Goal: Task Accomplishment & Management: Manage account settings

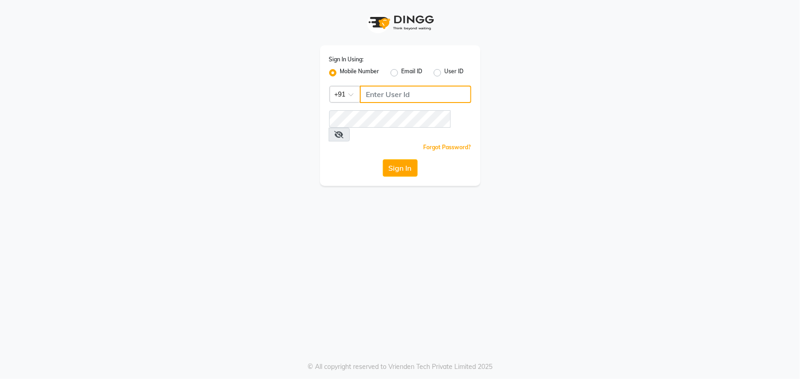
click at [372, 95] on input "Username" at bounding box center [415, 94] width 111 height 17
type input "9606078825"
click at [344, 131] on icon at bounding box center [338, 134] width 9 height 7
click at [394, 159] on button "Sign In" at bounding box center [400, 167] width 35 height 17
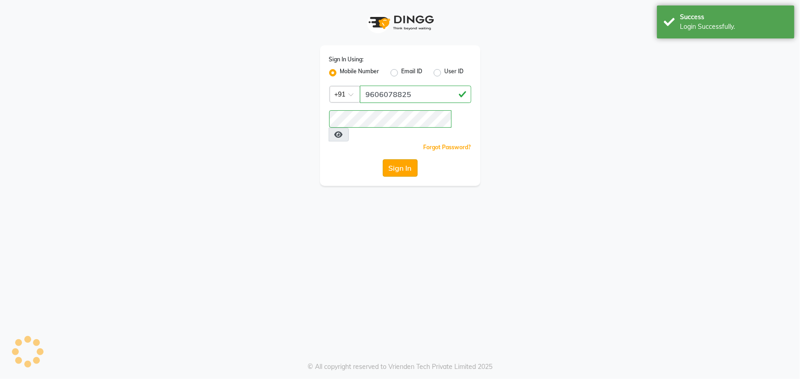
select select "90"
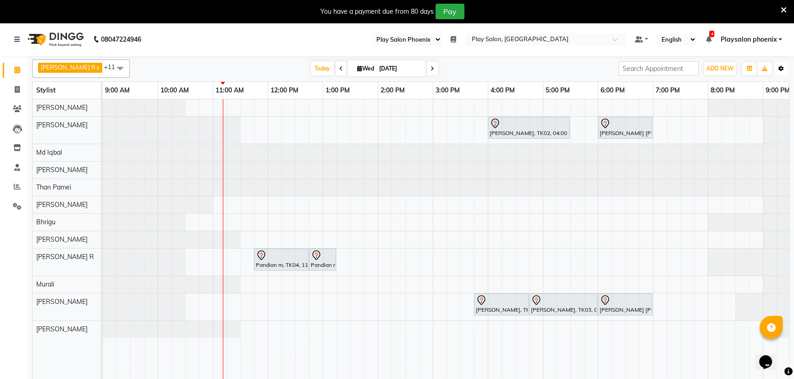
click at [781, 71] on button "Toggle Dropdown" at bounding box center [780, 68] width 15 height 13
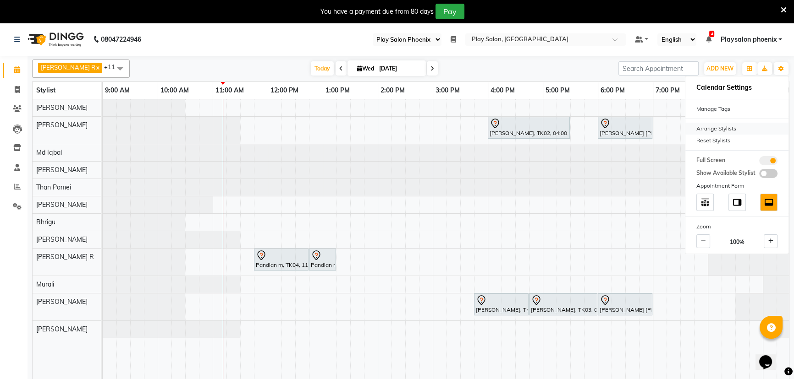
click at [731, 128] on div "Arrange Stylists" at bounding box center [736, 129] width 103 height 12
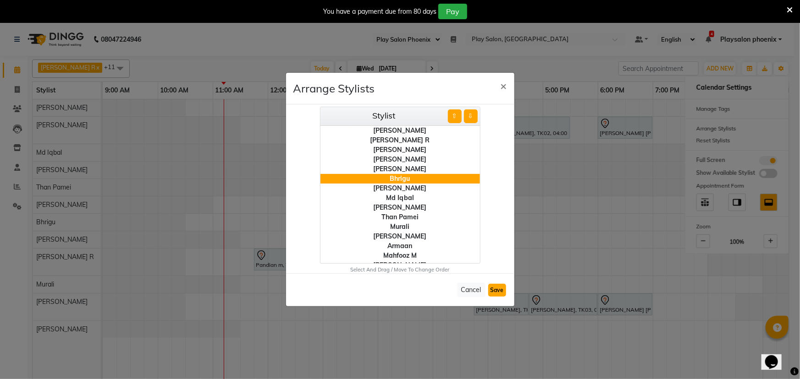
click at [495, 292] on button "Save" at bounding box center [497, 290] width 18 height 13
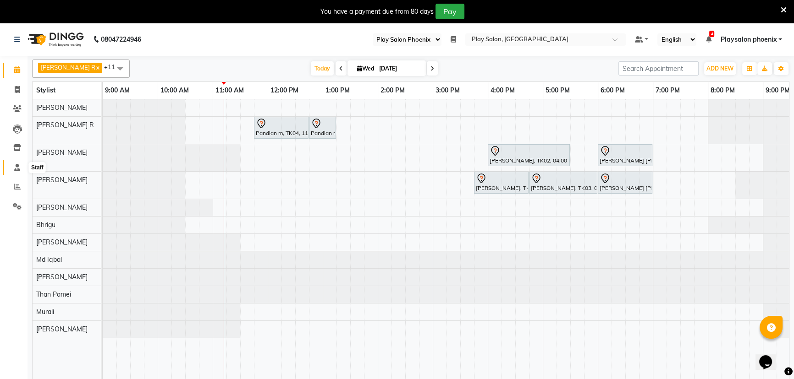
click at [16, 169] on icon at bounding box center [17, 167] width 6 height 7
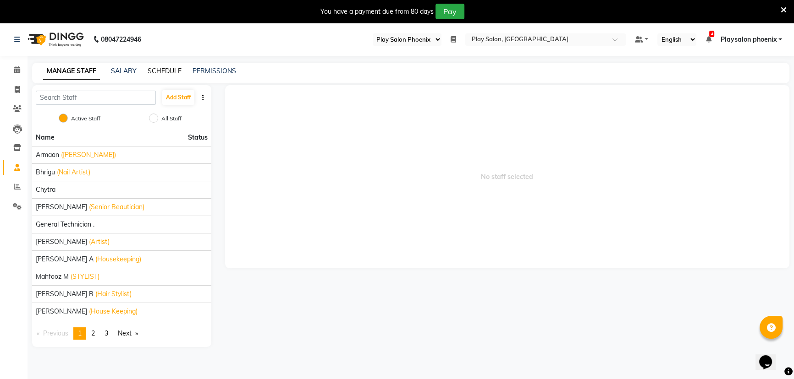
click at [179, 73] on link "SCHEDULE" at bounding box center [165, 71] width 34 height 8
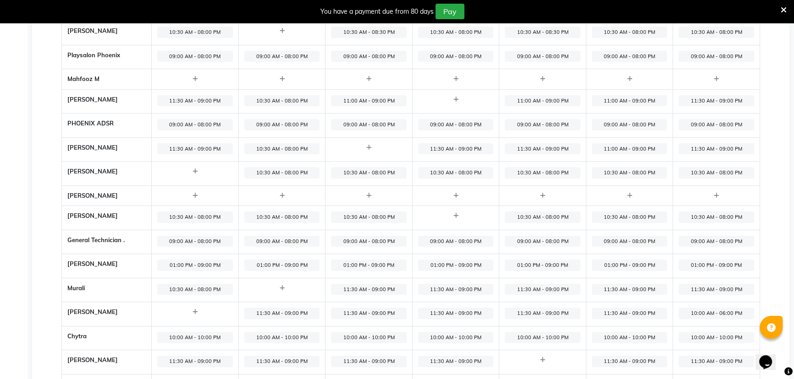
scroll to position [250, 0]
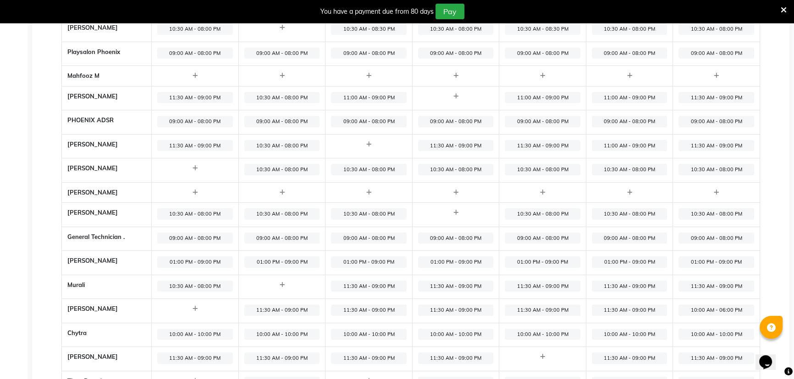
click at [375, 286] on span "11:30 AM - 09:00 PM" at bounding box center [369, 286] width 76 height 11
select select "11:30 AM"
select select "09:00 PM"
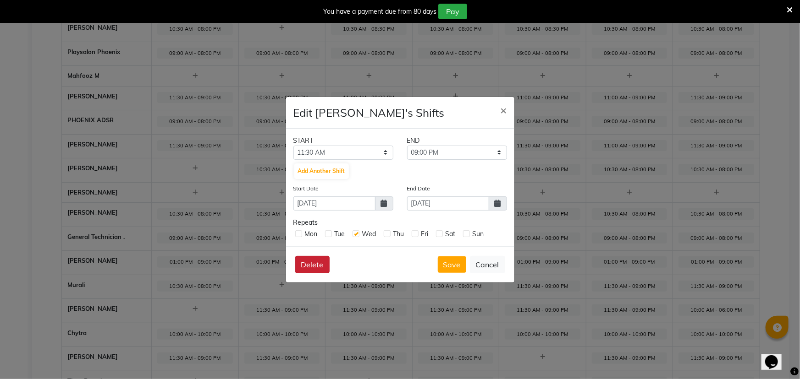
click at [319, 268] on button "Delete" at bounding box center [312, 264] width 34 height 17
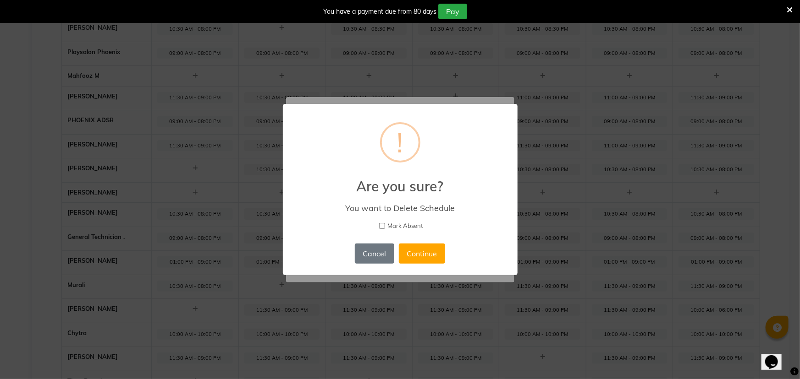
click at [379, 226] on input "Mark Absent" at bounding box center [382, 226] width 6 height 6
checkbox input "true"
click at [422, 254] on button "Continue" at bounding box center [422, 254] width 46 height 20
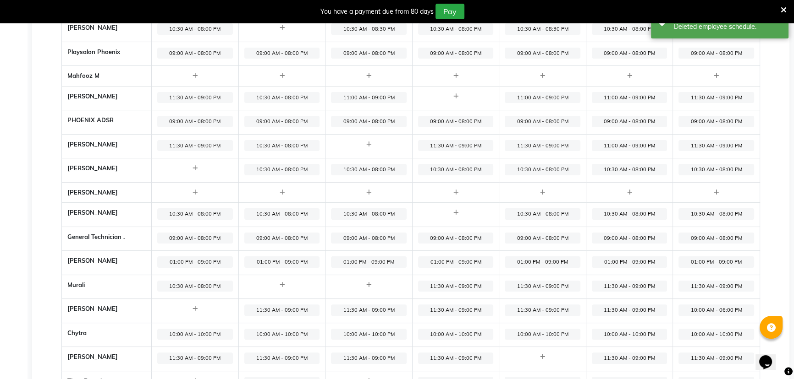
click at [375, 259] on span "01:00 PM - 09:00 PM" at bounding box center [369, 262] width 76 height 11
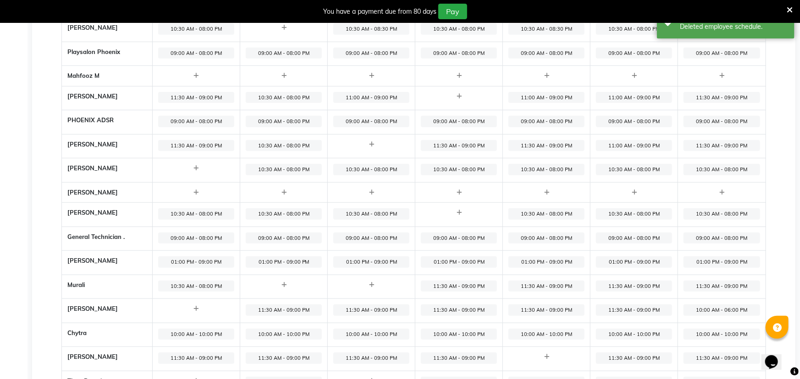
select select "01:00 PM"
select select "09:00 PM"
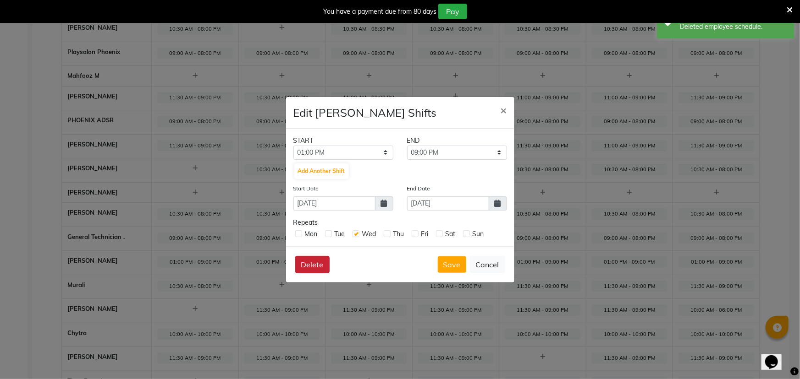
click at [314, 267] on button "Delete" at bounding box center [312, 264] width 34 height 17
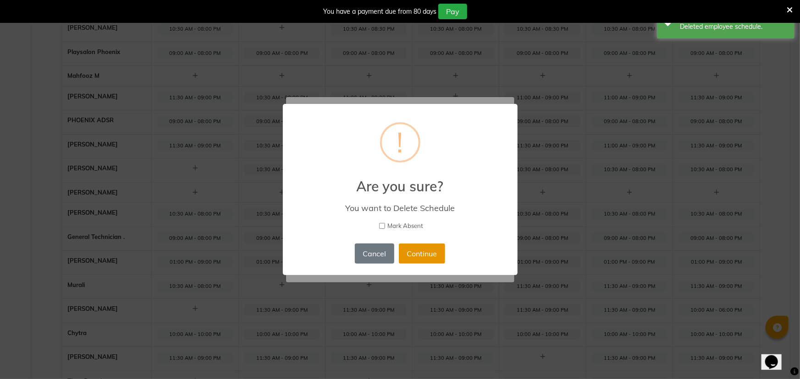
click at [417, 257] on button "Continue" at bounding box center [422, 254] width 46 height 20
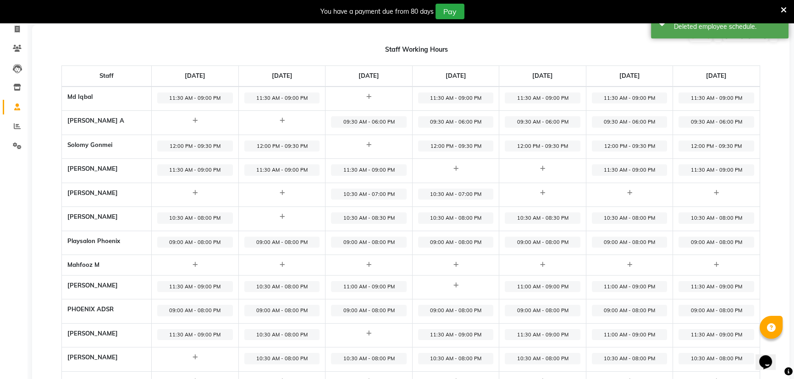
scroll to position [0, 0]
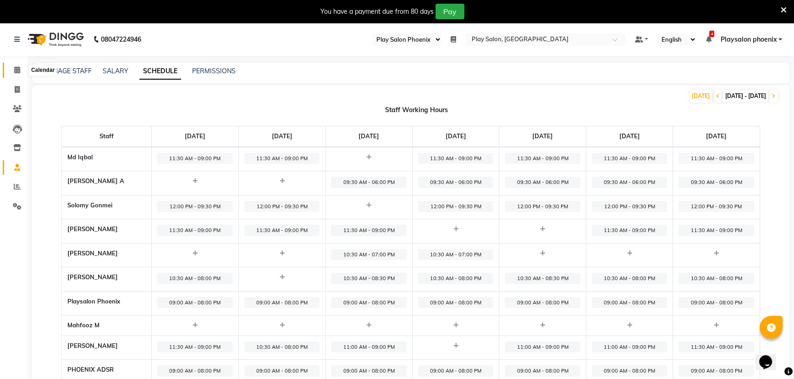
click at [14, 70] on icon at bounding box center [17, 69] width 6 height 7
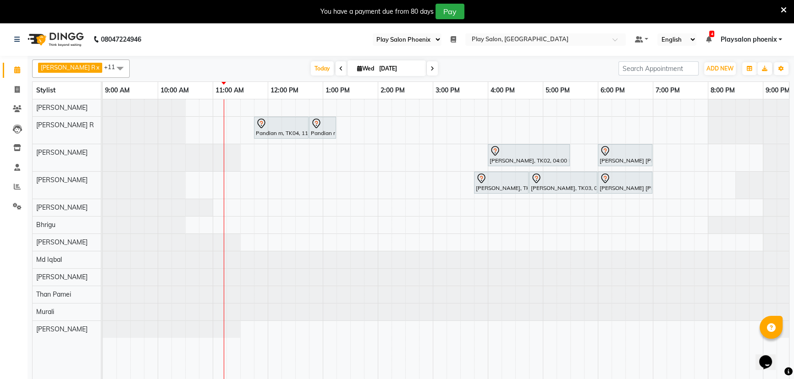
click at [427, 68] on span at bounding box center [432, 68] width 11 height 14
type input "[DATE]"
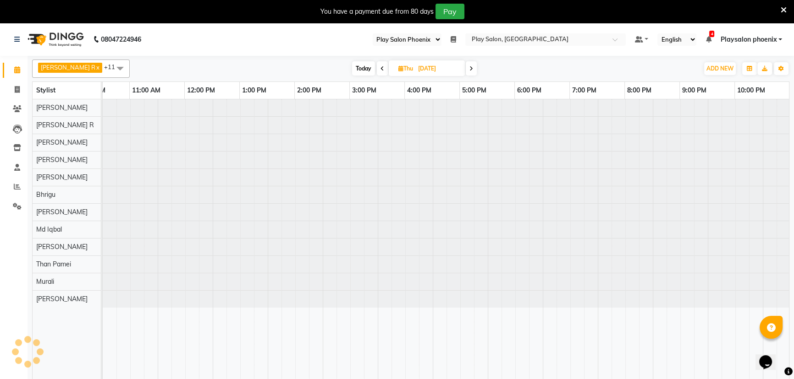
scroll to position [0, 83]
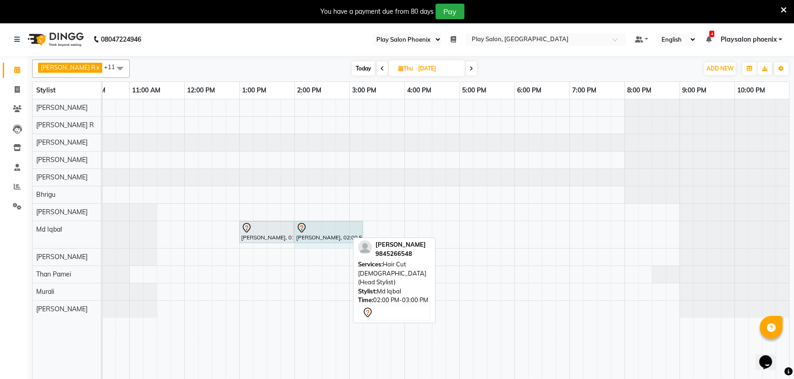
drag, startPoint x: 346, startPoint y: 227, endPoint x: 351, endPoint y: 226, distance: 4.7
click at [19, 226] on div "[PERSON_NAME], 01:00 PM-02:00 PM, INOA Root Touch-Up [PERSON_NAME] V, 02:00 PM-…" at bounding box center [19, 234] width 0 height 27
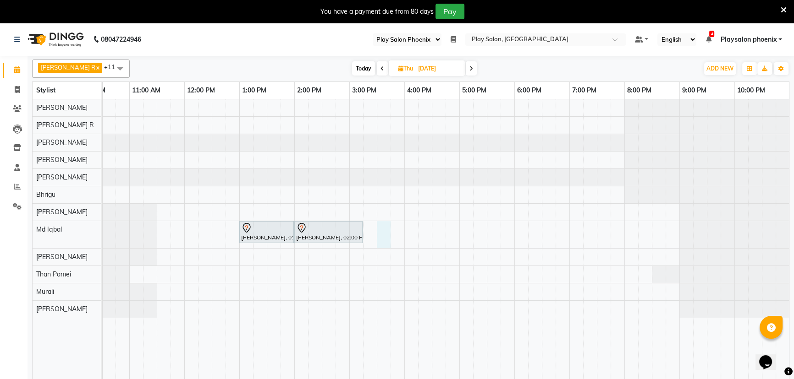
click at [378, 233] on div "[PERSON_NAME], 01:00 PM-02:00 PM, INOA Root Touch-Up [PERSON_NAME] V, 02:00 PM-…" at bounding box center [404, 245] width 770 height 292
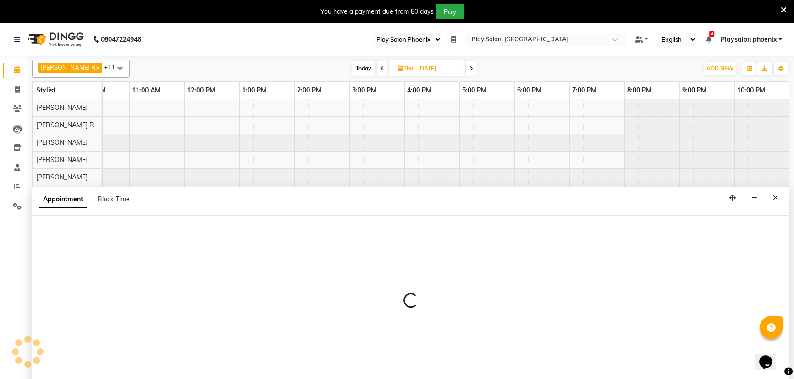
scroll to position [23, 0]
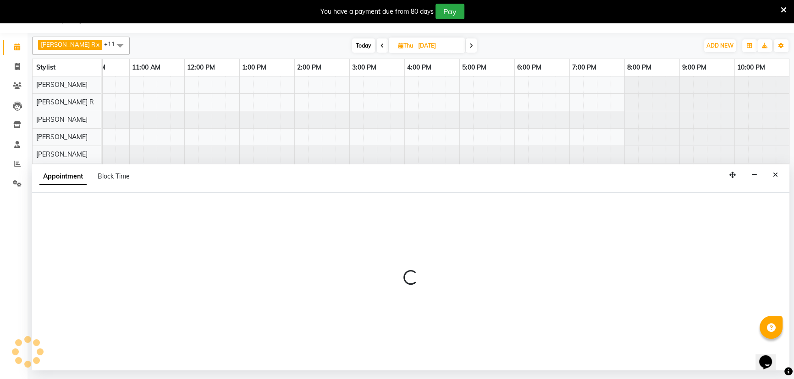
select select "81412"
select select "tentative"
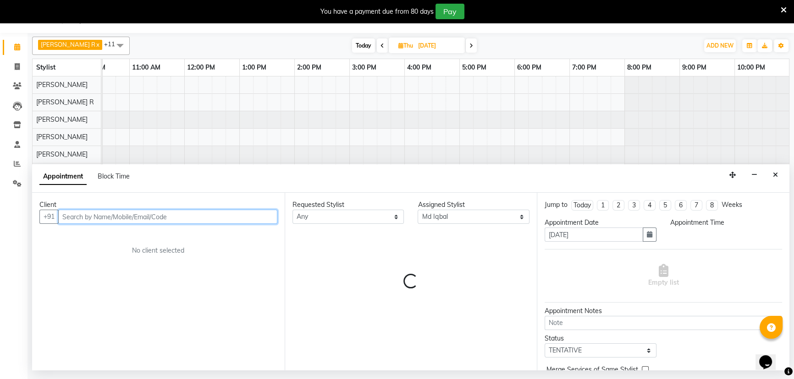
select select "930"
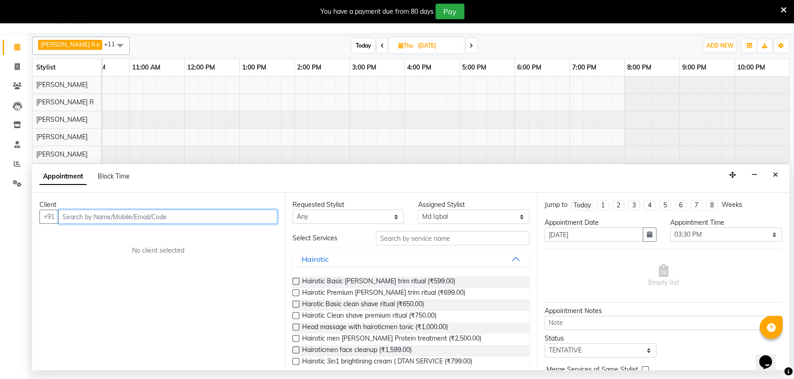
click at [156, 215] on input "text" at bounding box center [167, 217] width 219 height 14
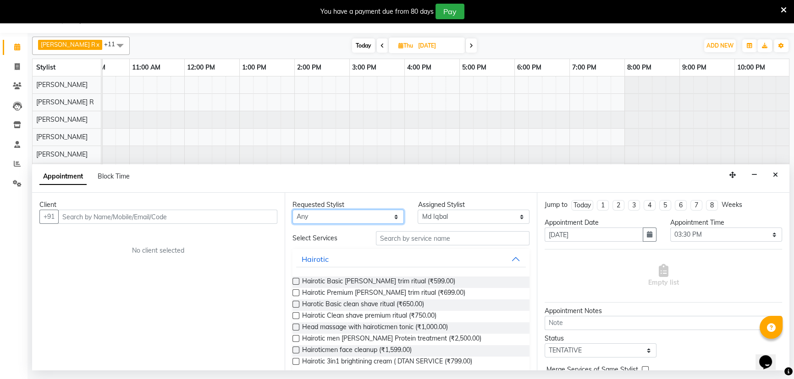
click at [337, 218] on select "Any Armaan Bhrigu Chytra [PERSON_NAME] General Technician . [PERSON_NAME] [PERS…" at bounding box center [348, 217] width 112 height 14
select select "81412"
click at [292, 210] on select "Any Armaan Bhrigu Chytra [PERSON_NAME] General Technician . [PERSON_NAME] [PERS…" at bounding box center [348, 217] width 112 height 14
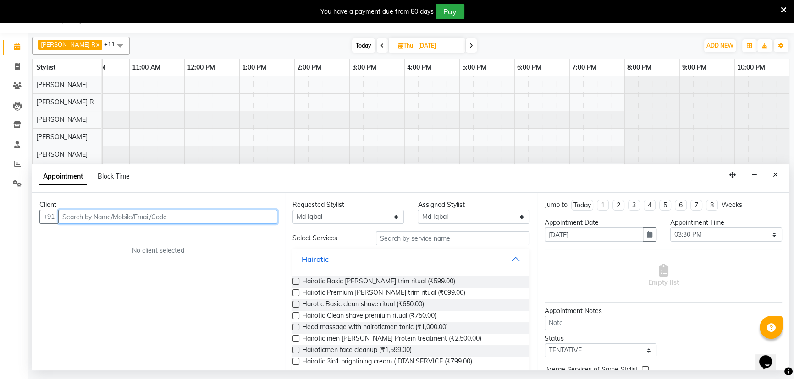
click at [250, 219] on input "text" at bounding box center [167, 217] width 219 height 14
click at [246, 214] on input "text" at bounding box center [167, 217] width 219 height 14
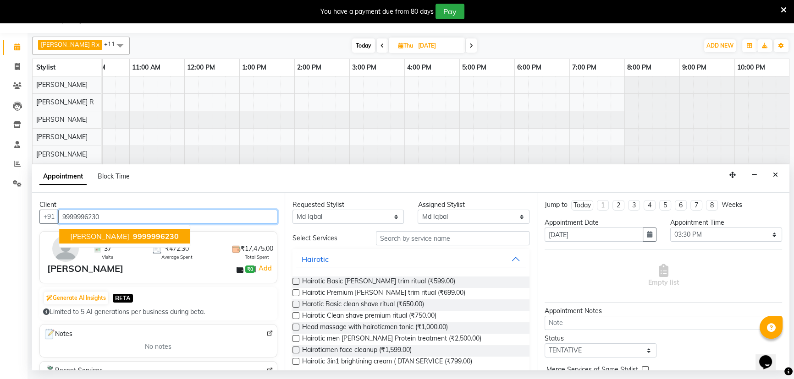
click at [152, 234] on span "9999996230" at bounding box center [156, 236] width 46 height 9
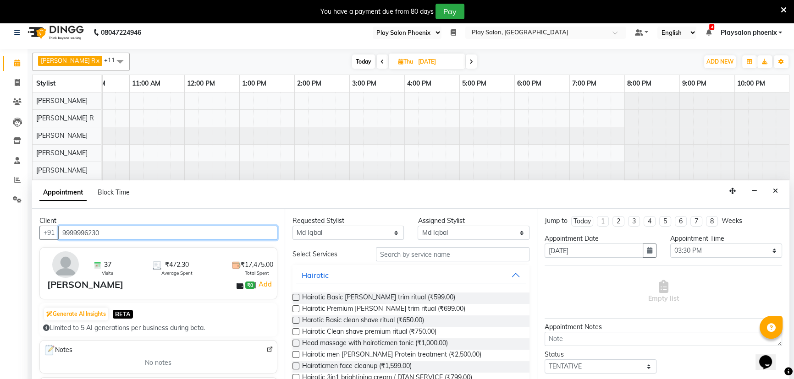
scroll to position [0, 0]
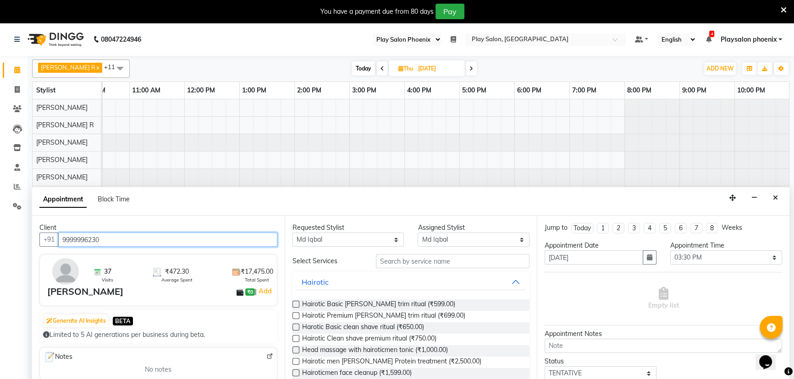
type input "9999996230"
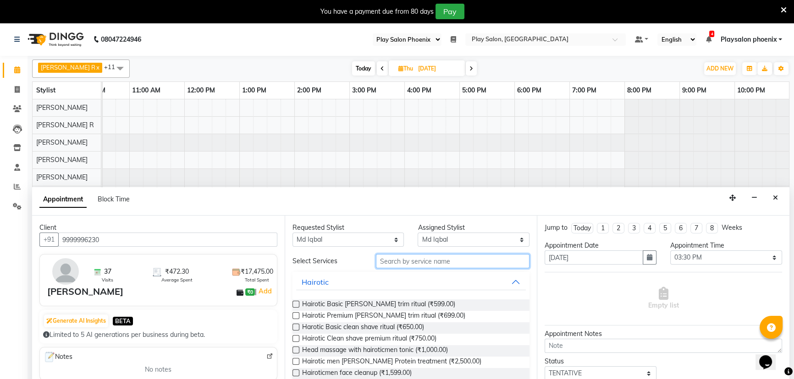
click at [398, 260] on input "text" at bounding box center [452, 261] width 153 height 14
type input "h"
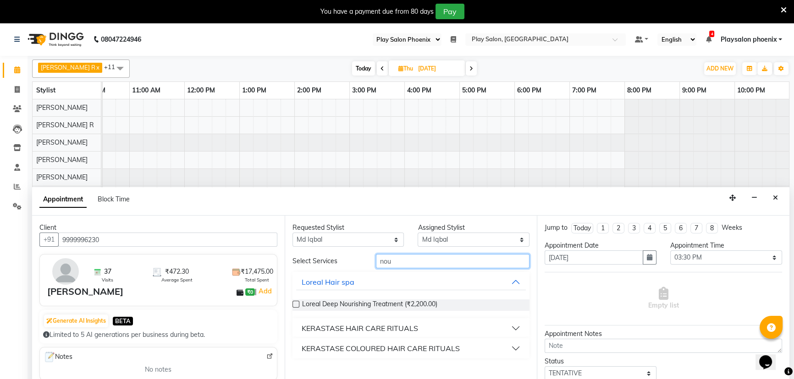
type input "nou"
click at [518, 329] on button "KERASTASE HAIR CARE RITUALS" at bounding box center [411, 328] width 230 height 16
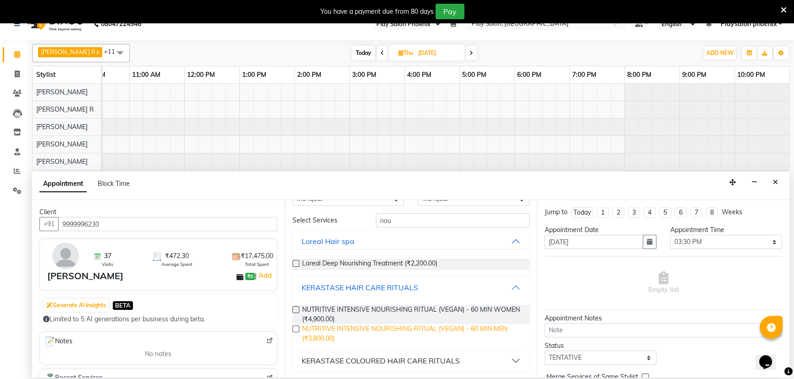
scroll to position [23, 0]
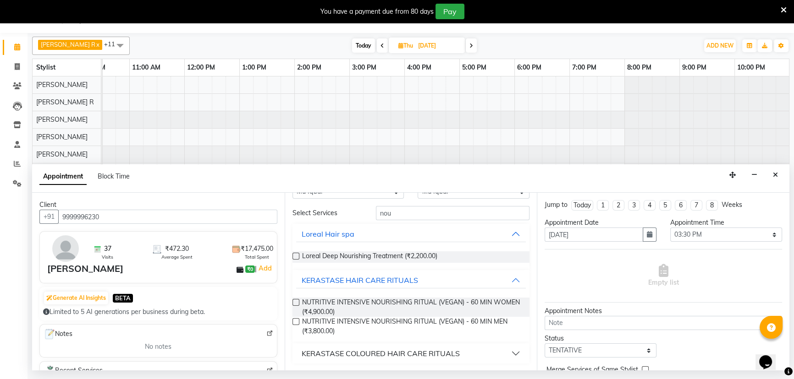
click at [296, 301] on label at bounding box center [295, 302] width 7 height 7
click at [296, 301] on input "checkbox" at bounding box center [295, 304] width 6 height 6
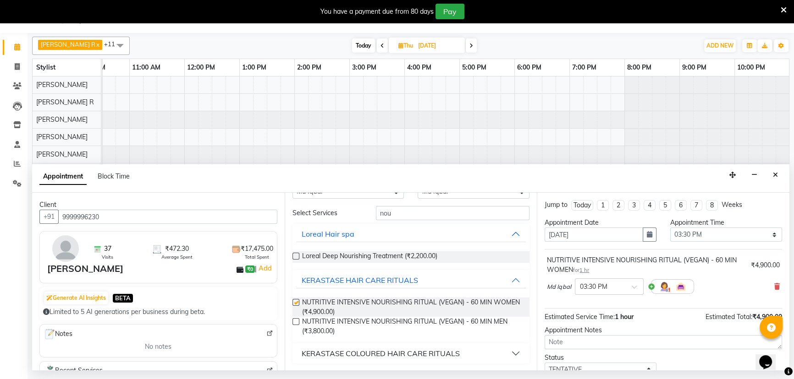
checkbox input "false"
drag, startPoint x: 407, startPoint y: 214, endPoint x: 362, endPoint y: 215, distance: 45.4
click at [362, 215] on div "Select Services nou" at bounding box center [410, 213] width 251 height 14
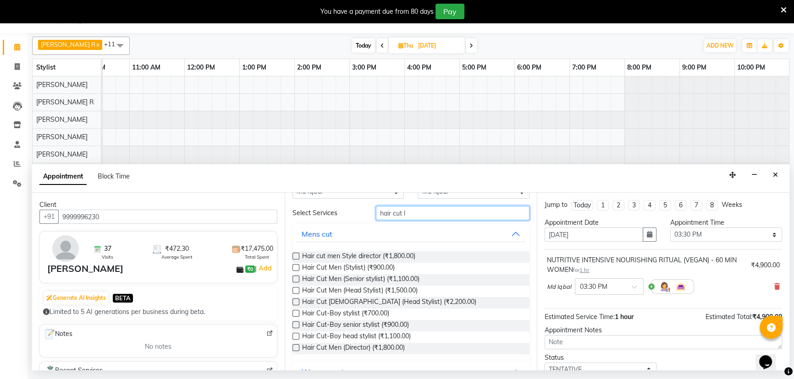
scroll to position [18, 0]
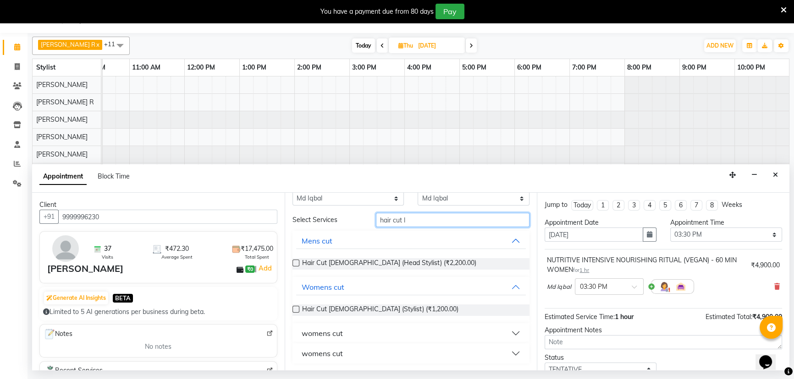
type input "hair cut l"
click at [507, 359] on button "womens cut" at bounding box center [411, 353] width 230 height 16
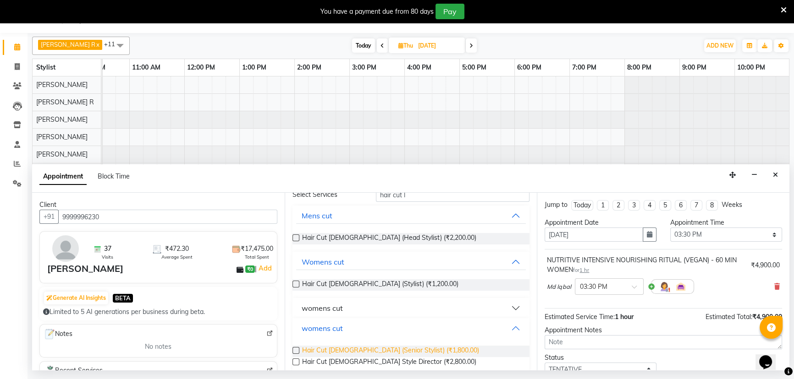
scroll to position [56, 0]
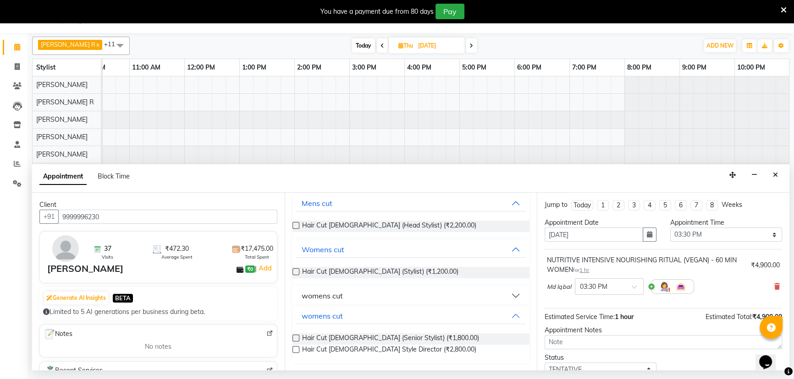
click at [294, 269] on label at bounding box center [295, 271] width 7 height 7
click at [294, 270] on input "checkbox" at bounding box center [295, 273] width 6 height 6
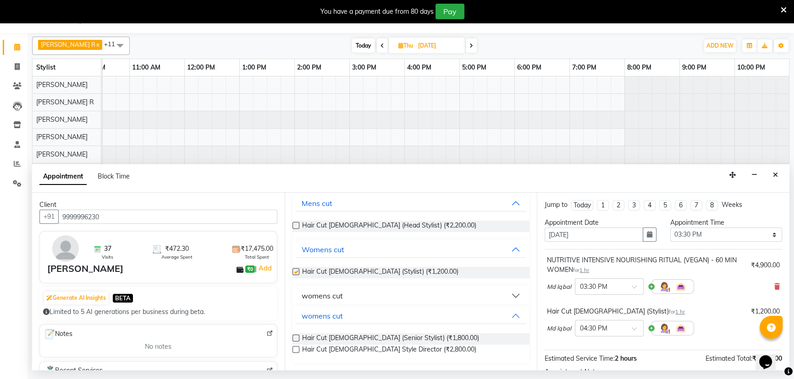
checkbox input "false"
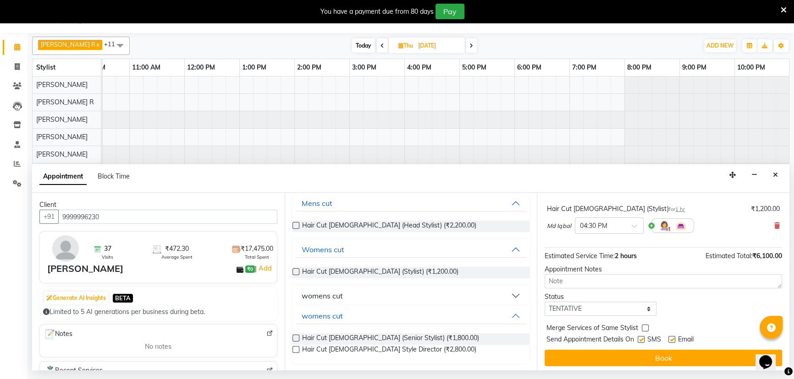
scroll to position [105, 0]
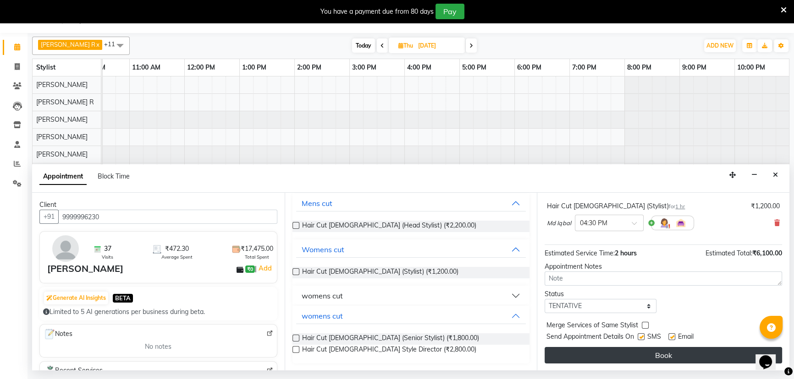
click at [652, 361] on button "Book" at bounding box center [662, 355] width 237 height 16
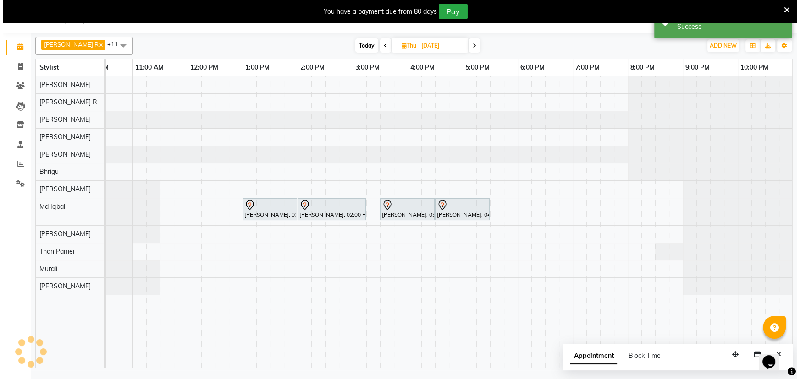
scroll to position [0, 0]
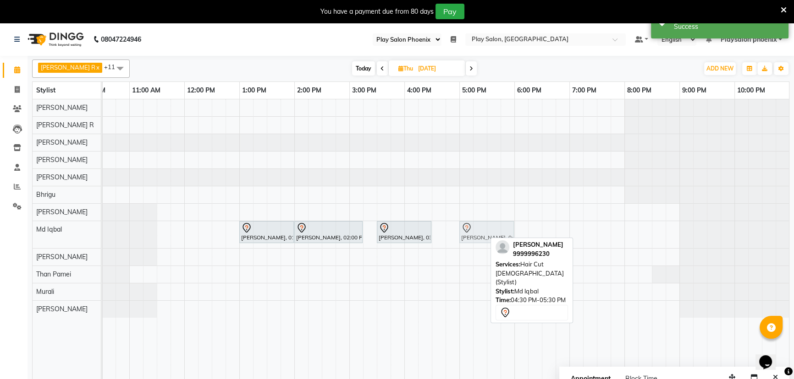
drag, startPoint x: 462, startPoint y: 231, endPoint x: 488, endPoint y: 230, distance: 26.1
click at [19, 230] on div "[PERSON_NAME], 01:00 PM-02:00 PM, INOA Root Touch-Up [PERSON_NAME] V, 02:00 PM-…" at bounding box center [19, 234] width 0 height 27
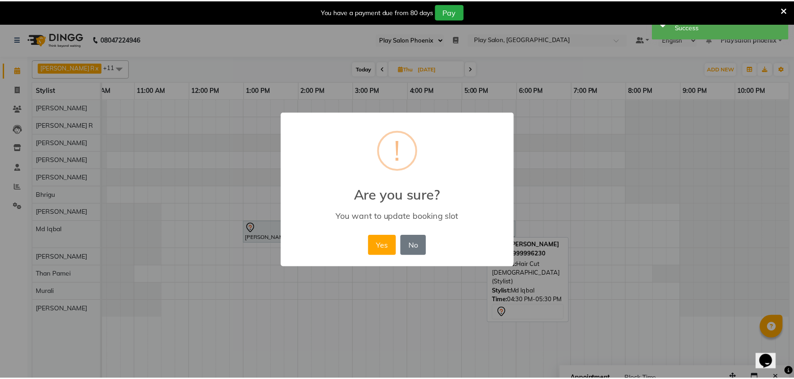
scroll to position [0, 77]
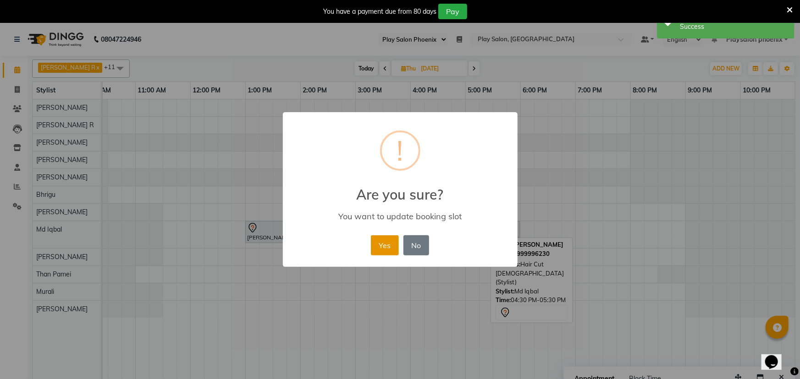
click at [378, 251] on button "Yes" at bounding box center [385, 245] width 28 height 20
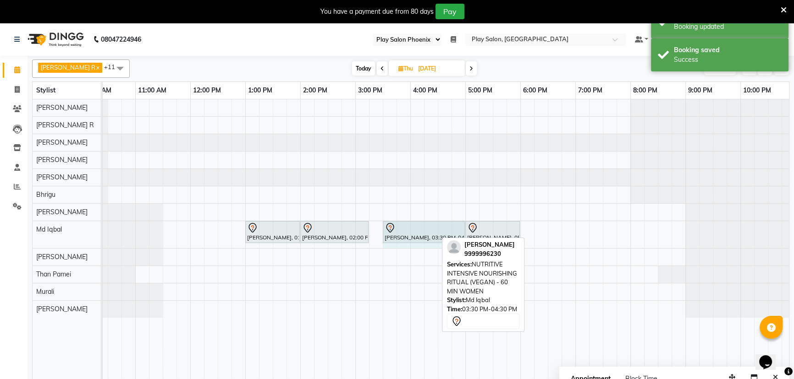
drag, startPoint x: 435, startPoint y: 236, endPoint x: 452, endPoint y: 234, distance: 17.1
click at [25, 234] on div "[PERSON_NAME], 01:00 PM-02:00 PM, INOA Root Touch-Up [PERSON_NAME] V, 02:00 PM-…" at bounding box center [25, 234] width 0 height 27
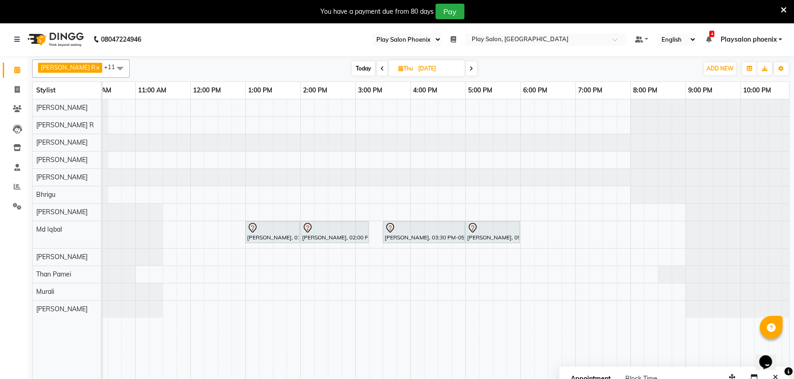
click at [469, 66] on icon at bounding box center [471, 68] width 4 height 5
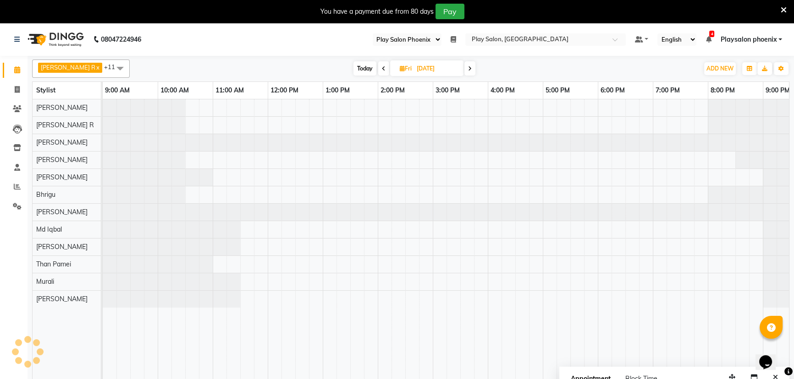
scroll to position [0, 83]
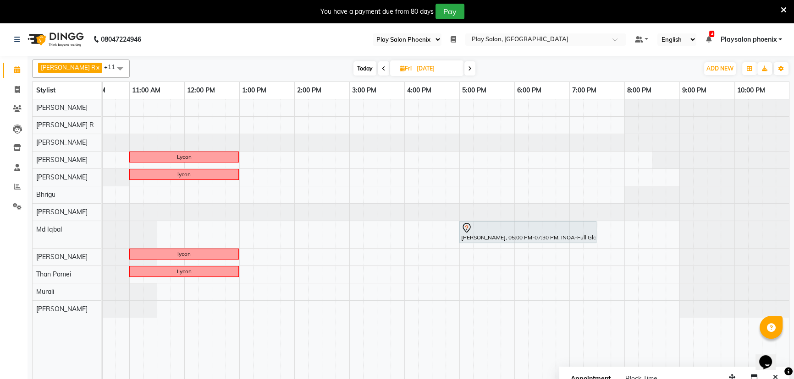
click at [468, 67] on icon at bounding box center [470, 68] width 4 height 5
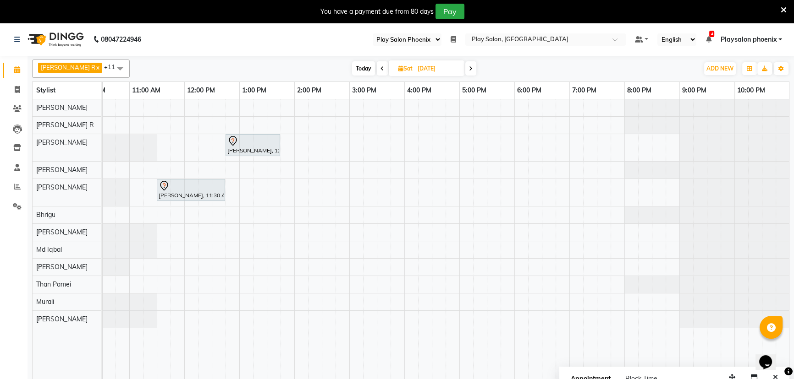
click at [465, 74] on span at bounding box center [470, 68] width 11 height 14
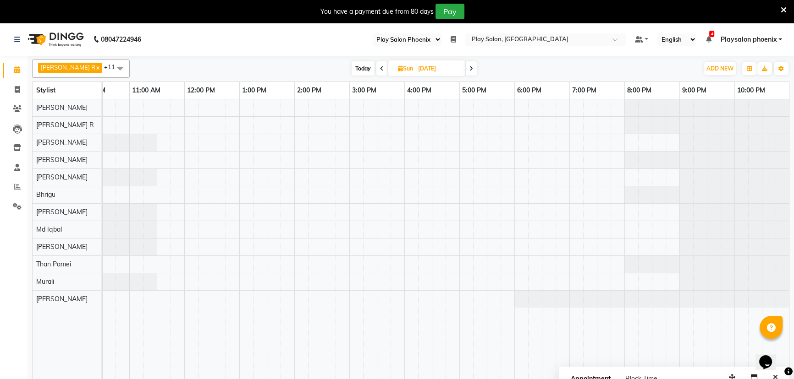
click at [380, 69] on icon at bounding box center [382, 68] width 4 height 5
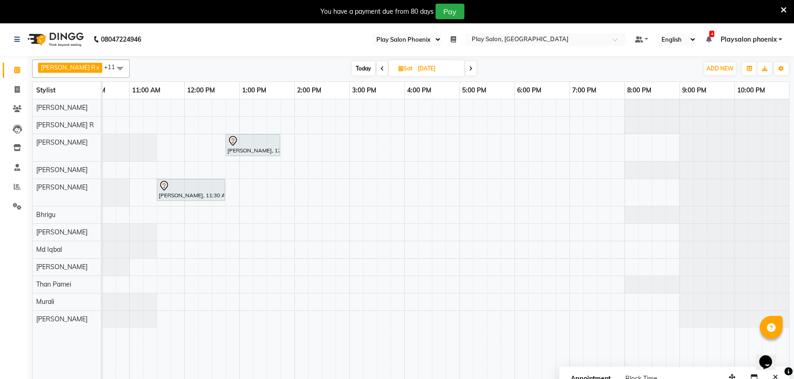
click at [353, 71] on span "Today" at bounding box center [363, 68] width 23 height 14
type input "[DATE]"
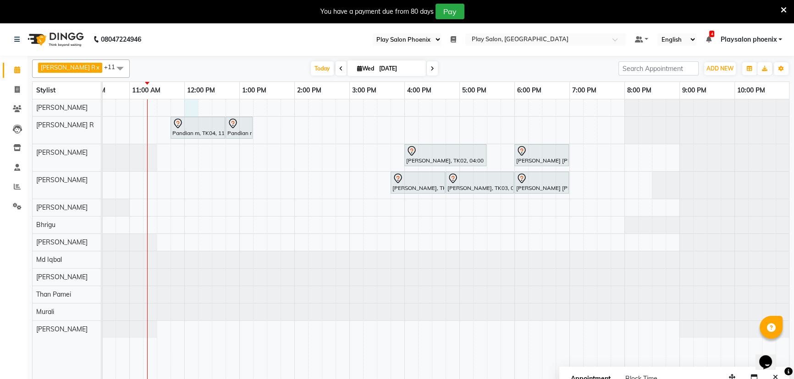
click at [188, 105] on div "Pandian m, TK04, 11:45 AM-12:45 PM, Hair Cut Men (Head Stylist) Pandian m, TK04…" at bounding box center [404, 245] width 770 height 292
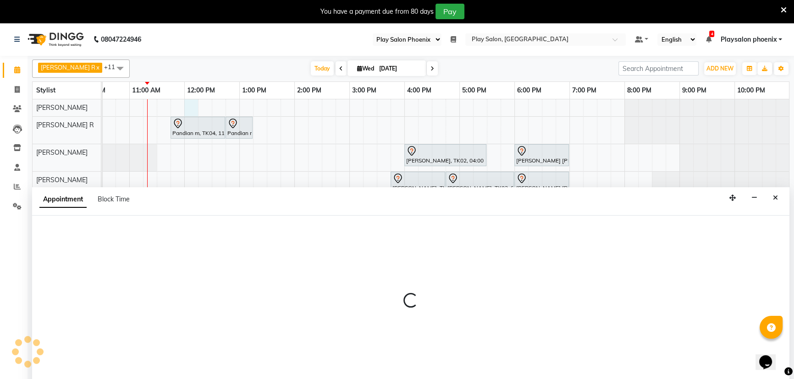
scroll to position [23, 0]
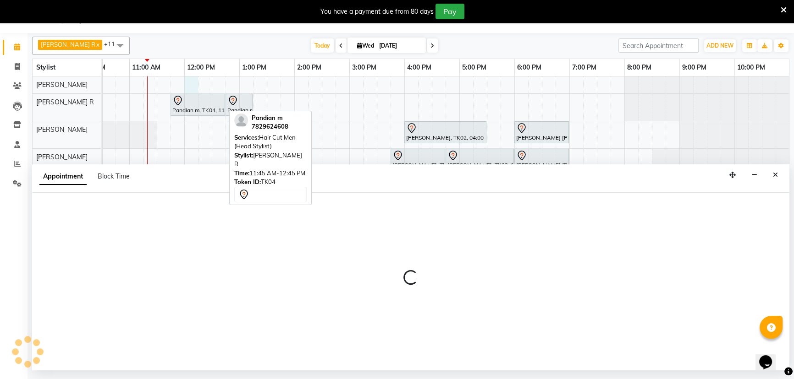
select select "81425"
select select "720"
select select "tentative"
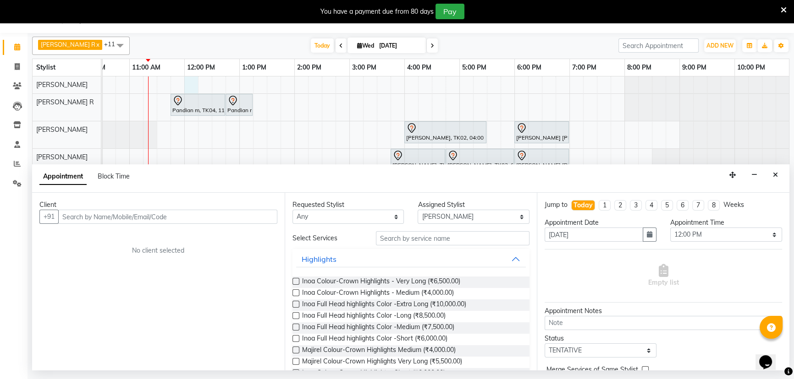
click at [202, 219] on input "text" at bounding box center [167, 217] width 219 height 14
click at [154, 220] on input "text" at bounding box center [167, 217] width 219 height 14
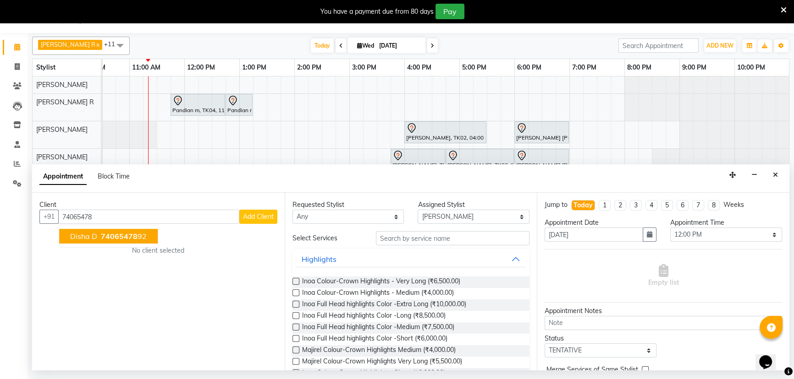
click at [126, 238] on span "74065478" at bounding box center [119, 236] width 37 height 9
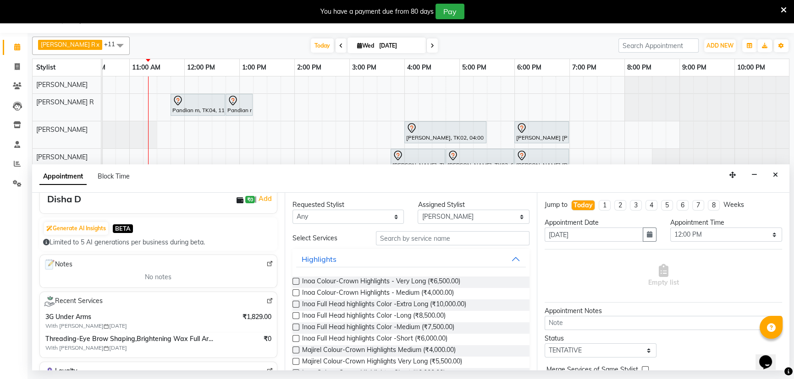
scroll to position [83, 0]
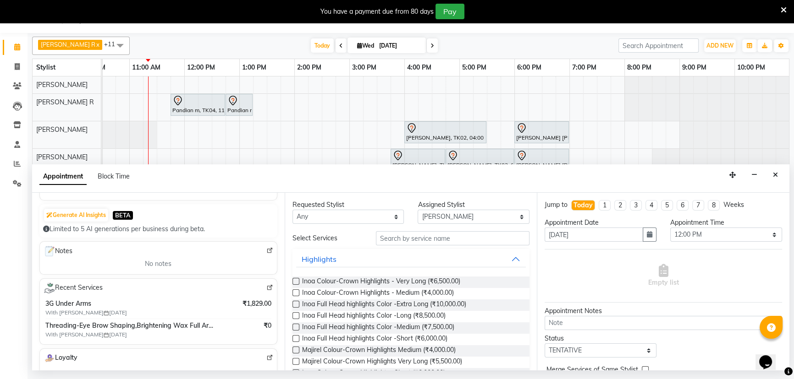
type input "7406547892"
click at [394, 240] on input "text" at bounding box center [452, 238] width 153 height 14
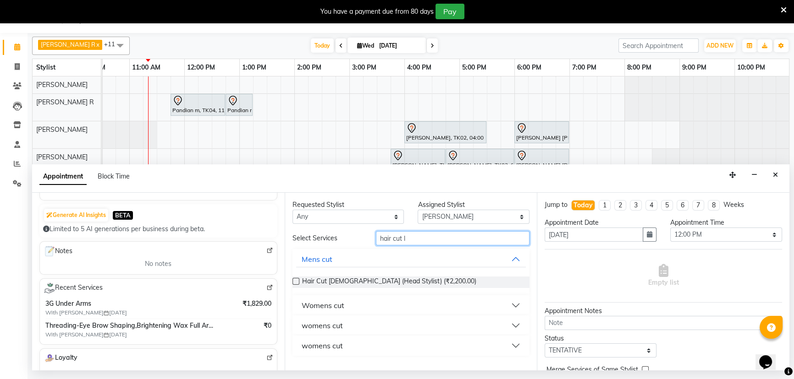
type input "hair cut l"
click at [515, 348] on button "womens cut" at bounding box center [411, 346] width 230 height 16
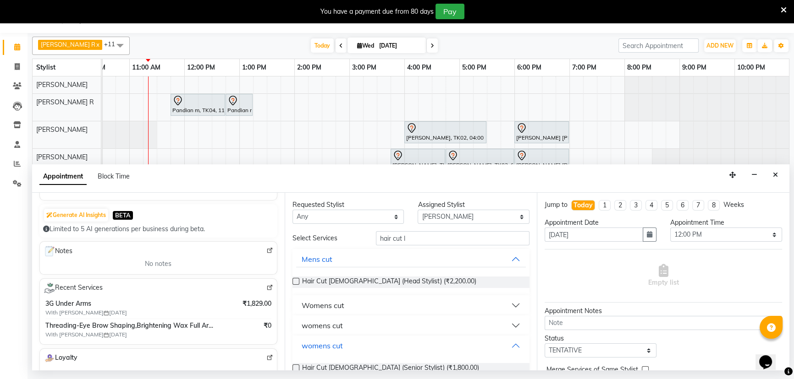
scroll to position [30, 0]
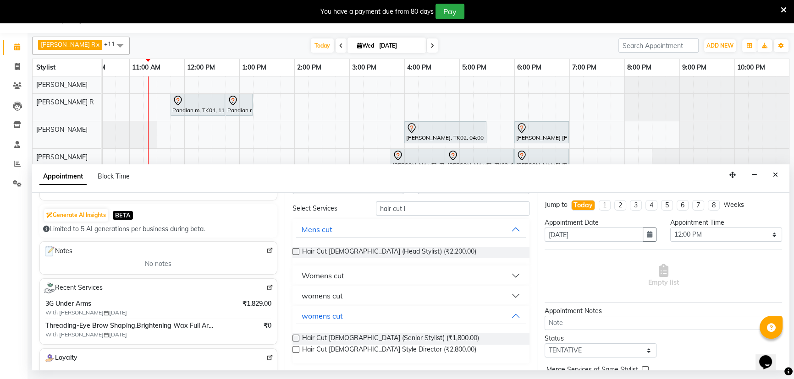
click at [296, 341] on label at bounding box center [295, 338] width 7 height 7
click at [296, 341] on input "checkbox" at bounding box center [295, 339] width 6 height 6
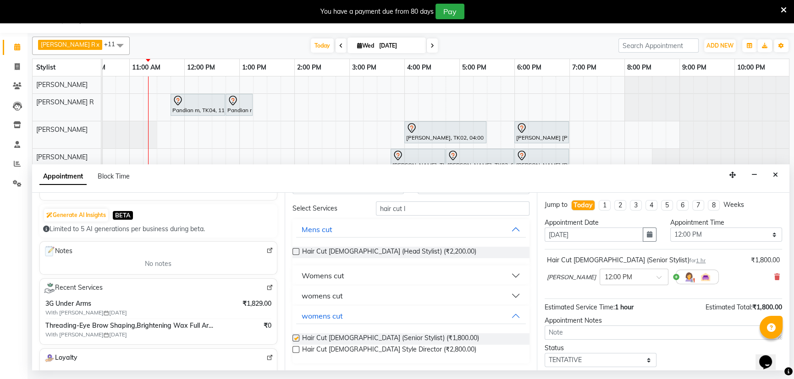
checkbox input "false"
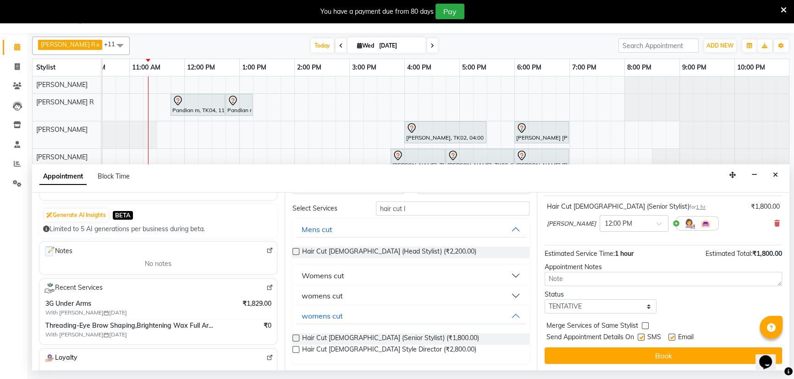
scroll to position [54, 0]
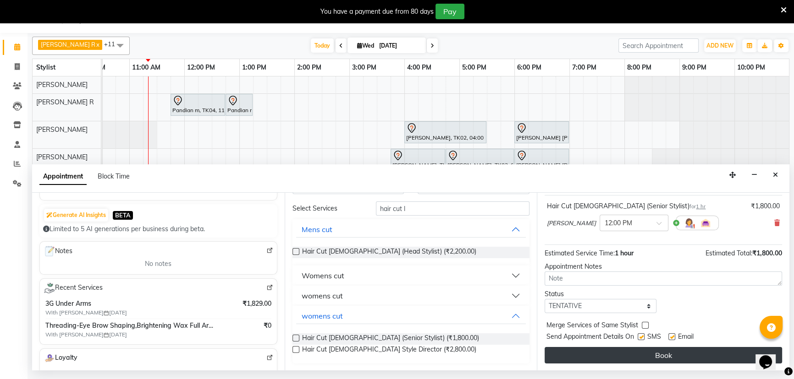
click at [641, 351] on button "Book" at bounding box center [662, 355] width 237 height 16
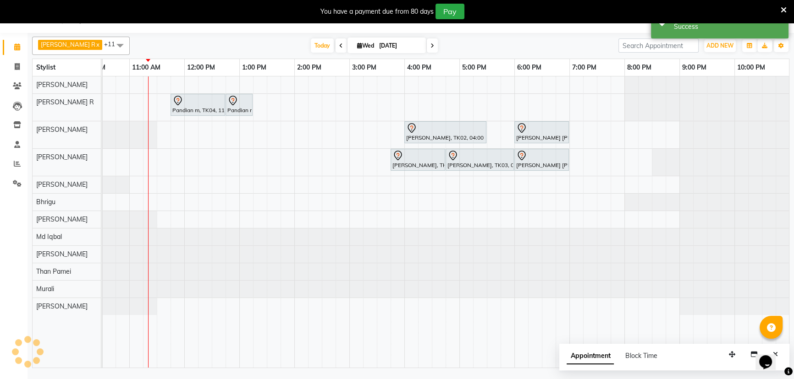
scroll to position [0, 0]
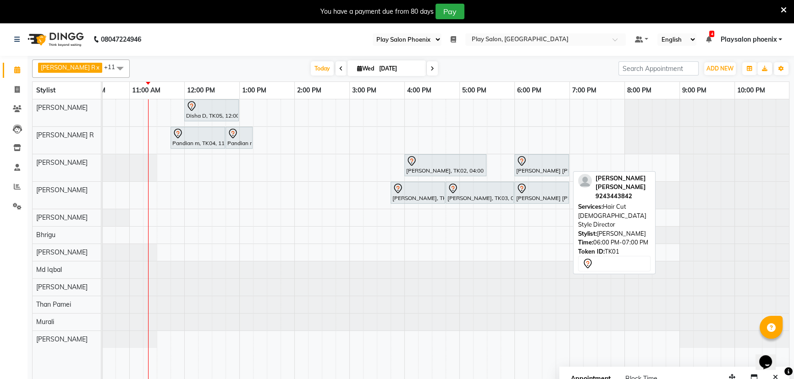
click at [548, 169] on div "[PERSON_NAME] [PERSON_NAME], TK01, 06:00 PM-07:00 PM, Hair Cut [DEMOGRAPHIC_DAT…" at bounding box center [541, 165] width 53 height 19
click at [548, 161] on div at bounding box center [541, 161] width 51 height 11
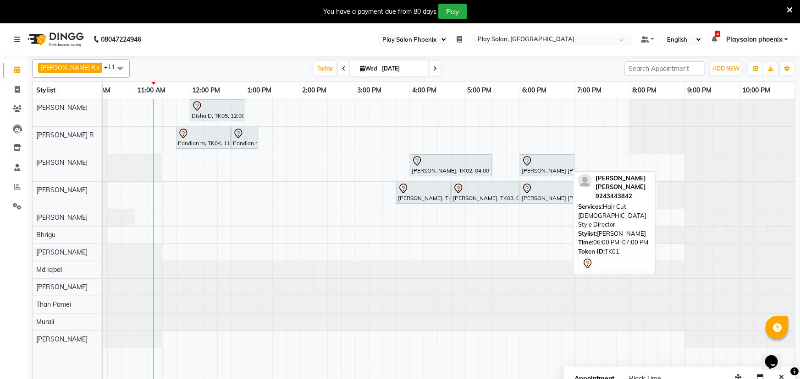
select select "7"
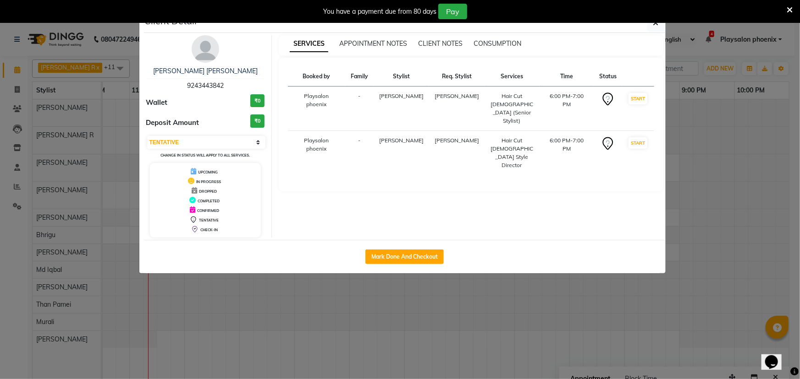
click at [202, 56] on img at bounding box center [205, 48] width 27 height 27
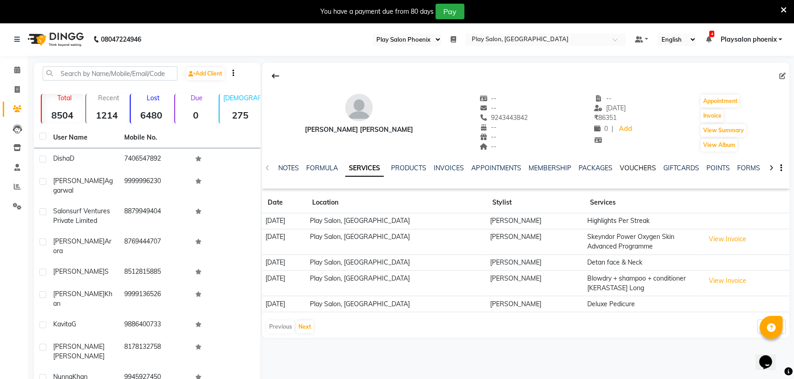
click at [646, 170] on link "VOUCHERS" at bounding box center [637, 168] width 36 height 8
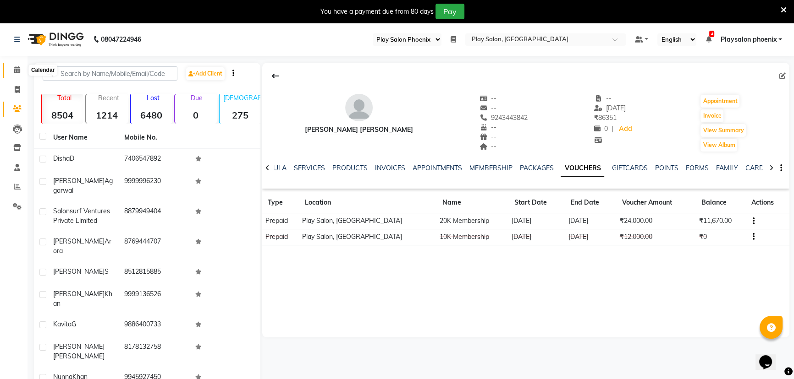
click at [18, 66] on span at bounding box center [17, 70] width 16 height 11
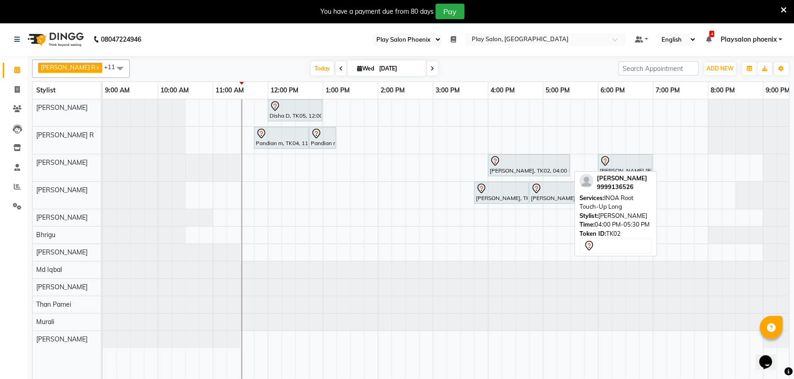
click at [518, 164] on div at bounding box center [528, 161] width 78 height 11
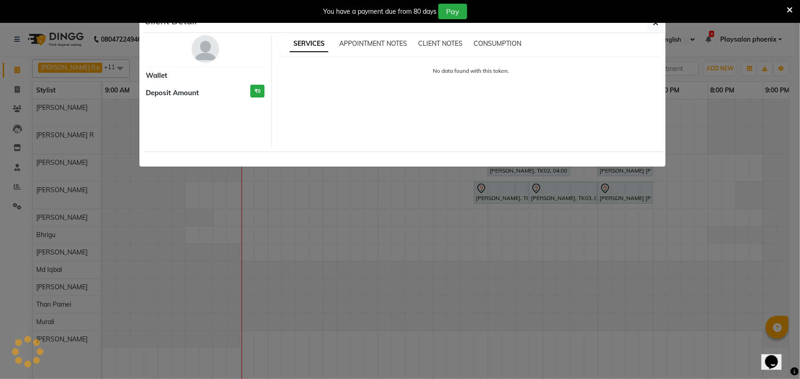
select select "7"
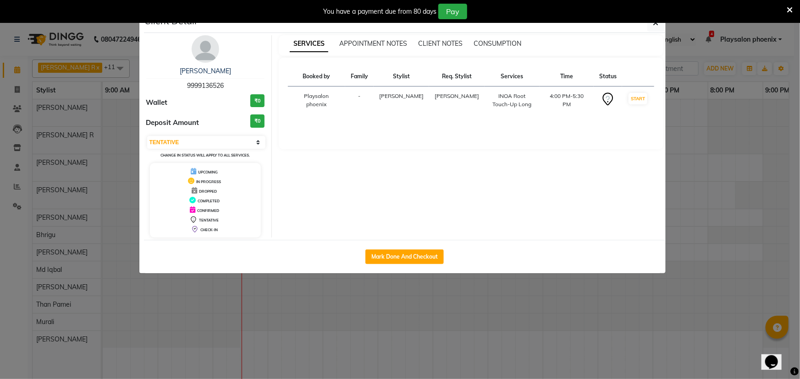
click at [211, 54] on img at bounding box center [205, 48] width 27 height 27
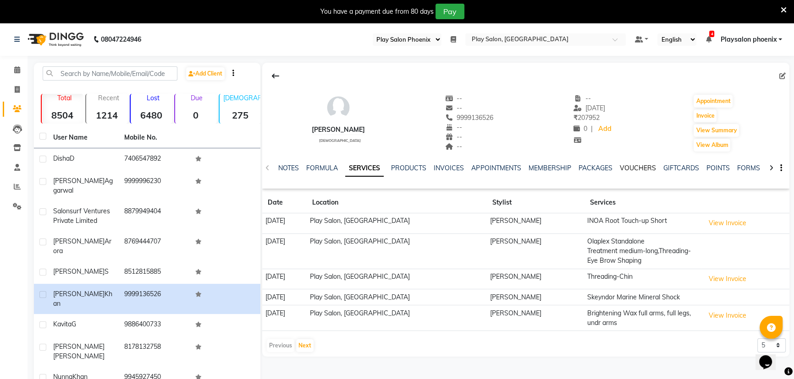
click at [636, 170] on link "VOUCHERS" at bounding box center [637, 168] width 36 height 8
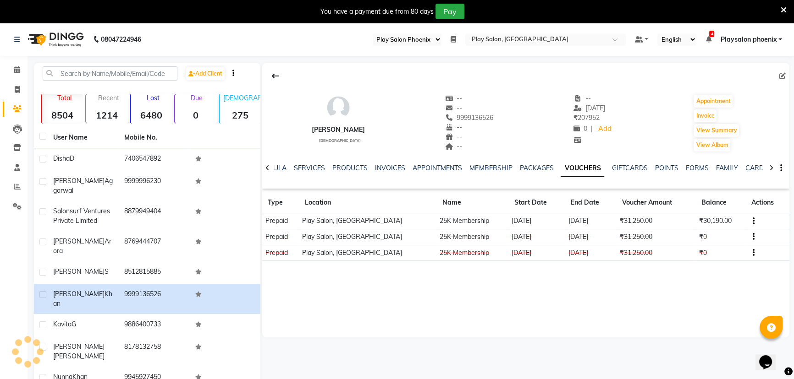
click at [752, 221] on icon "button" at bounding box center [753, 221] width 2 height 0
click at [732, 192] on th "Balance" at bounding box center [721, 202] width 50 height 21
click at [522, 165] on link "PACKAGES" at bounding box center [536, 168] width 34 height 8
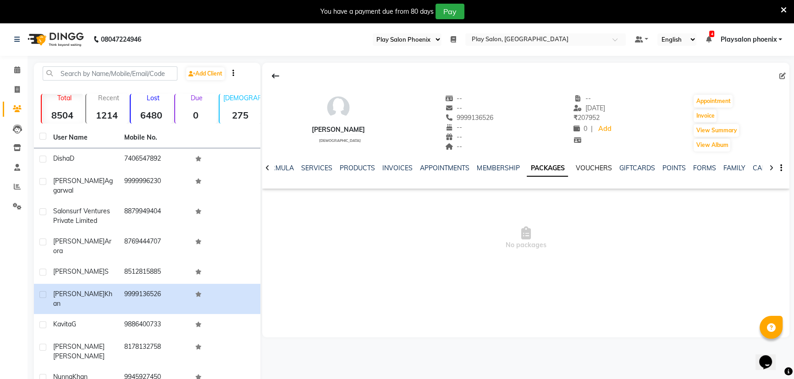
click at [587, 169] on link "VOUCHERS" at bounding box center [593, 168] width 36 height 8
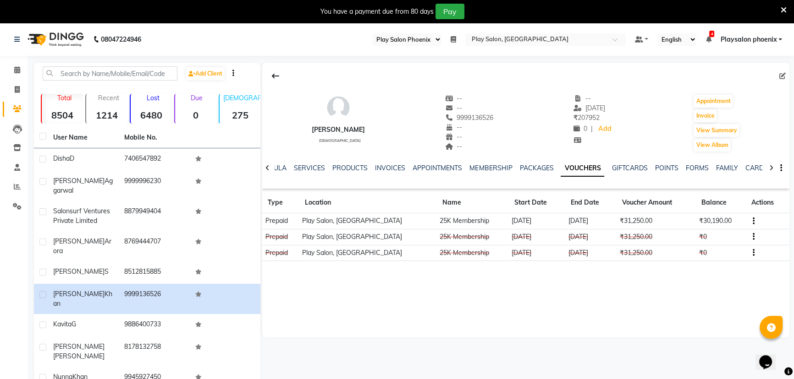
click at [355, 224] on td "Play Salon, [GEOGRAPHIC_DATA]" at bounding box center [367, 222] width 137 height 16
click at [279, 224] on td "Prepaid" at bounding box center [280, 222] width 37 height 16
click at [375, 166] on link "INVOICES" at bounding box center [390, 168] width 30 height 8
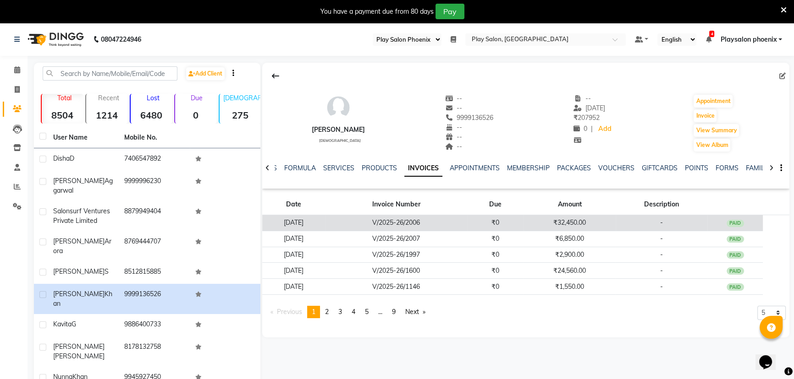
click at [321, 223] on td "[DATE]" at bounding box center [293, 223] width 63 height 16
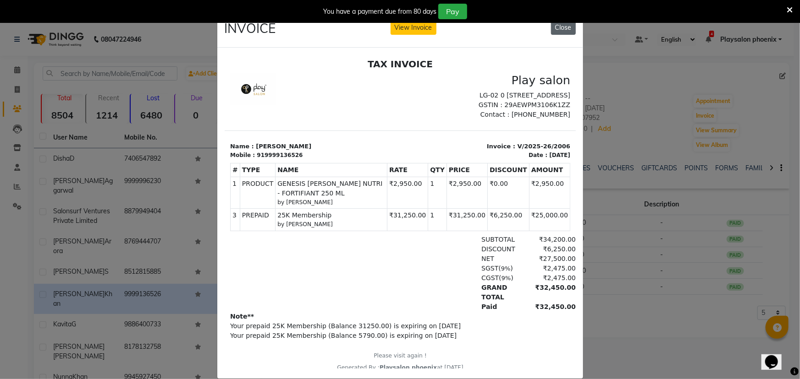
click at [564, 33] on button "Close" at bounding box center [563, 28] width 25 height 14
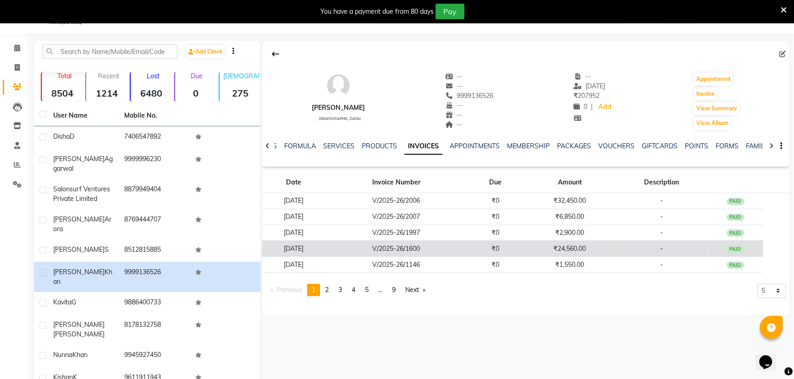
scroll to position [40, 0]
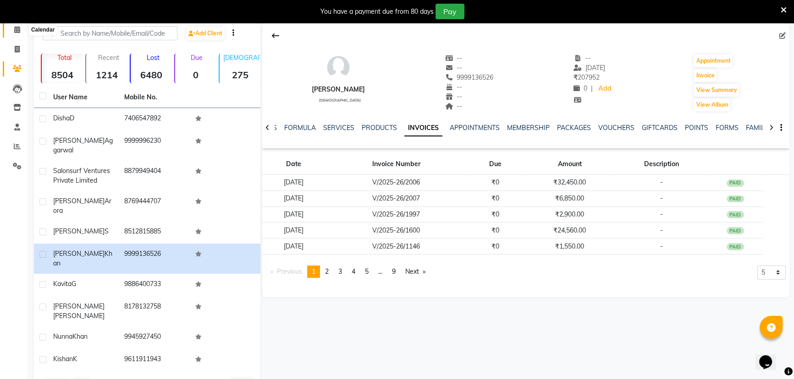
click at [20, 30] on icon at bounding box center [17, 29] width 6 height 7
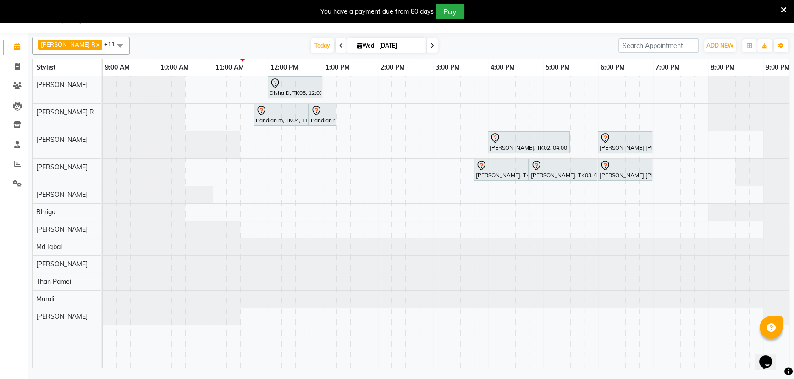
click at [427, 46] on span at bounding box center [432, 45] width 11 height 14
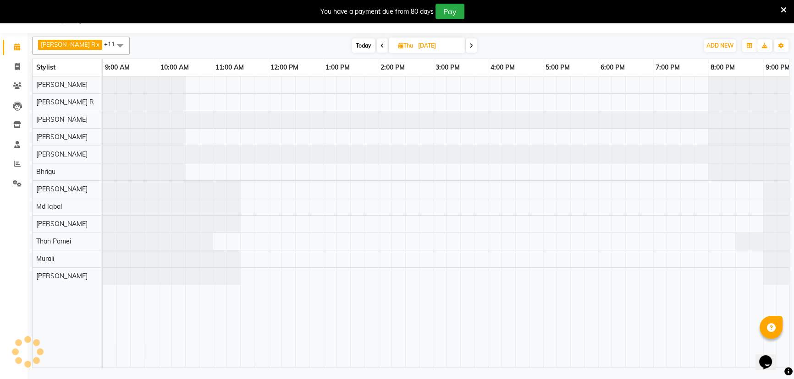
scroll to position [0, 83]
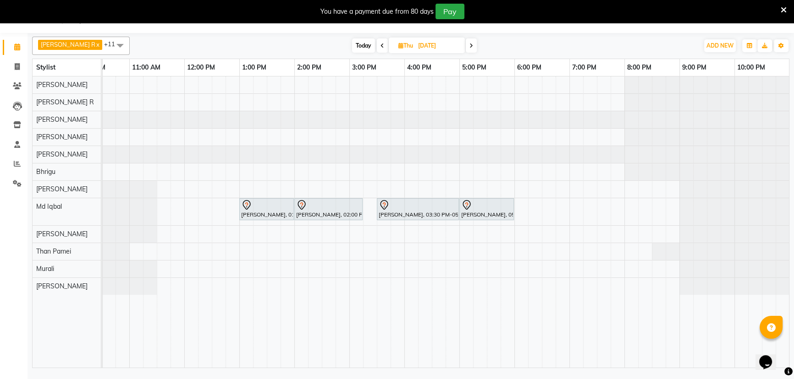
click at [466, 49] on span at bounding box center [471, 45] width 11 height 14
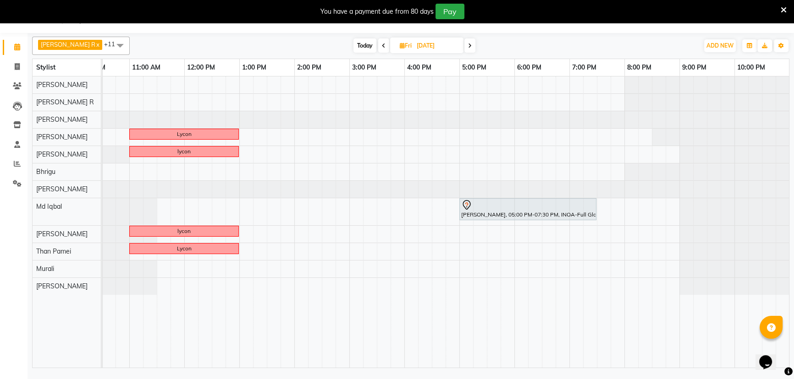
click at [468, 43] on icon at bounding box center [470, 45] width 4 height 5
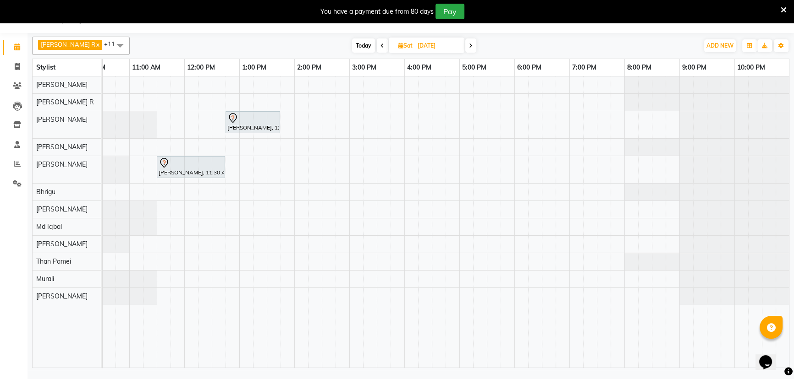
click at [469, 43] on icon at bounding box center [471, 45] width 4 height 5
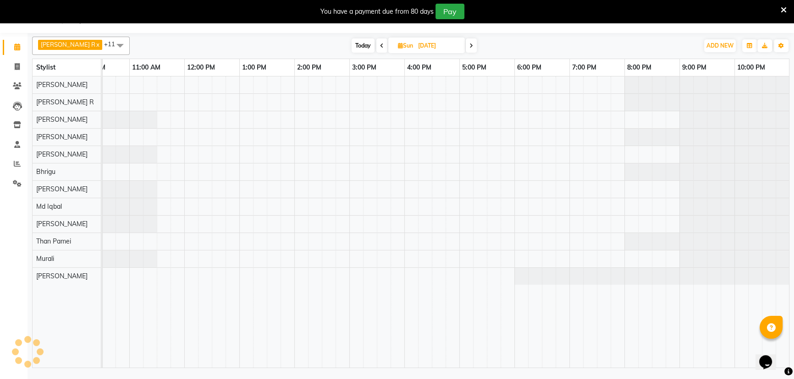
click at [469, 43] on icon at bounding box center [471, 45] width 4 height 5
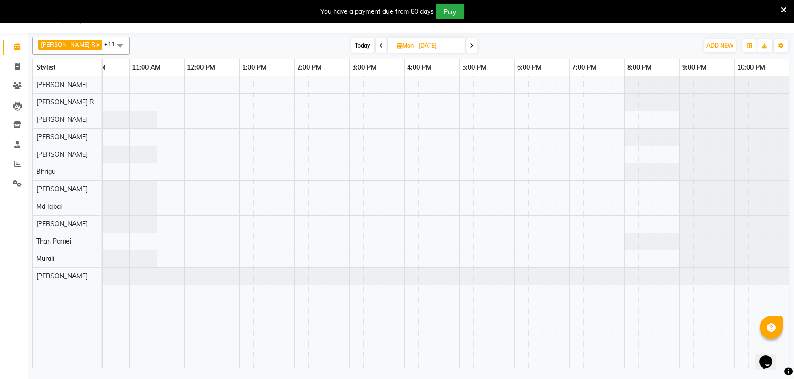
click at [376, 48] on span at bounding box center [381, 45] width 11 height 14
click at [353, 44] on span "Today" at bounding box center [362, 45] width 23 height 14
type input "[DATE]"
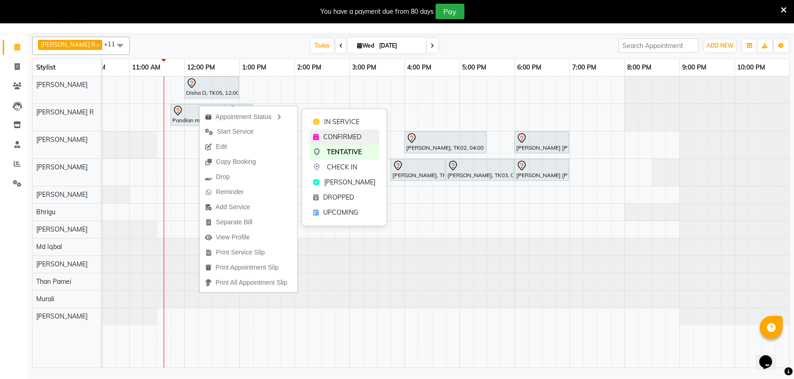
click at [352, 137] on span "CONFIRMED" at bounding box center [342, 137] width 38 height 10
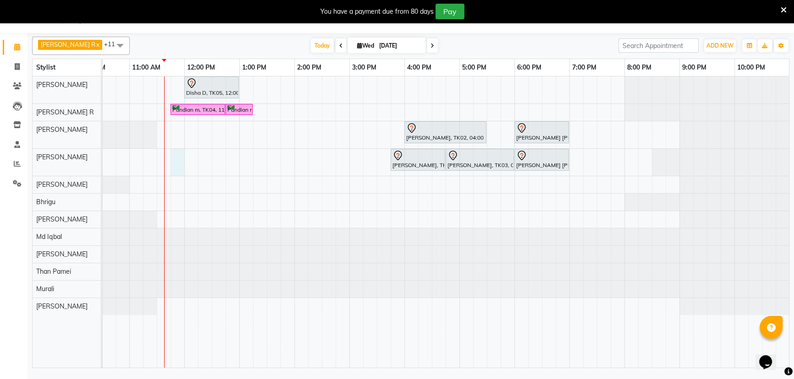
click at [173, 163] on div "Disha D, TK05, 12:00 PM-01:00 PM, Hair Cut [DEMOGRAPHIC_DATA] (Senior Stylist) …" at bounding box center [404, 223] width 770 height 292
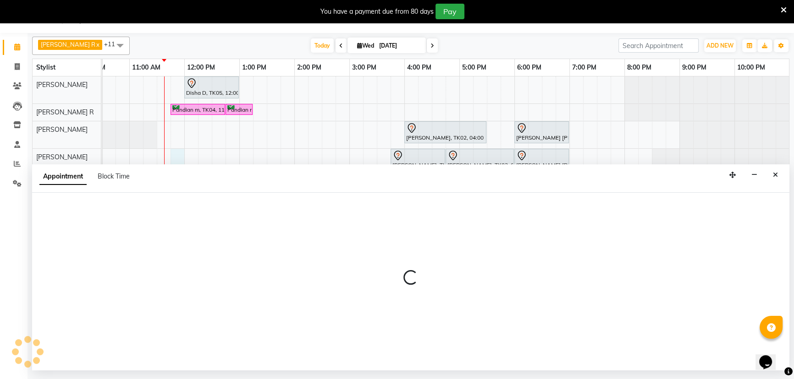
select select "81417"
select select "705"
select select "tentative"
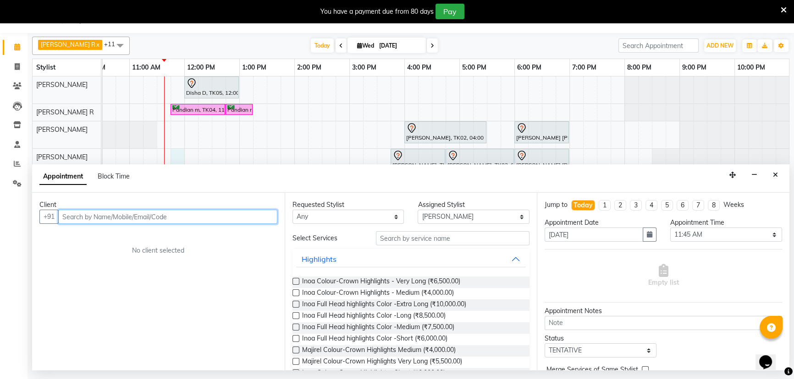
click at [117, 214] on input "text" at bounding box center [167, 217] width 219 height 14
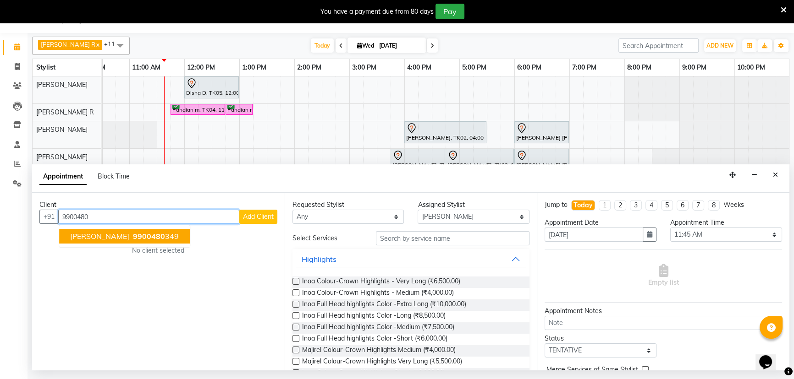
click at [134, 236] on span "9900480" at bounding box center [149, 236] width 32 height 9
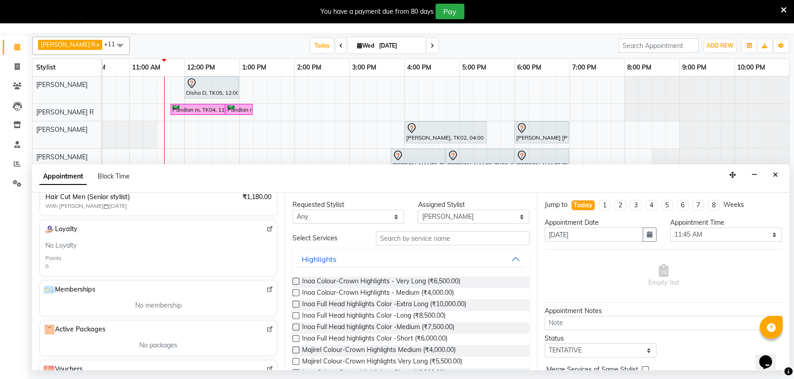
scroll to position [266, 0]
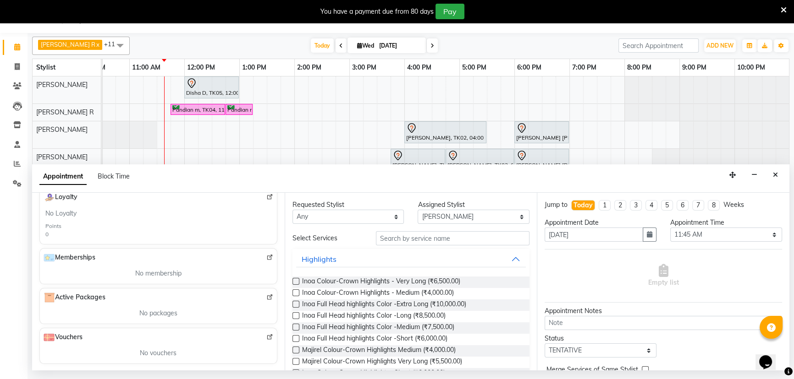
type input "9900480349"
click at [426, 242] on input "text" at bounding box center [452, 238] width 153 height 14
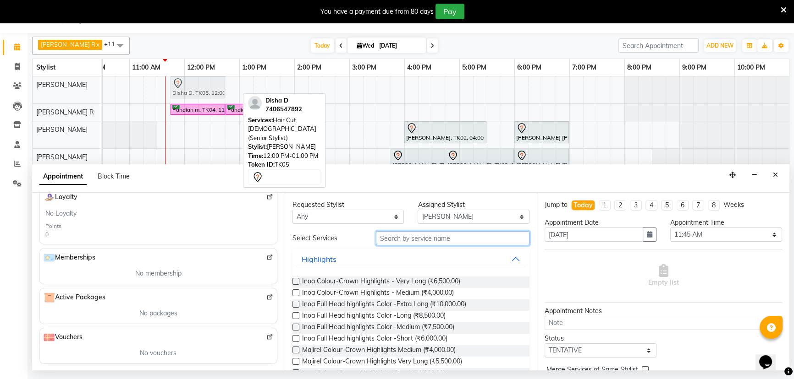
drag, startPoint x: 227, startPoint y: 81, endPoint x: 215, endPoint y: 83, distance: 12.7
click at [19, 83] on div "Disha D, TK05, 12:00 PM-01:00 PM, Hair Cut [DEMOGRAPHIC_DATA] (Senior Stylist) …" at bounding box center [19, 90] width 0 height 27
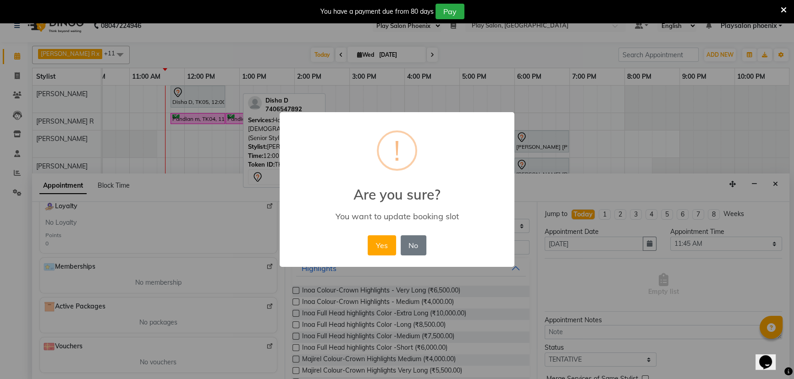
scroll to position [0, 77]
click at [386, 251] on button "Yes" at bounding box center [385, 245] width 28 height 20
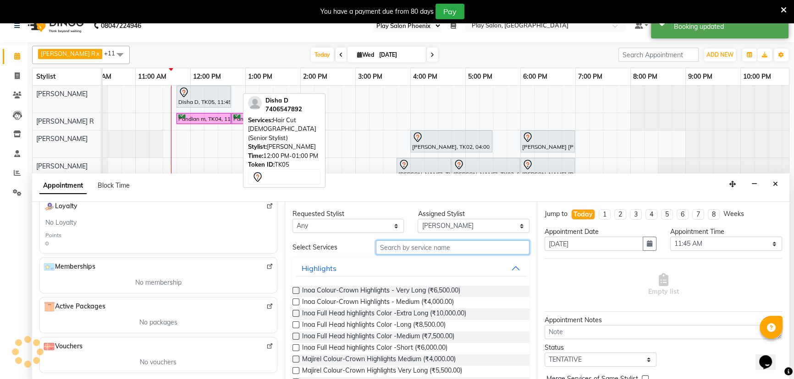
click at [388, 246] on input "text" at bounding box center [452, 248] width 153 height 14
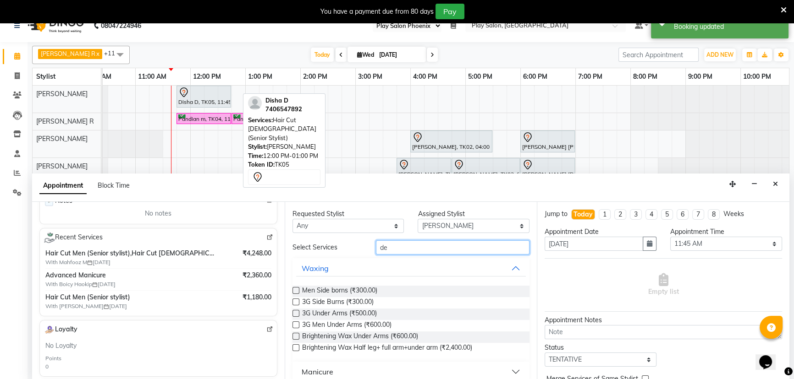
scroll to position [141, 0]
drag, startPoint x: 397, startPoint y: 248, endPoint x: 375, endPoint y: 249, distance: 22.0
click at [376, 249] on input "de" at bounding box center [452, 248] width 153 height 14
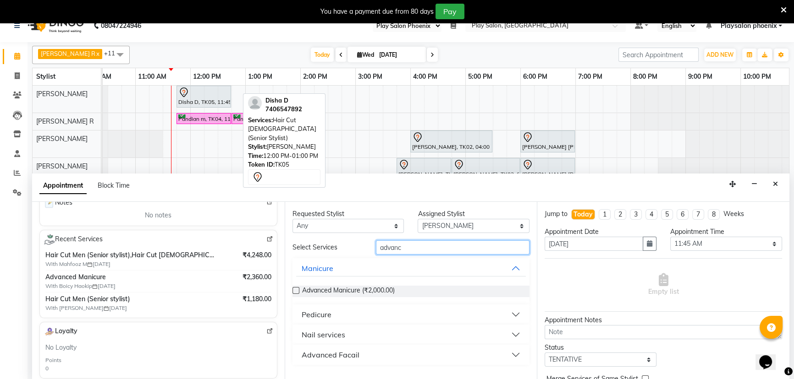
type input "advanc"
click at [518, 312] on button "Pedicure" at bounding box center [411, 315] width 230 height 16
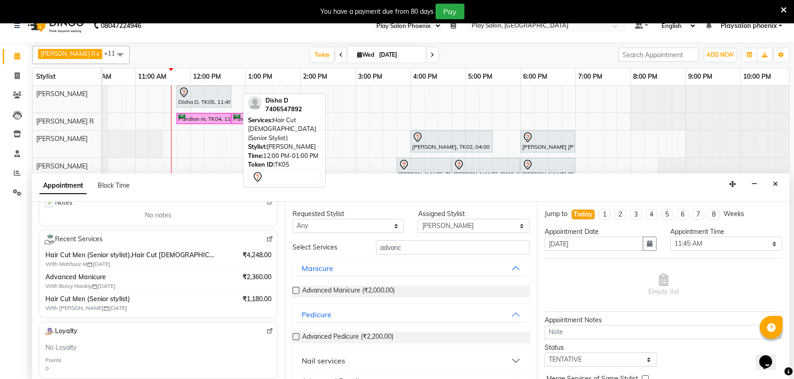
click at [297, 336] on label at bounding box center [295, 337] width 7 height 7
click at [297, 336] on input "checkbox" at bounding box center [295, 338] width 6 height 6
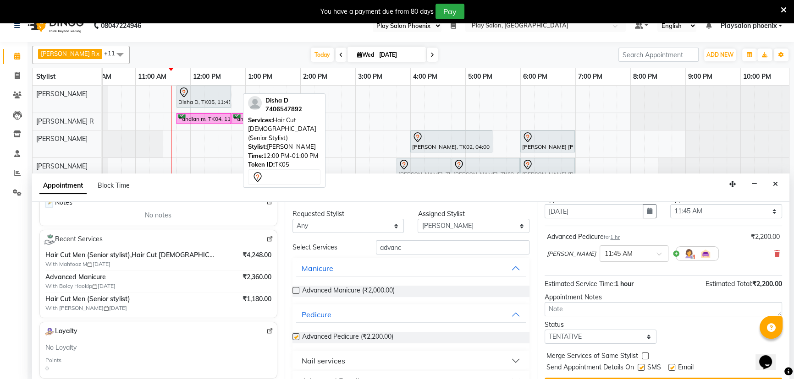
checkbox input "false"
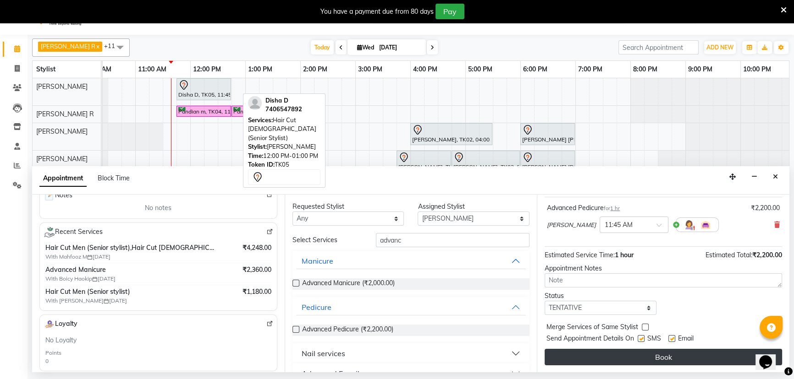
scroll to position [23, 0]
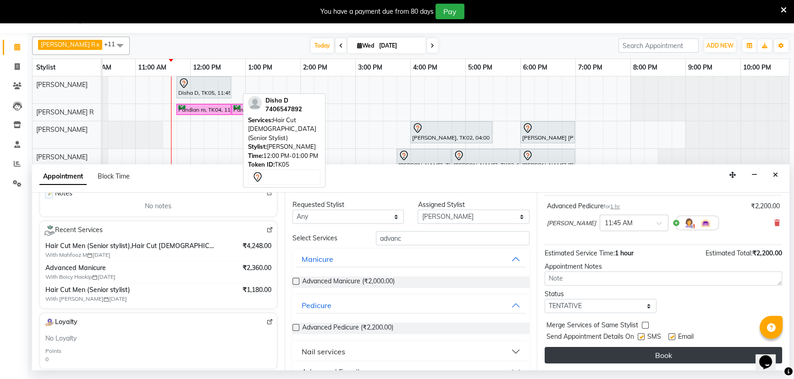
click at [643, 356] on button "Book" at bounding box center [662, 355] width 237 height 16
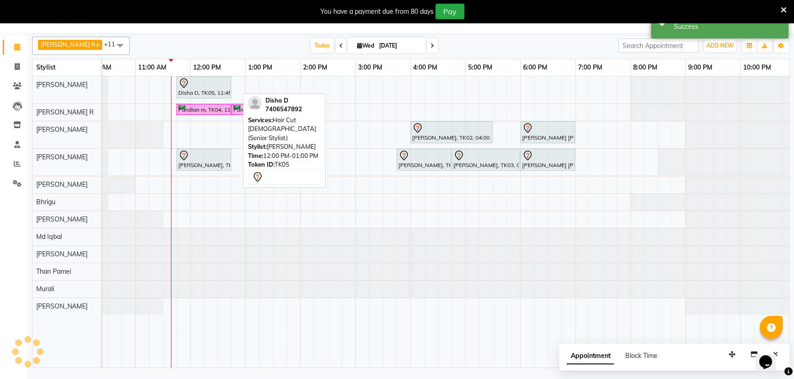
scroll to position [0, 0]
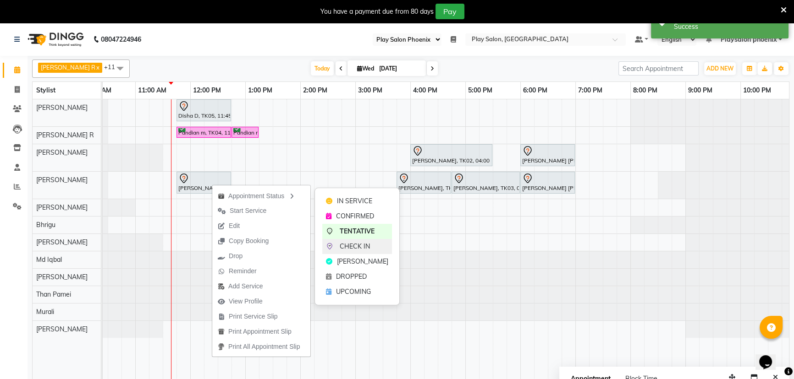
click at [359, 248] on span "CHECK IN" at bounding box center [355, 247] width 30 height 10
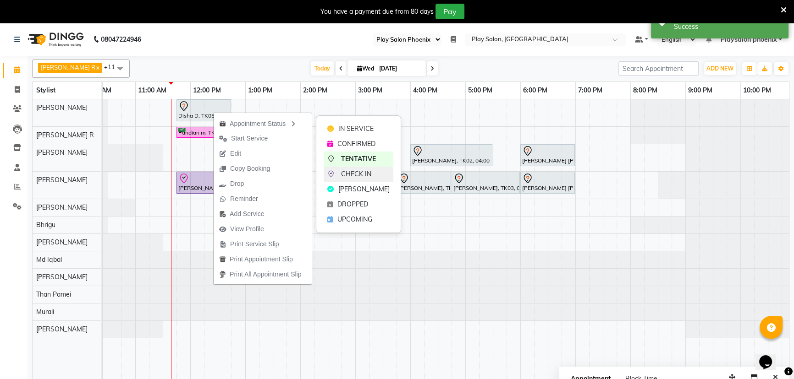
click at [362, 178] on span "CHECK IN" at bounding box center [356, 175] width 30 height 10
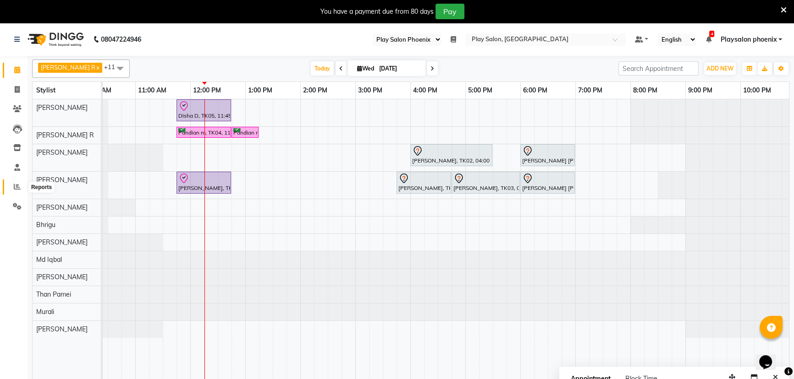
click at [18, 190] on icon at bounding box center [17, 186] width 7 height 7
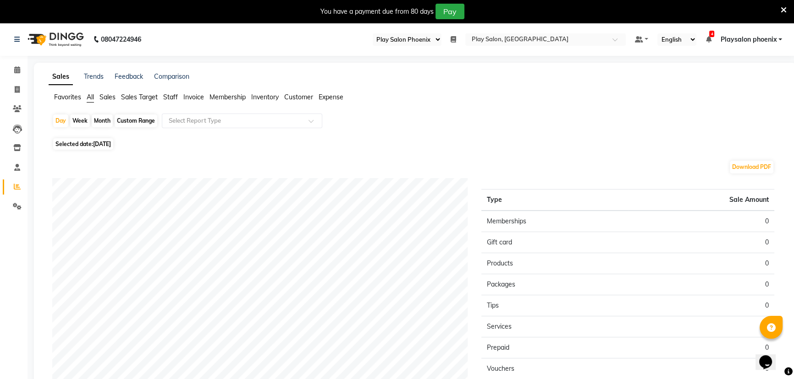
click at [103, 121] on div "Month" at bounding box center [102, 121] width 21 height 13
select select "9"
select select "2025"
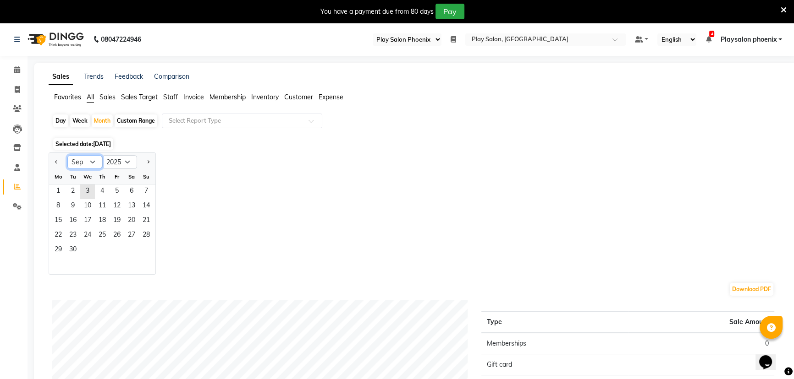
click at [93, 165] on select "Jan Feb Mar Apr May Jun [DATE] Aug Sep Oct Nov Dec" at bounding box center [84, 162] width 35 height 14
select select "8"
click at [67, 155] on select "Jan Feb Mar Apr May Jun [DATE] Aug Sep Oct Nov Dec" at bounding box center [84, 162] width 35 height 14
click at [115, 189] on span "1" at bounding box center [117, 192] width 15 height 15
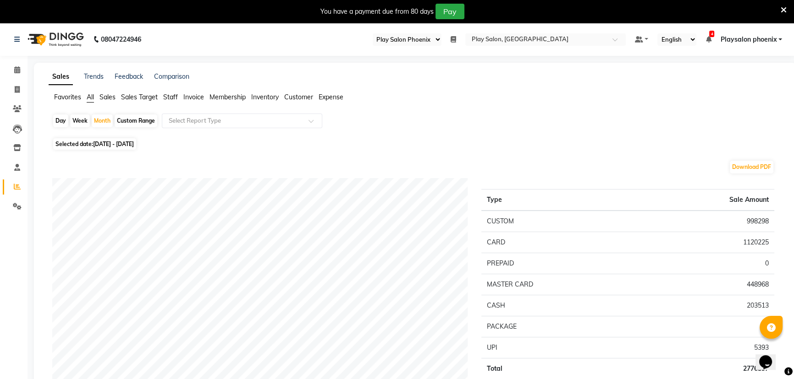
click at [136, 121] on div "Custom Range" at bounding box center [136, 121] width 43 height 13
select select "8"
select select "2025"
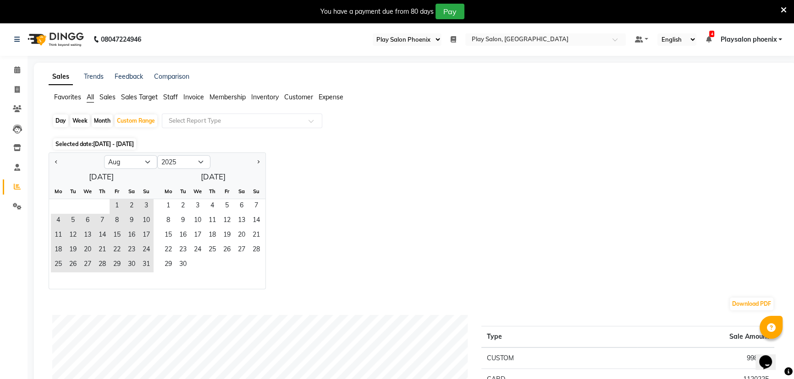
click at [173, 100] on span "Staff" at bounding box center [170, 97] width 15 height 8
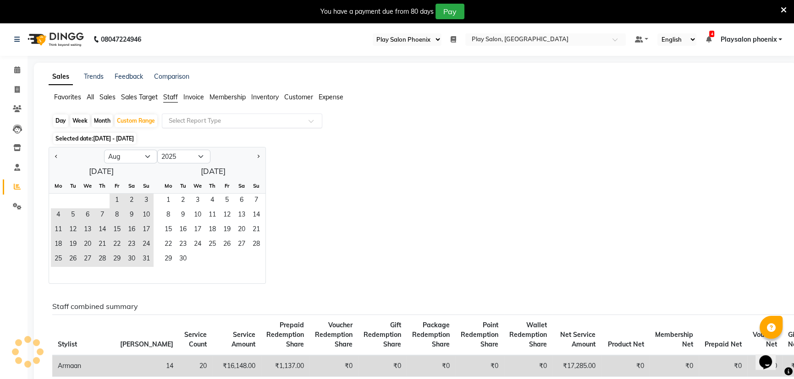
click at [247, 127] on div "Select Report Type" at bounding box center [242, 121] width 160 height 15
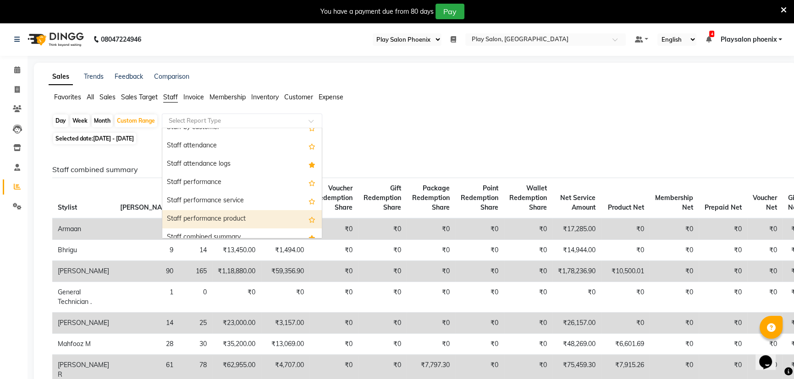
scroll to position [125, 0]
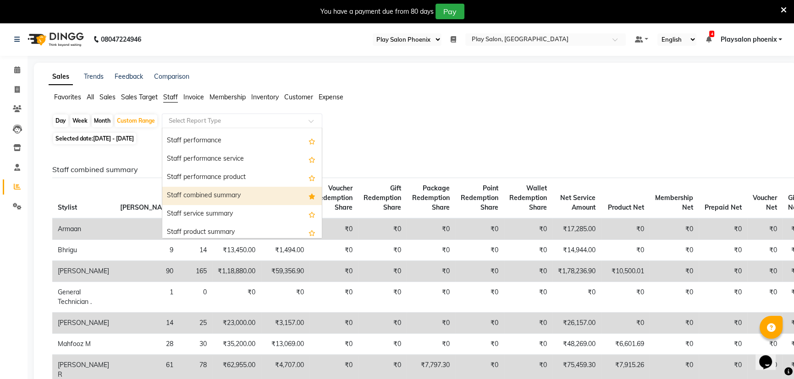
click at [212, 196] on div "Staff combined summary" at bounding box center [241, 196] width 159 height 18
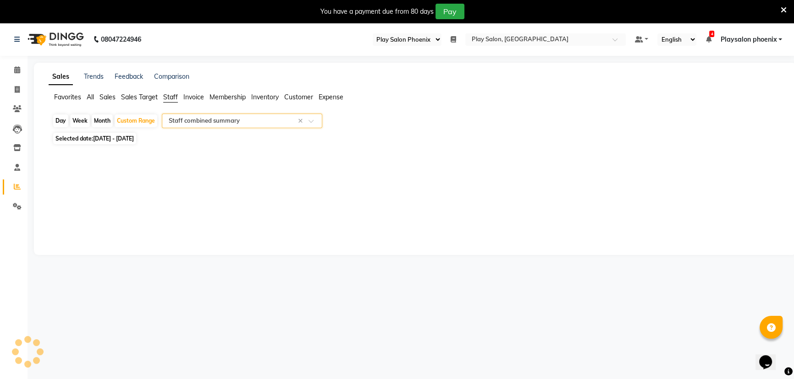
select select "full_report"
select select "csv"
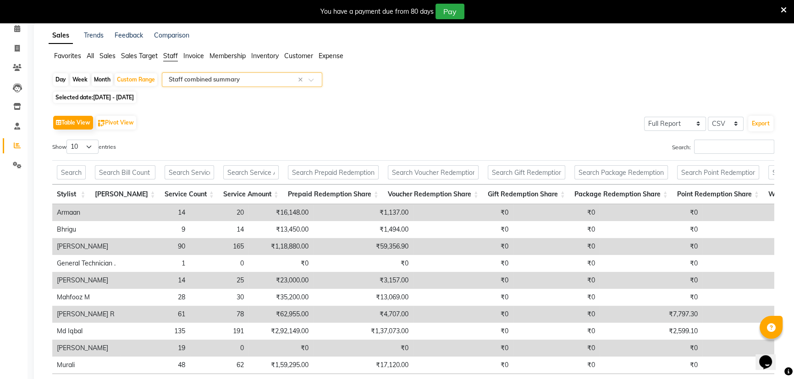
scroll to position [0, 31]
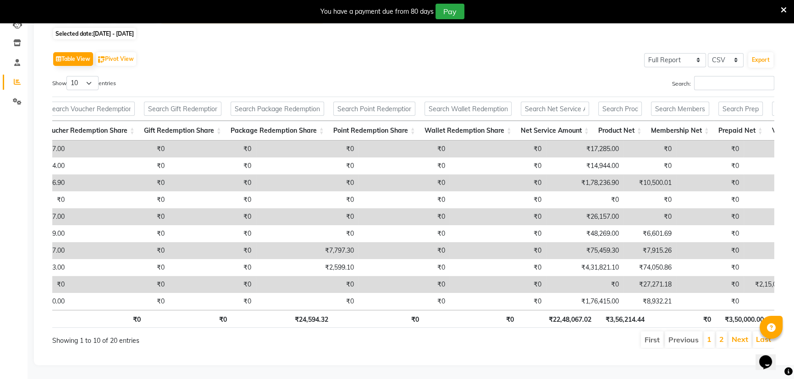
click at [719, 339] on li "2" at bounding box center [721, 340] width 11 height 16
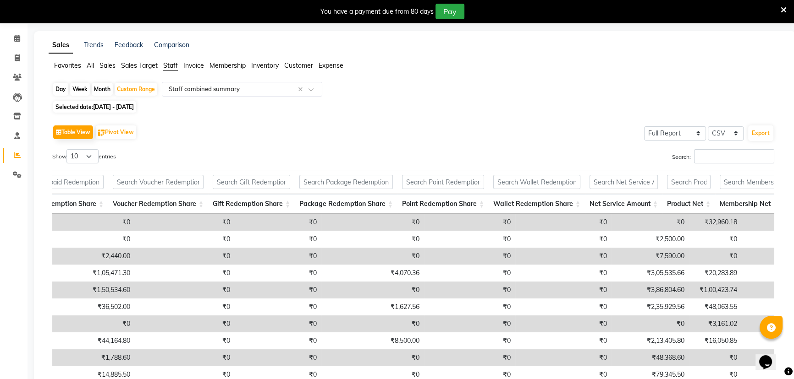
scroll to position [0, 0]
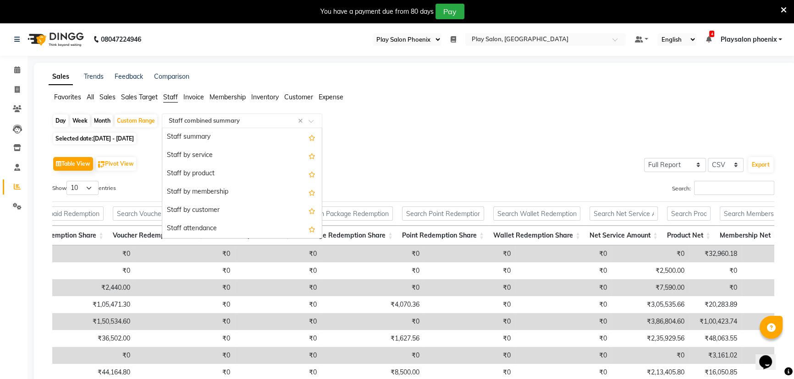
click at [266, 120] on input "text" at bounding box center [233, 120] width 132 height 9
click at [213, 175] on div "Staff by product" at bounding box center [241, 174] width 159 height 18
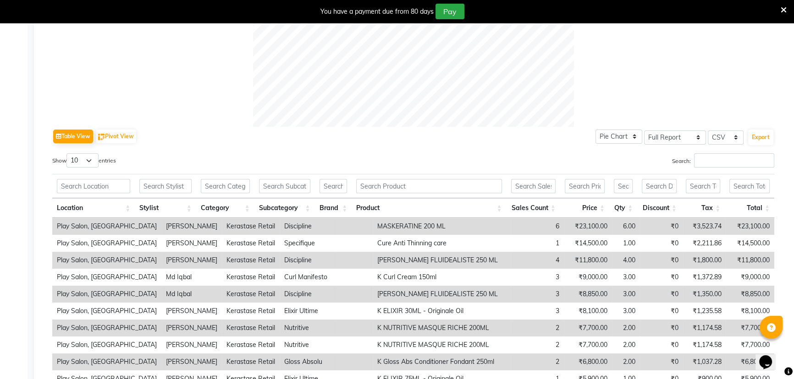
scroll to position [359, 0]
click at [176, 185] on input "text" at bounding box center [165, 187] width 52 height 14
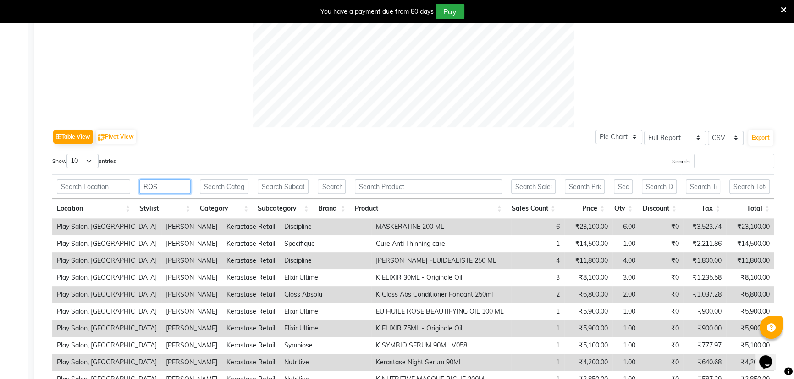
type input "ROSY"
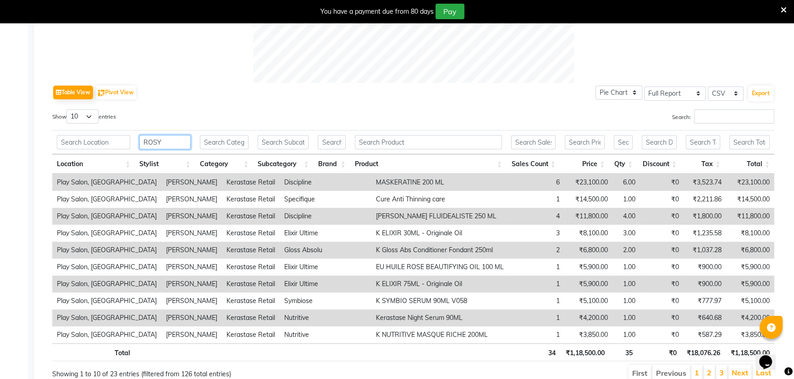
scroll to position [317, 0]
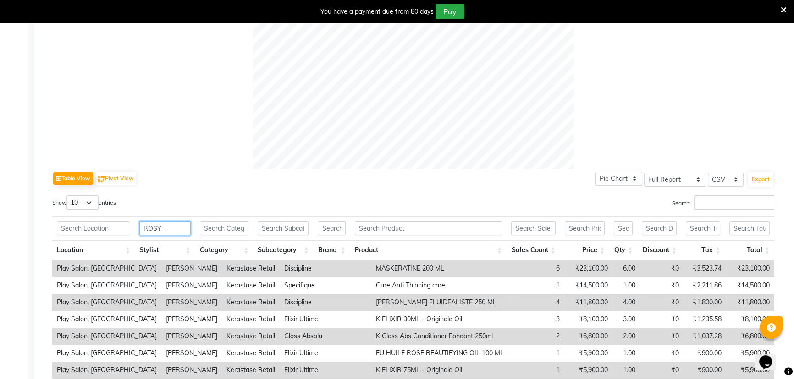
drag, startPoint x: 159, startPoint y: 229, endPoint x: 113, endPoint y: 229, distance: 46.3
click at [113, 229] on tr "ROSY" at bounding box center [413, 228] width 722 height 24
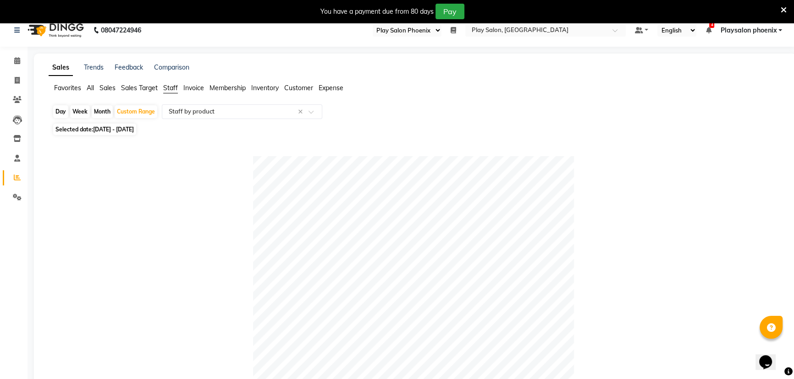
scroll to position [0, 0]
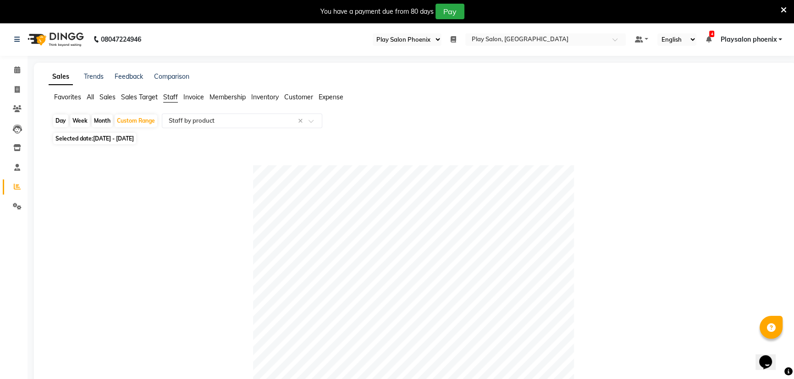
click at [134, 140] on span "[DATE] - [DATE]" at bounding box center [113, 138] width 41 height 7
select select "8"
select select "2025"
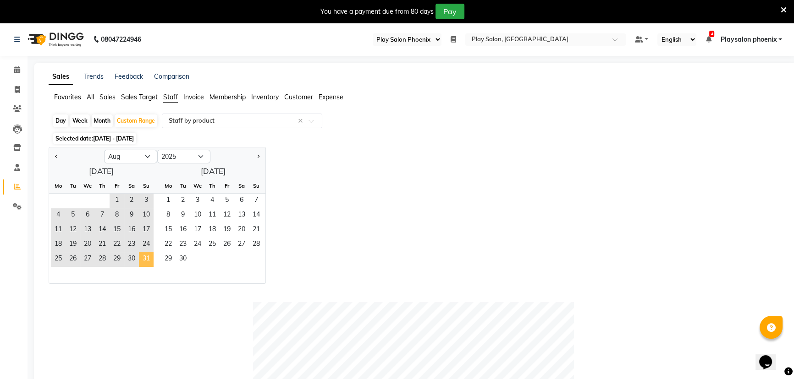
click at [146, 263] on span "31" at bounding box center [146, 259] width 15 height 15
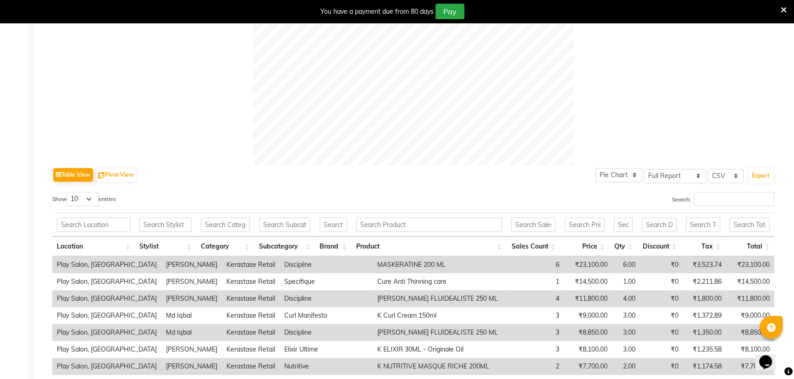
scroll to position [458, 0]
click at [763, 177] on button "Export" at bounding box center [760, 176] width 25 height 16
click at [782, 9] on icon at bounding box center [783, 10] width 6 height 8
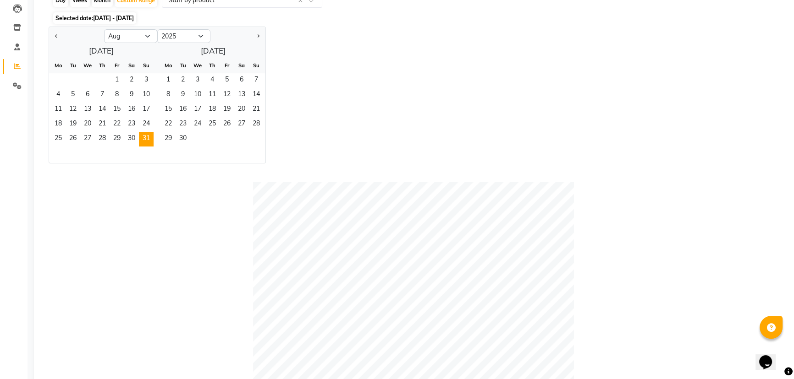
scroll to position [0, 0]
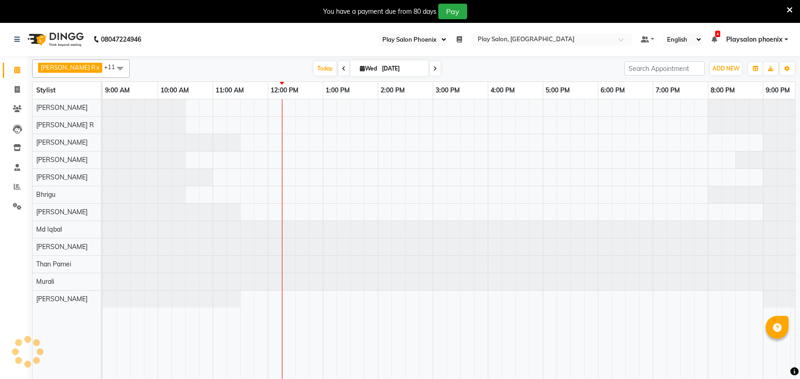
select select "90"
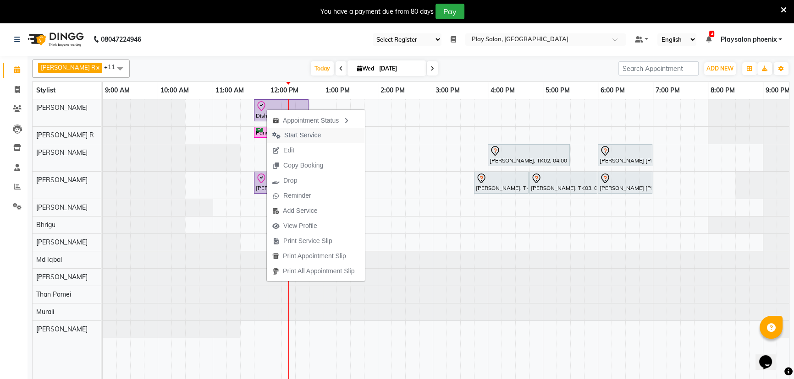
click at [326, 135] on button "Start Service" at bounding box center [316, 135] width 98 height 15
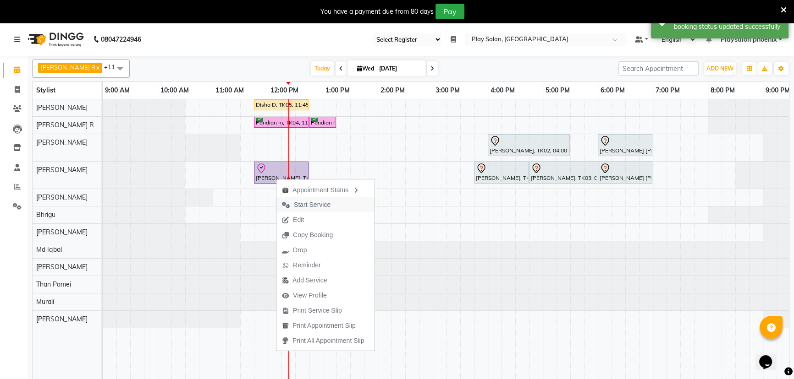
click at [309, 202] on span "Start Service" at bounding box center [312, 205] width 37 height 10
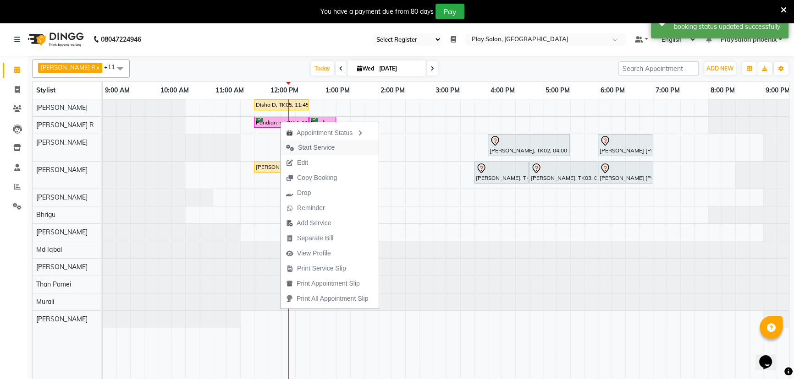
click at [301, 146] on span "Start Service" at bounding box center [316, 148] width 37 height 10
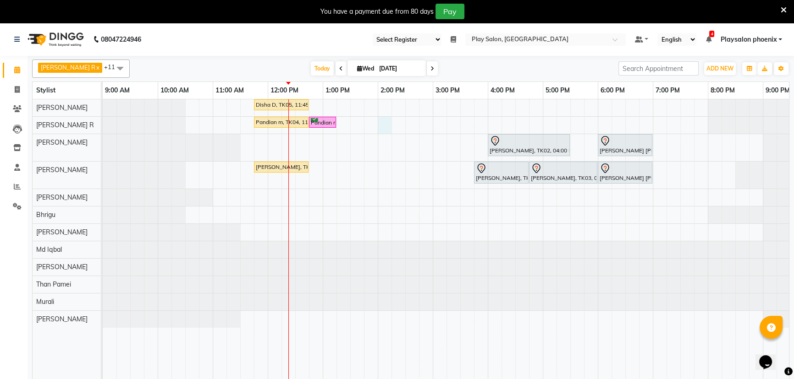
click at [382, 124] on div "Disha D, TK05, 11:45 AM-12:45 PM, Hair Cut Lady (Senior Stylist) Pandian m, TK0…" at bounding box center [488, 245] width 770 height 292
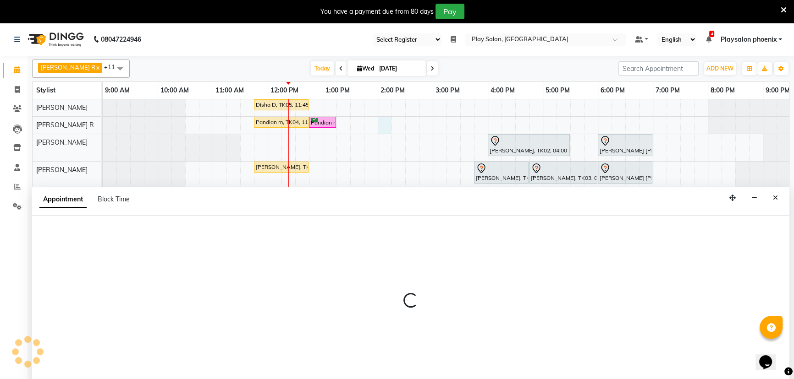
scroll to position [23, 0]
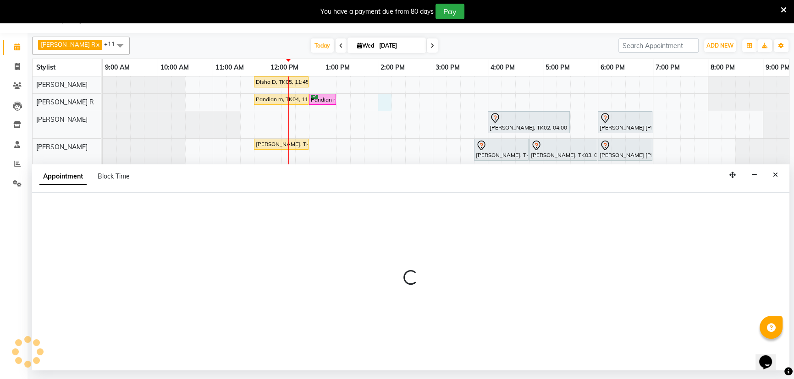
select select "88650"
select select "840"
select select "tentative"
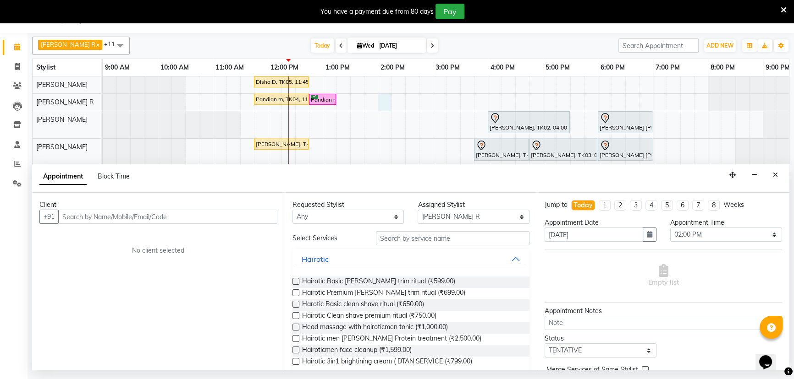
click at [137, 216] on input "text" at bounding box center [167, 217] width 219 height 14
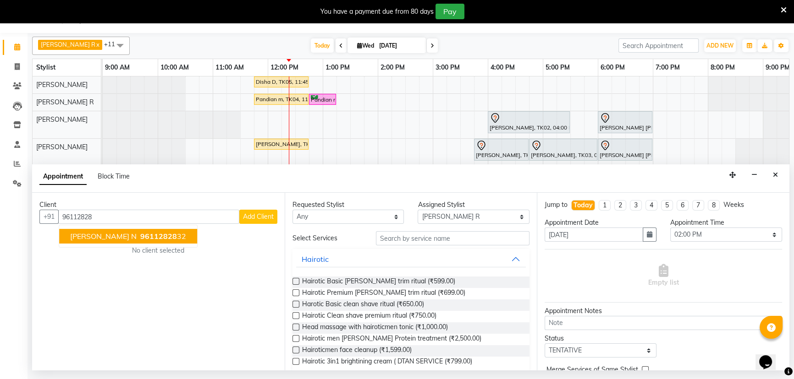
click at [151, 237] on ngb-highlight "96112828 32" at bounding box center [162, 236] width 48 height 9
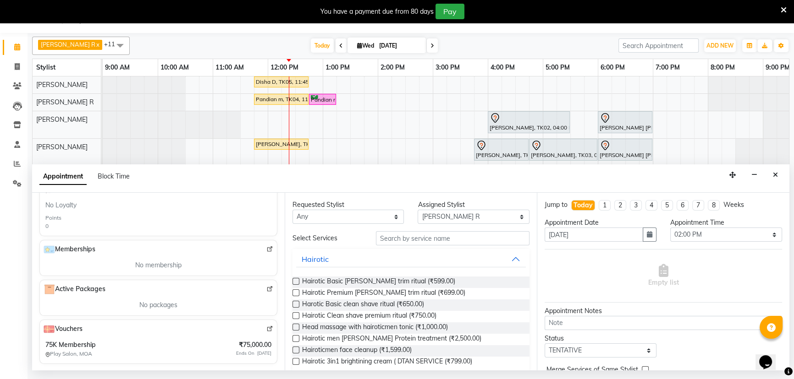
scroll to position [0, 0]
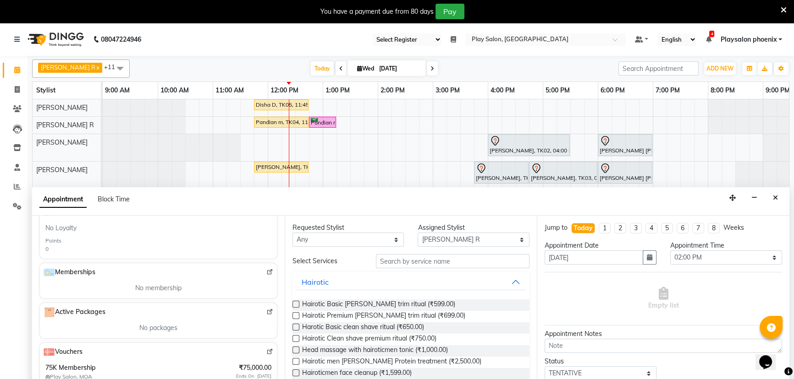
type input "9611282832"
click at [395, 258] on input "text" at bounding box center [452, 261] width 153 height 14
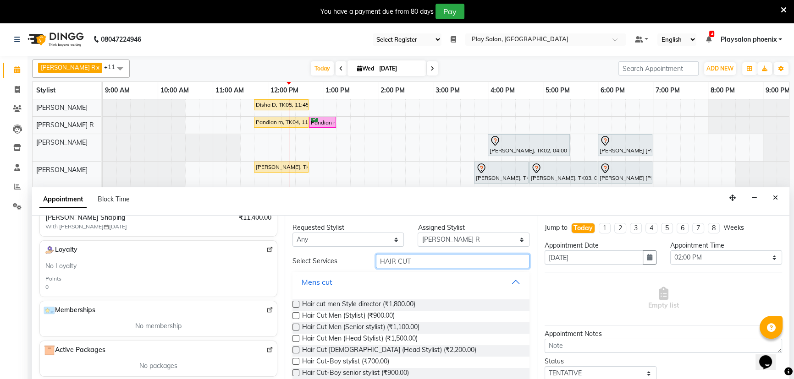
scroll to position [149, 0]
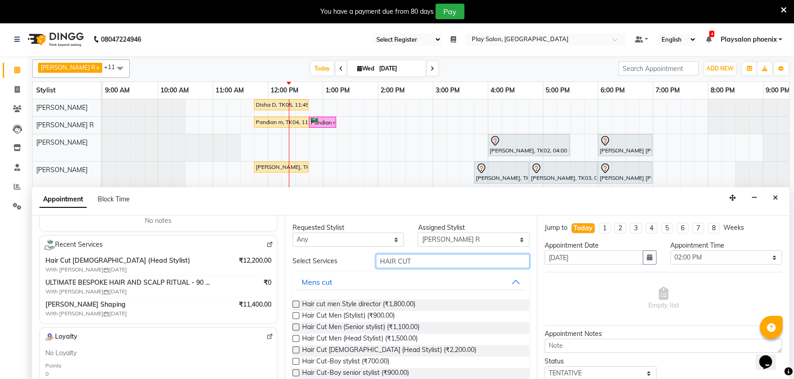
type input "HAIR CUT"
click at [456, 241] on select "Select Armaan Bhrigu Chytra Diksha Tamang General Technician . Imran Ansari Mah…" at bounding box center [473, 240] width 112 height 14
select select "81425"
click at [417, 233] on select "Select Armaan Bhrigu Chytra Diksha Tamang General Technician . Imran Ansari Mah…" at bounding box center [473, 240] width 112 height 14
click at [417, 265] on input "HAIR CUT" at bounding box center [452, 261] width 153 height 14
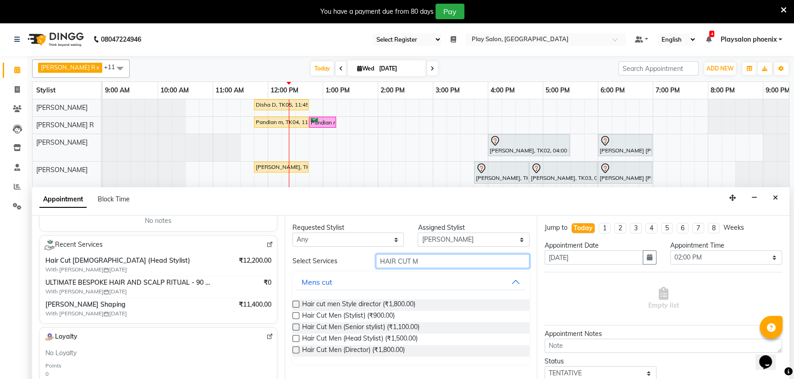
type input "HAIR CUT M"
click at [297, 339] on label at bounding box center [295, 338] width 7 height 7
click at [297, 339] on input "checkbox" at bounding box center [295, 340] width 6 height 6
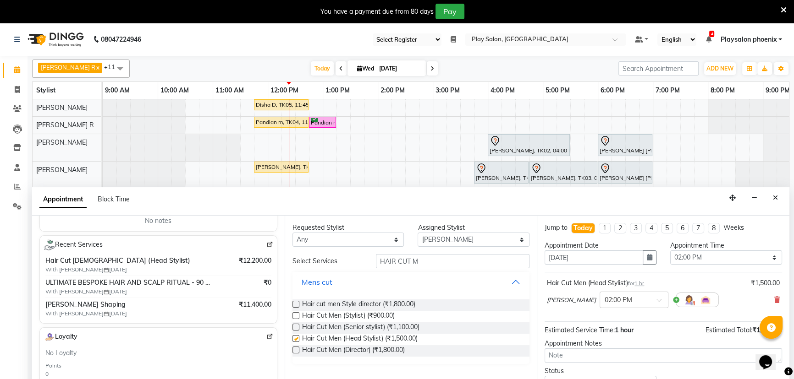
checkbox input "false"
drag, startPoint x: 429, startPoint y: 259, endPoint x: 368, endPoint y: 271, distance: 61.6
click at [368, 271] on div "Select Services HAIR CUT M Mens cut Hair cut men Style director (₹1,800.00) Hai…" at bounding box center [410, 309] width 237 height 110
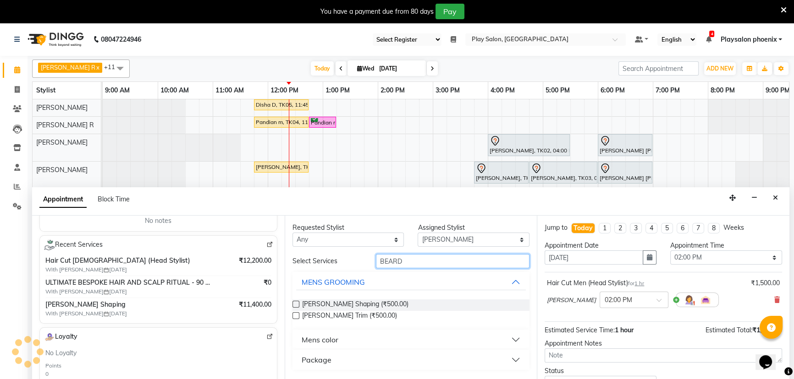
type input "BEARD"
click at [295, 306] on label at bounding box center [295, 304] width 7 height 7
click at [295, 306] on input "checkbox" at bounding box center [295, 305] width 6 height 6
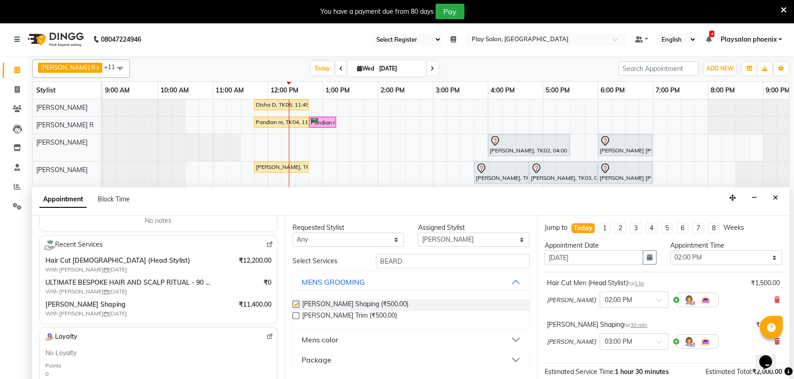
checkbox input "false"
drag, startPoint x: 408, startPoint y: 260, endPoint x: 347, endPoint y: 270, distance: 61.8
click at [347, 270] on div "Select Services BEARD MENS GROOMING Beard Shaping (₹500.00) Beard Trim (₹500.00…" at bounding box center [410, 312] width 237 height 116
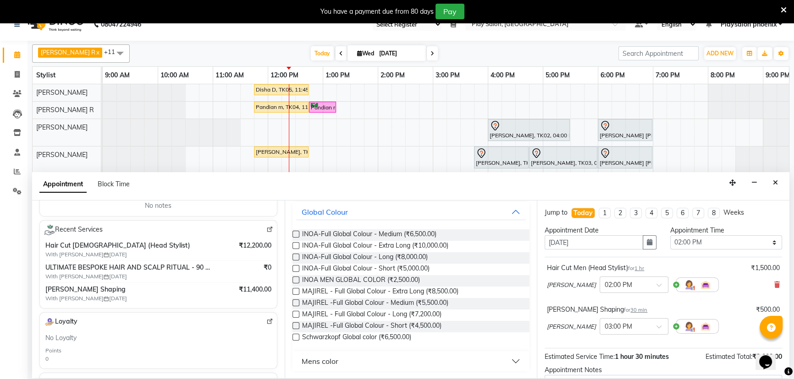
scroll to position [23, 0]
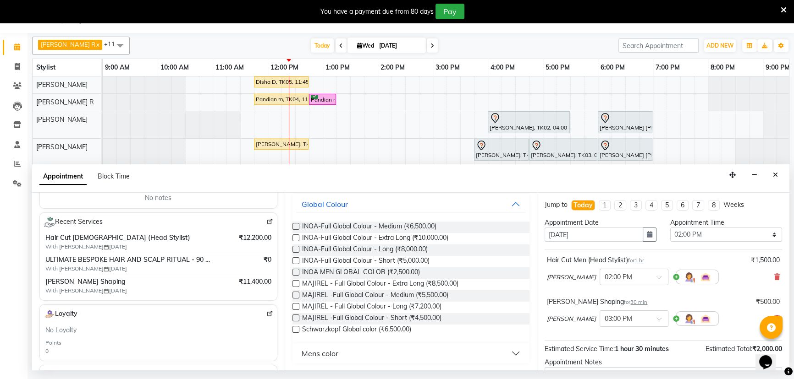
type input "GLOB"
click at [385, 352] on button "Mens color" at bounding box center [411, 353] width 230 height 16
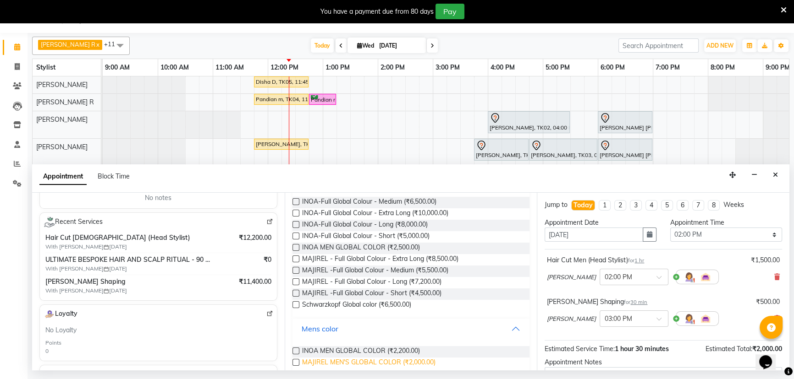
scroll to position [93, 0]
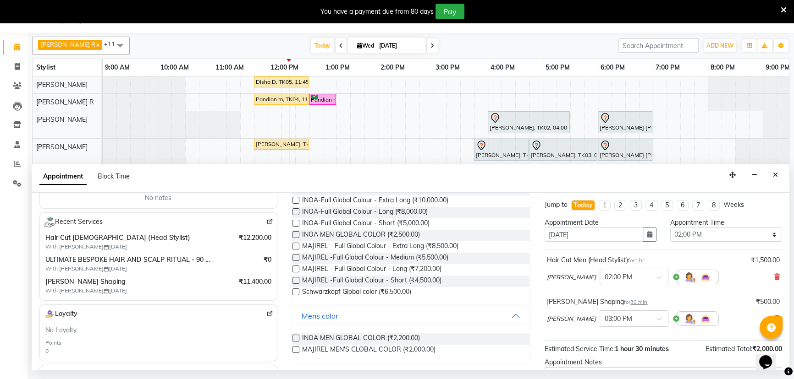
click at [294, 340] on label at bounding box center [295, 338] width 7 height 7
click at [294, 340] on input "checkbox" at bounding box center [295, 339] width 6 height 6
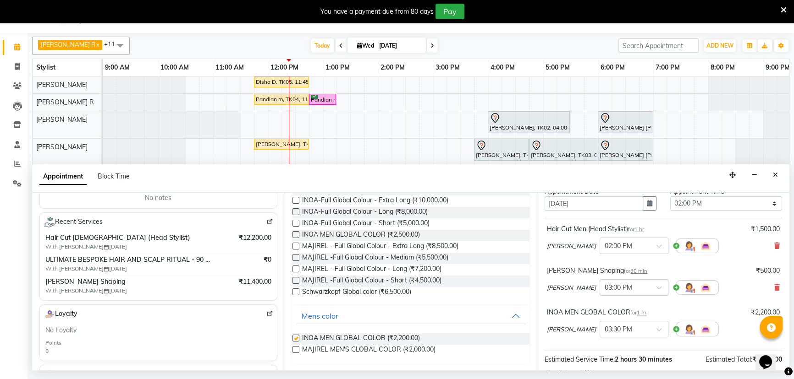
checkbox input "false"
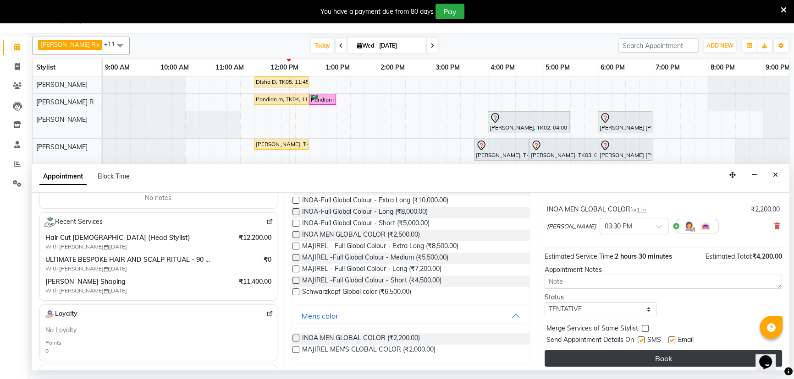
scroll to position [137, 0]
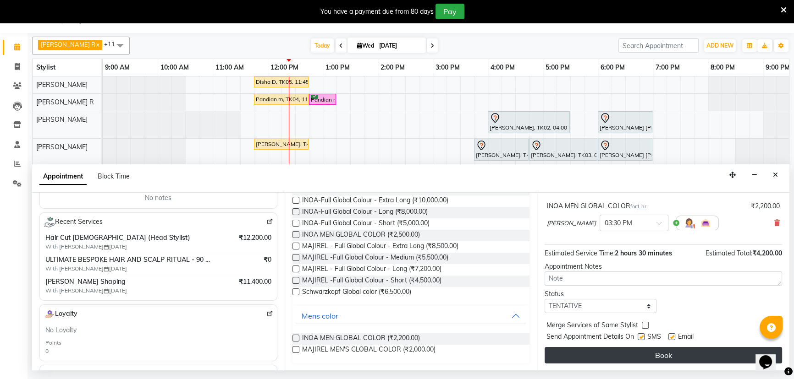
click at [624, 358] on button "Book" at bounding box center [662, 355] width 237 height 16
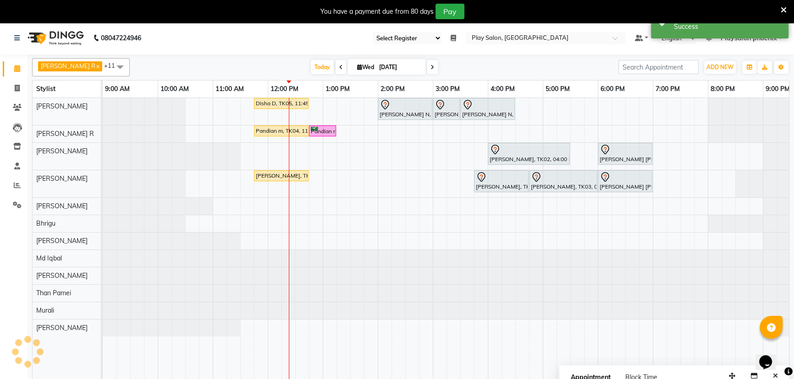
scroll to position [0, 0]
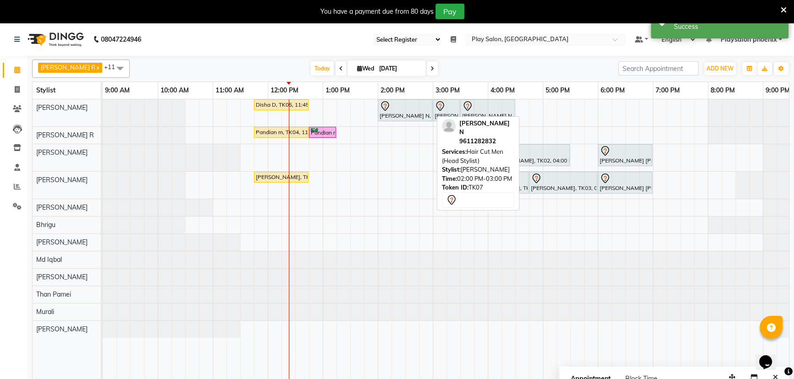
click at [418, 105] on div at bounding box center [404, 106] width 51 height 11
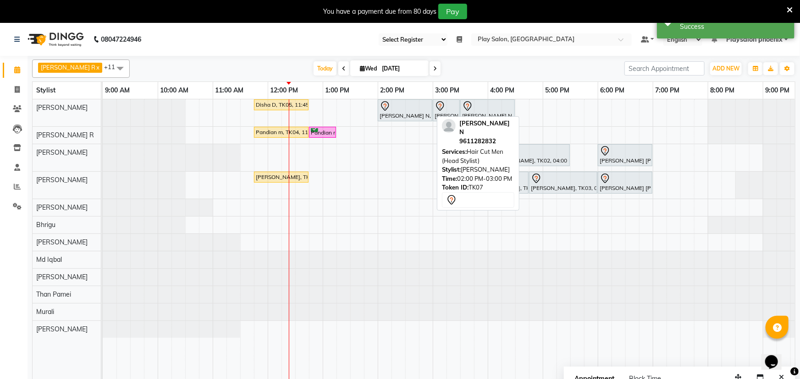
select select "7"
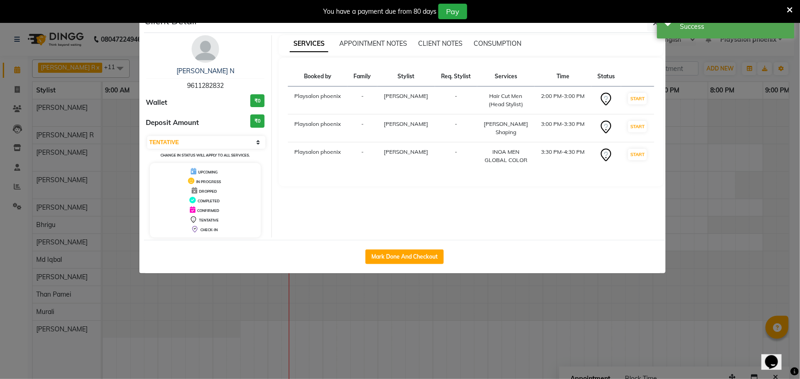
click at [203, 45] on img at bounding box center [205, 48] width 27 height 27
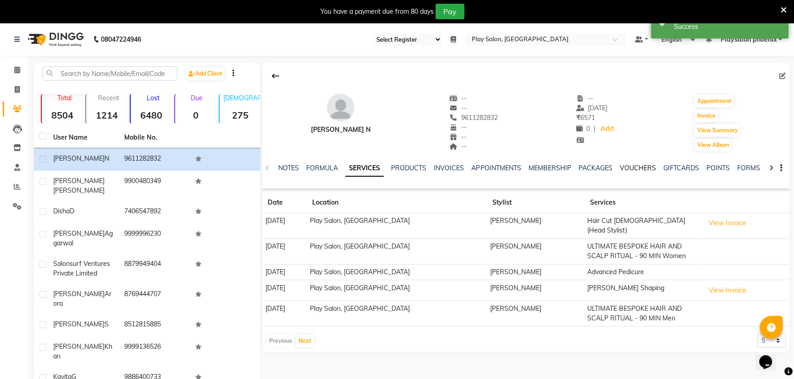
click at [640, 171] on link "VOUCHERS" at bounding box center [637, 168] width 36 height 8
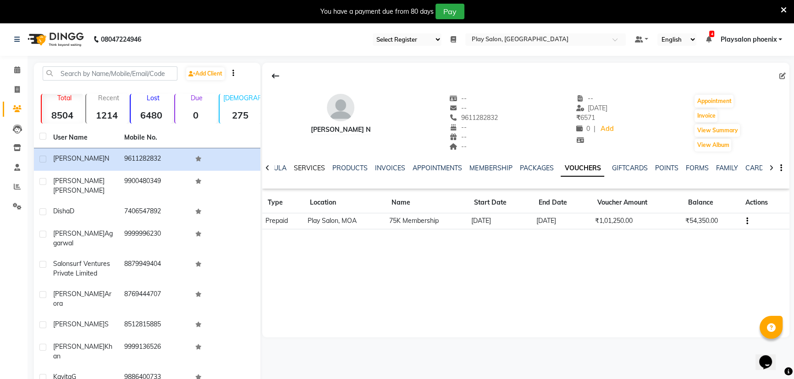
click at [306, 170] on link "SERVICES" at bounding box center [309, 168] width 31 height 8
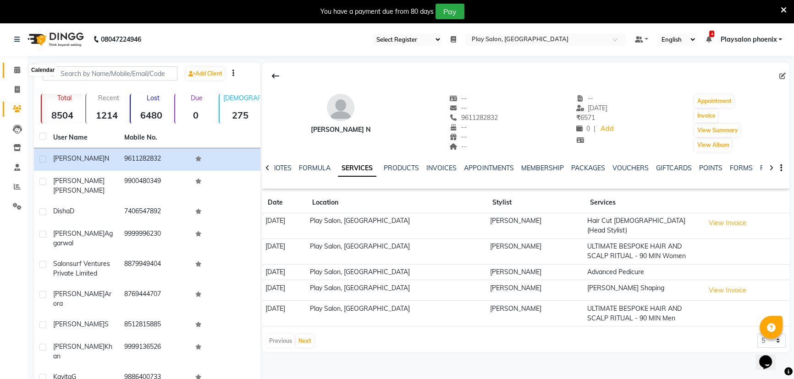
click at [18, 73] on icon at bounding box center [17, 69] width 6 height 7
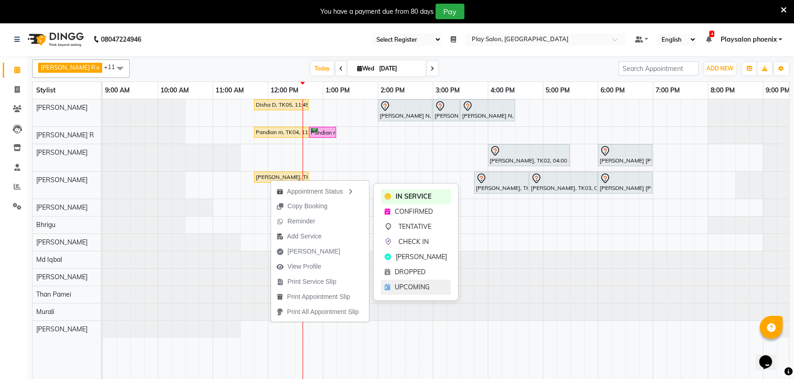
click at [422, 289] on span "UPCOMING" at bounding box center [411, 288] width 35 height 10
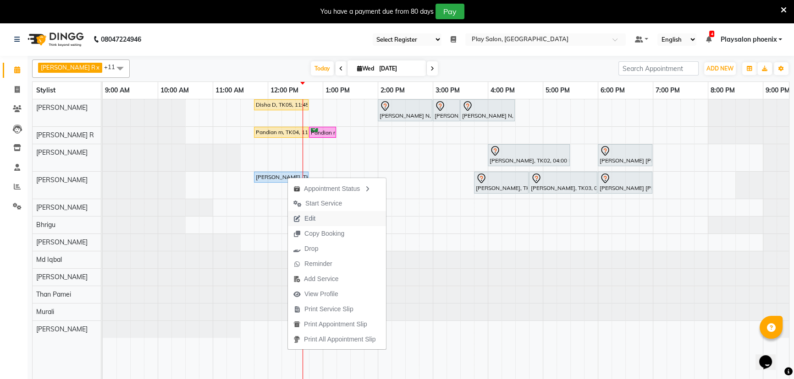
click at [322, 219] on button "Edit" at bounding box center [337, 218] width 98 height 15
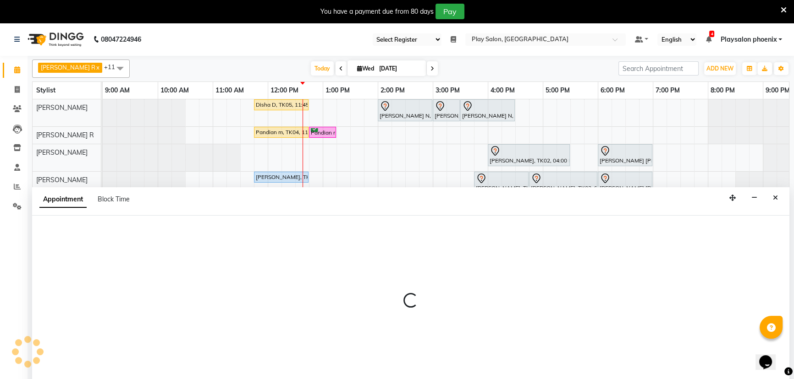
scroll to position [23, 0]
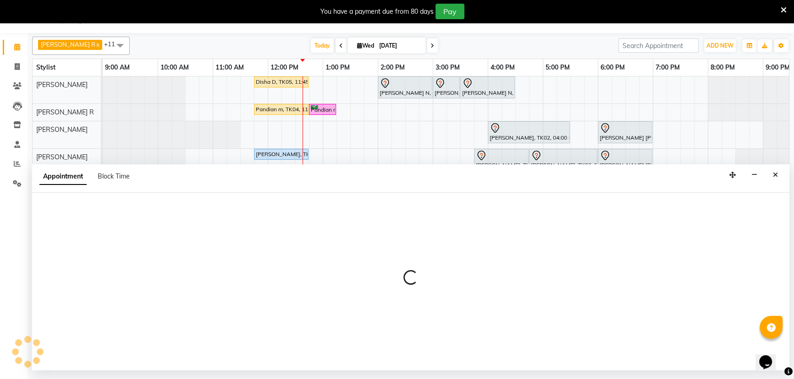
select select "tentative"
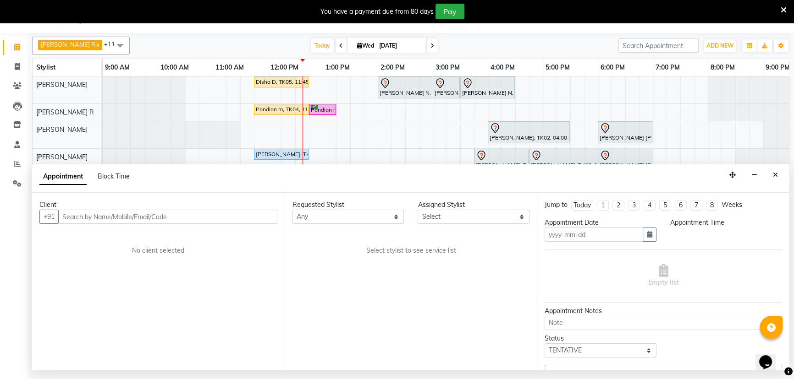
type input "[DATE]"
select select "upcoming"
select select "705"
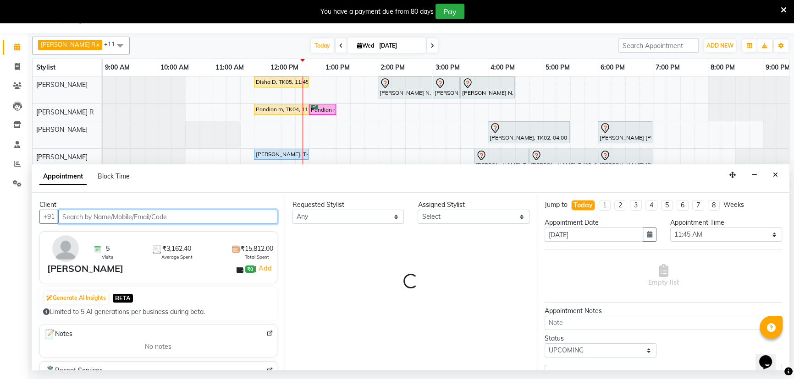
select select "81417"
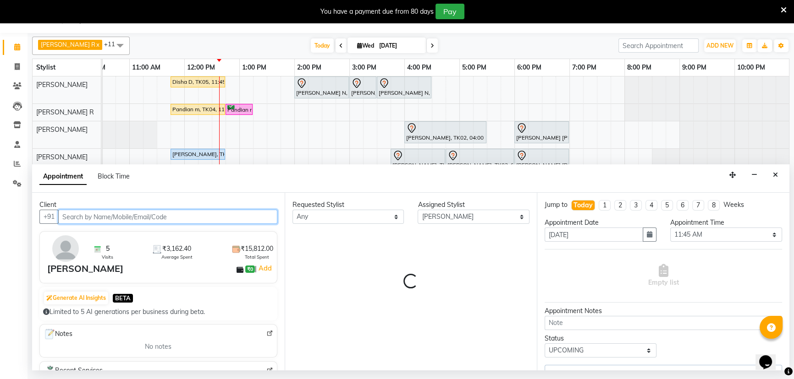
select select "4216"
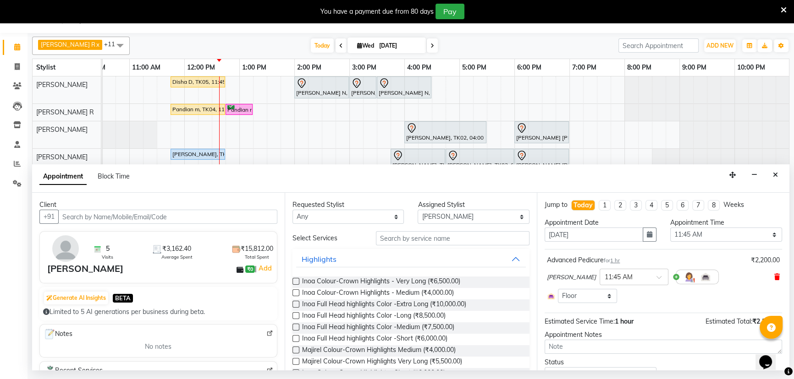
click at [774, 275] on icon at bounding box center [776, 277] width 5 height 6
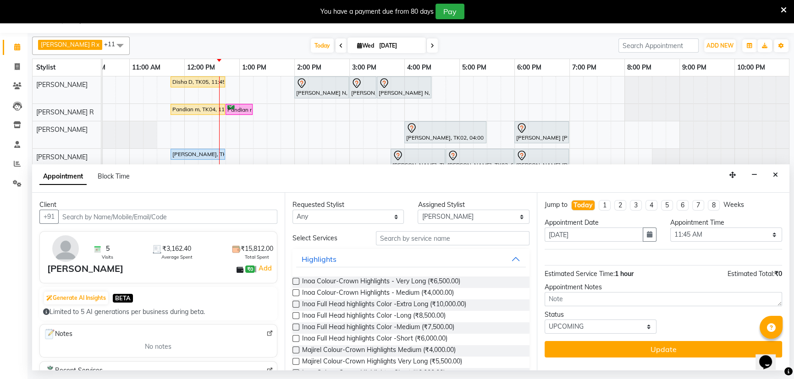
click at [471, 229] on div "Requested Stylist Any Armaan Bhrigu Chytra Diksha Tamang General Technician . I…" at bounding box center [411, 282] width 252 height 178
click at [469, 236] on input "text" at bounding box center [452, 238] width 153 height 14
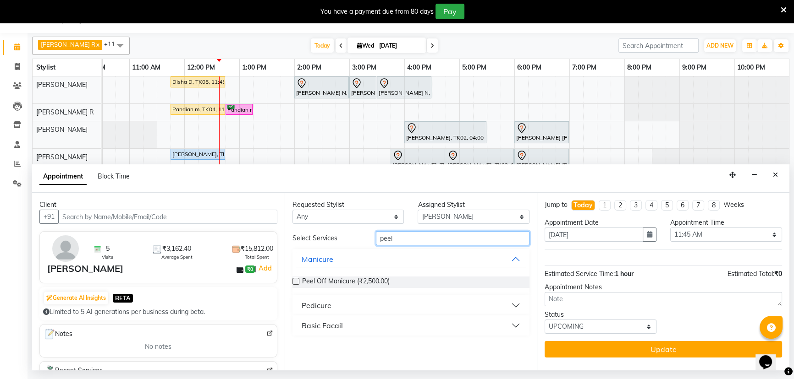
type input "peel"
click at [521, 304] on button "Pedicure" at bounding box center [411, 305] width 230 height 16
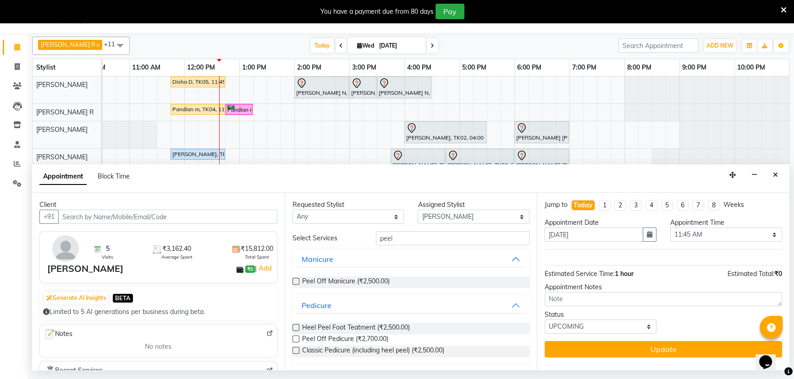
click at [296, 337] on label at bounding box center [295, 339] width 7 height 7
click at [296, 337] on input "checkbox" at bounding box center [295, 340] width 6 height 6
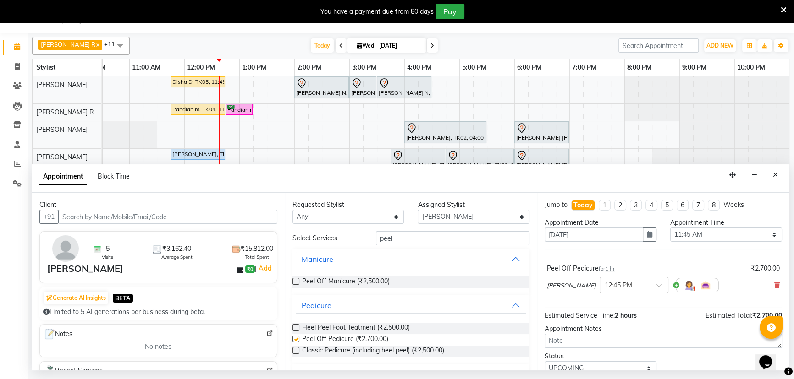
scroll to position [36, 0]
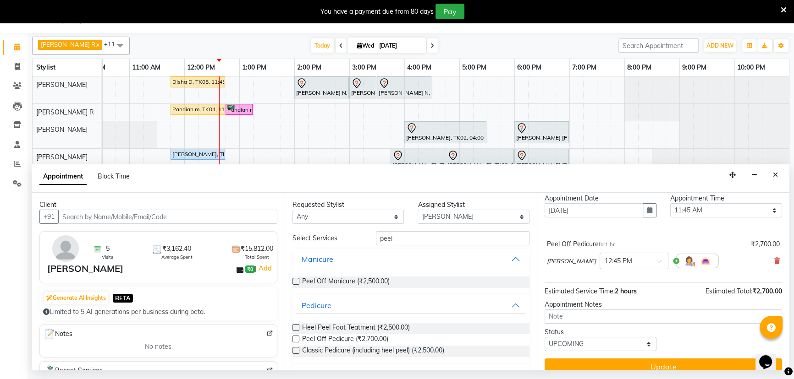
checkbox input "false"
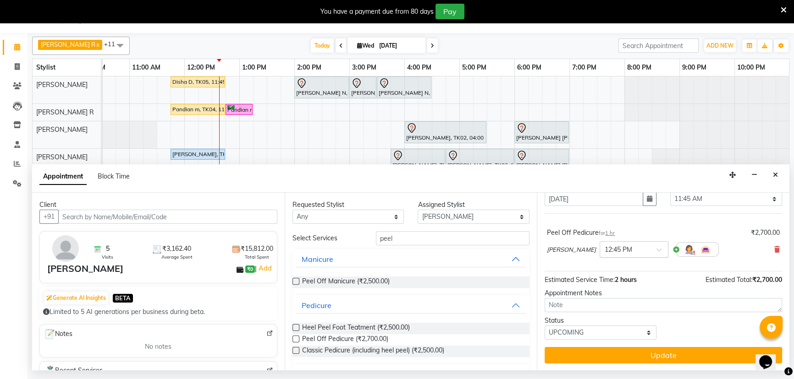
click at [640, 241] on div "× 12:45 PM" at bounding box center [633, 249] width 69 height 16
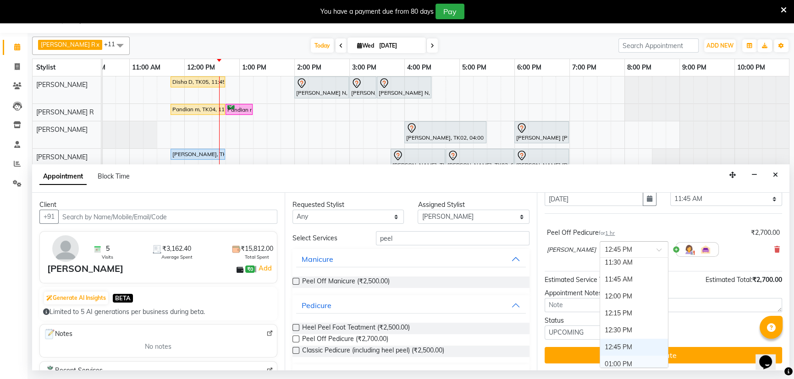
scroll to position [105, 0]
click at [613, 267] on div "11:30 AM" at bounding box center [634, 265] width 68 height 17
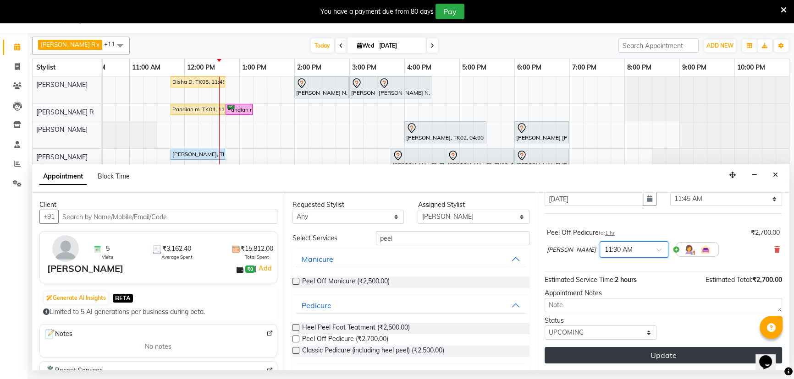
click at [653, 354] on button "Update" at bounding box center [662, 355] width 237 height 16
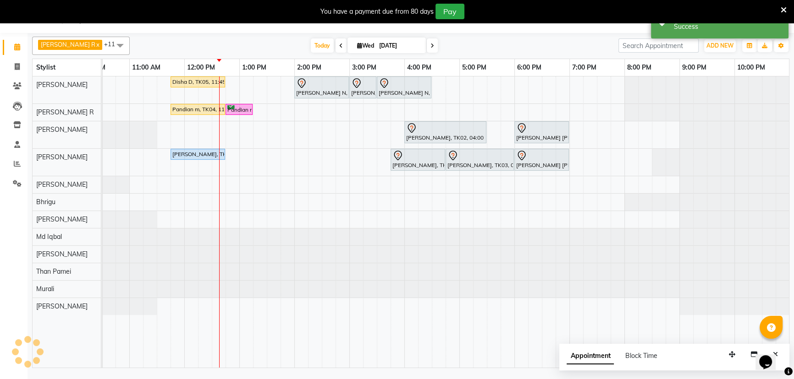
scroll to position [0, 0]
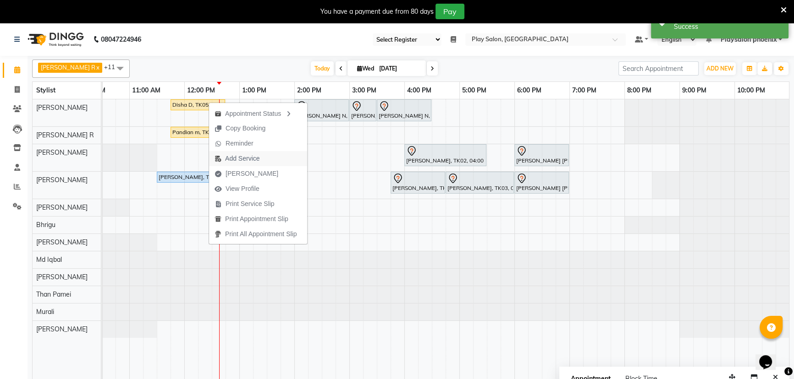
click at [255, 160] on span "Add Service" at bounding box center [242, 159] width 34 height 10
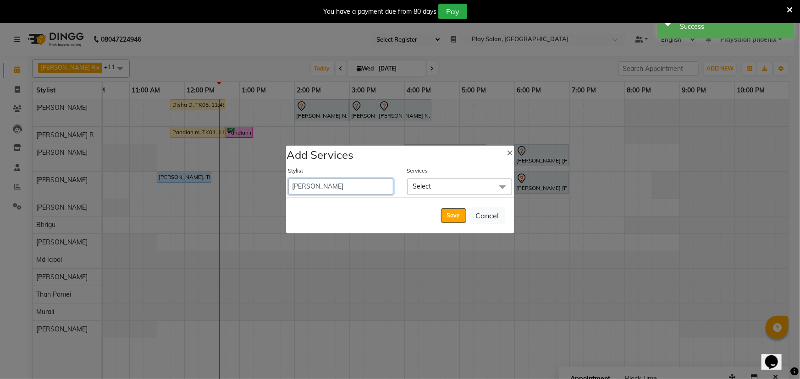
click at [325, 186] on select "Armaan Bhrigu Chytra Diksha Tamang General Technician . Imran Ansari Lalitha A …" at bounding box center [340, 187] width 105 height 16
select select "81420"
click at [288, 179] on select "Armaan Bhrigu Chytra Diksha Tamang General Technician . Imran Ansari Lalitha A …" at bounding box center [340, 187] width 105 height 16
select select "765"
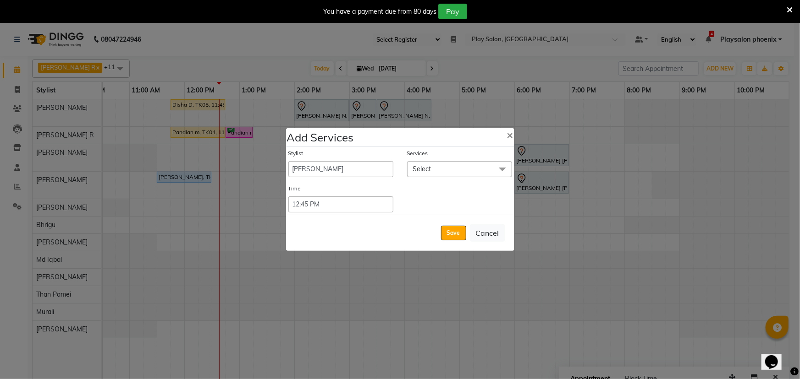
click at [433, 174] on span "Select" at bounding box center [459, 169] width 105 height 16
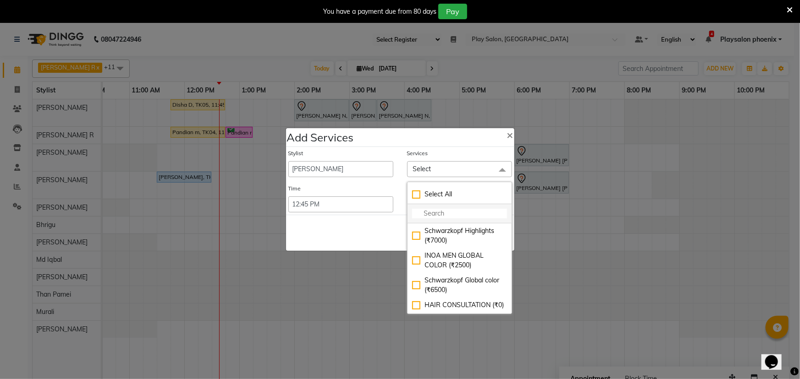
click at [443, 210] on input "multiselect-search" at bounding box center [459, 214] width 95 height 10
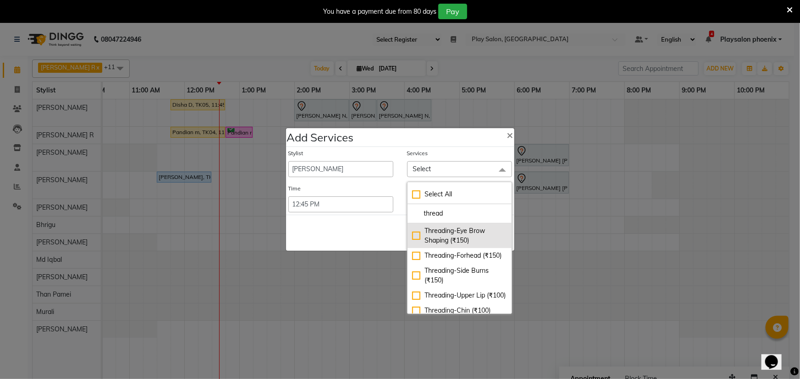
type input "thread"
click at [414, 237] on div "Threading-Eye Brow Shaping (₹150)" at bounding box center [459, 235] width 95 height 19
checkbox input "true"
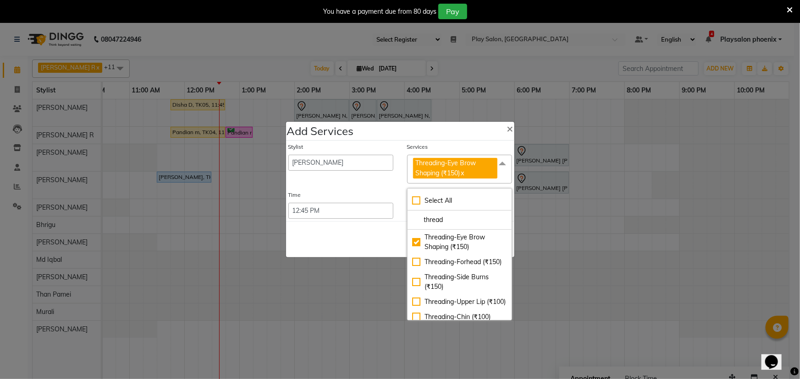
click at [351, 234] on div "Save Cancel" at bounding box center [400, 239] width 228 height 36
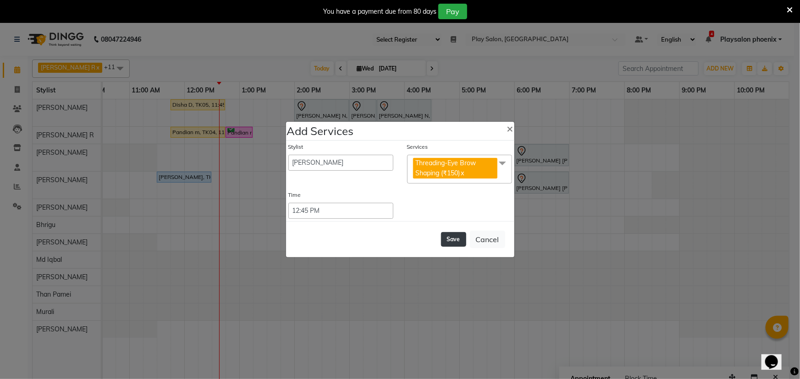
click at [453, 243] on button "Save" at bounding box center [453, 239] width 25 height 15
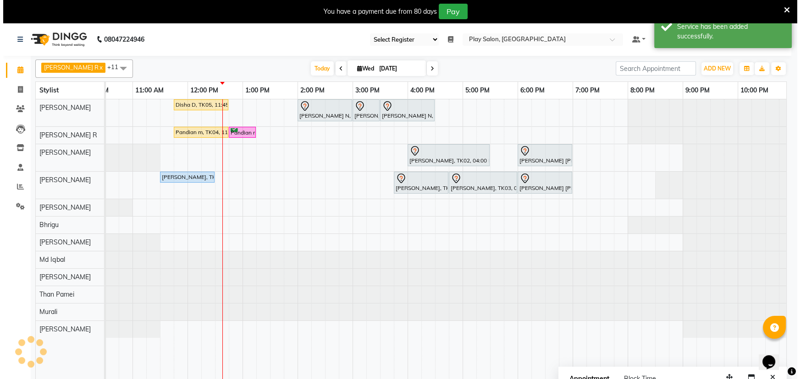
scroll to position [0, 77]
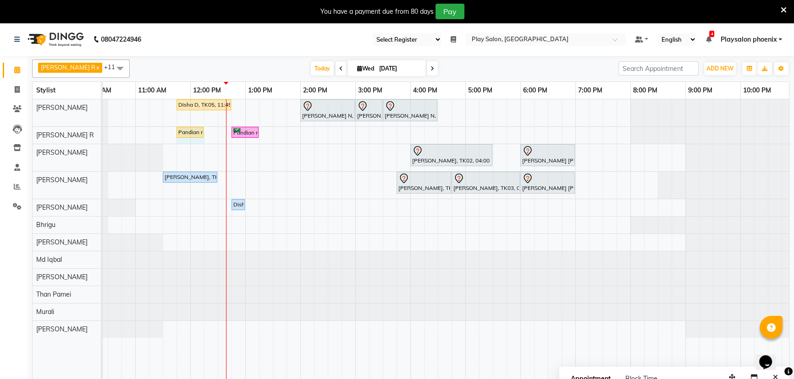
drag, startPoint x: 228, startPoint y: 128, endPoint x: 202, endPoint y: 135, distance: 26.9
click at [25, 135] on div "Pandian m, TK04, 11:45 AM-12:45 PM, Hair Cut Men (Head Stylist) Pandian m, TK04…" at bounding box center [25, 135] width 0 height 16
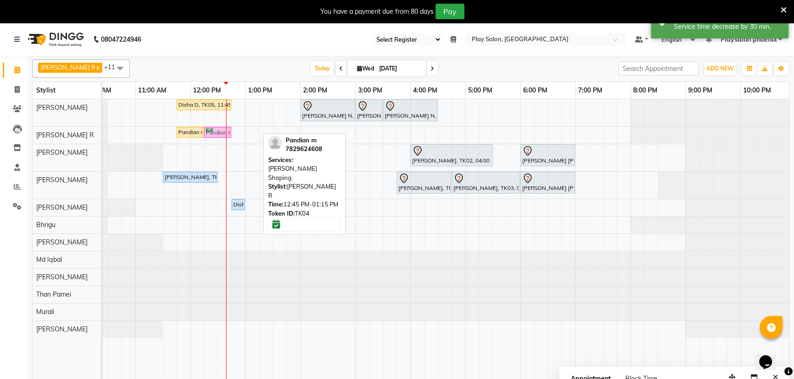
drag, startPoint x: 251, startPoint y: 135, endPoint x: 219, endPoint y: 138, distance: 31.8
click at [219, 138] on div "Disha D, TK05, 11:45 AM-12:45 PM, Hair Cut Lady (Senior Stylist) ANUSHA N, TK07…" at bounding box center [410, 245] width 770 height 292
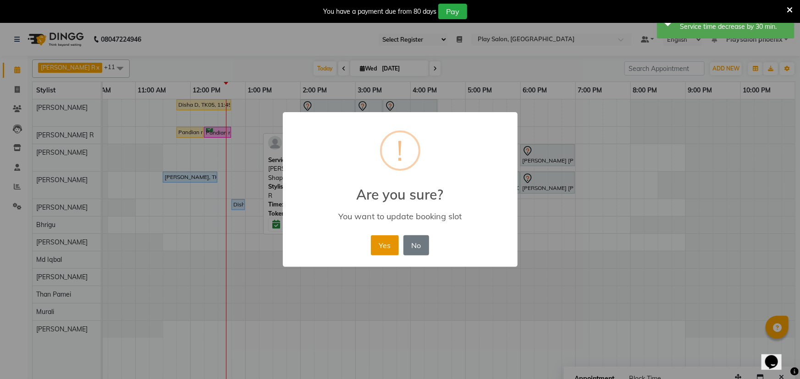
click at [389, 250] on button "Yes" at bounding box center [385, 245] width 28 height 20
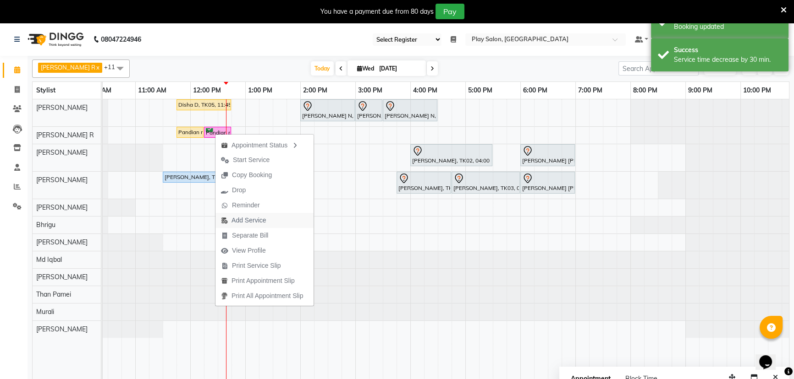
click at [266, 219] on span "Add Service" at bounding box center [248, 221] width 34 height 10
select select "88650"
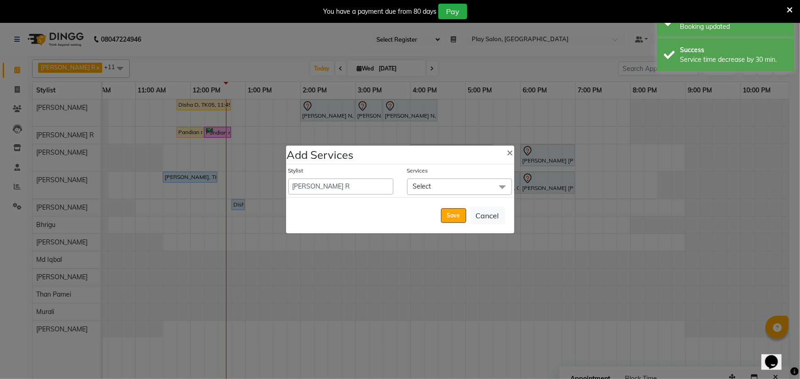
click at [435, 190] on span "Select" at bounding box center [459, 187] width 105 height 16
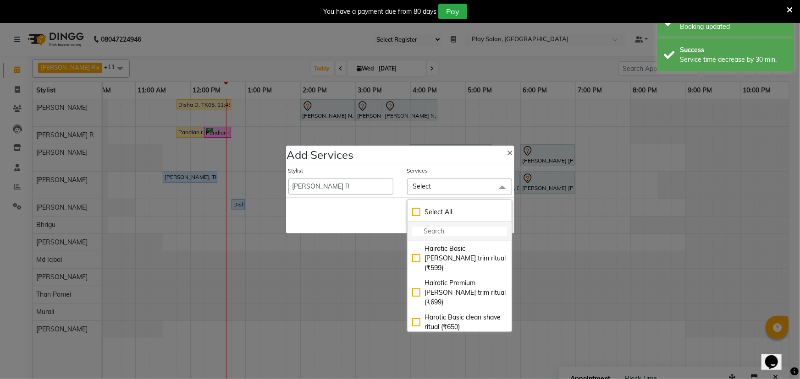
click at [427, 229] on input "multiselect-search" at bounding box center [459, 232] width 95 height 10
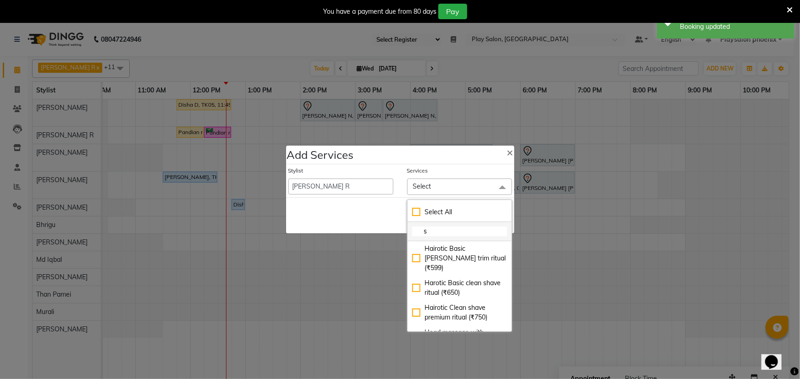
type input "sc"
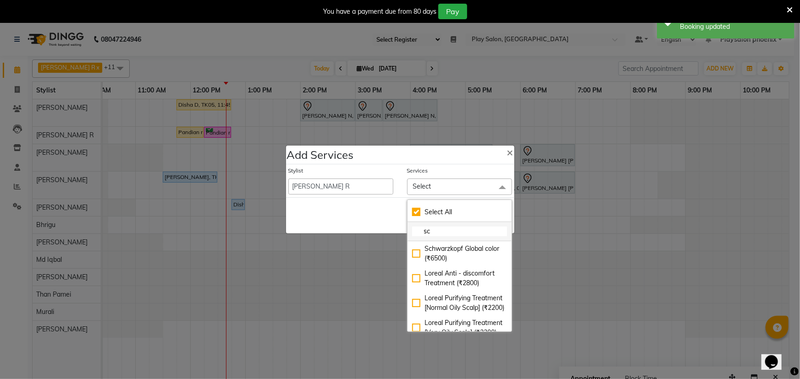
checkbox input "true"
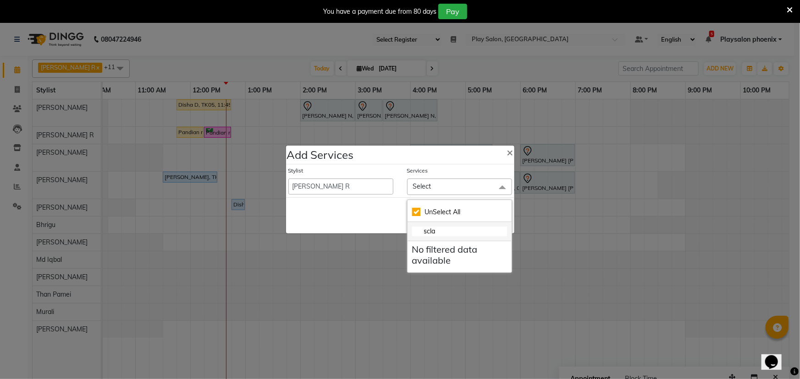
type input "scl"
checkbox input "false"
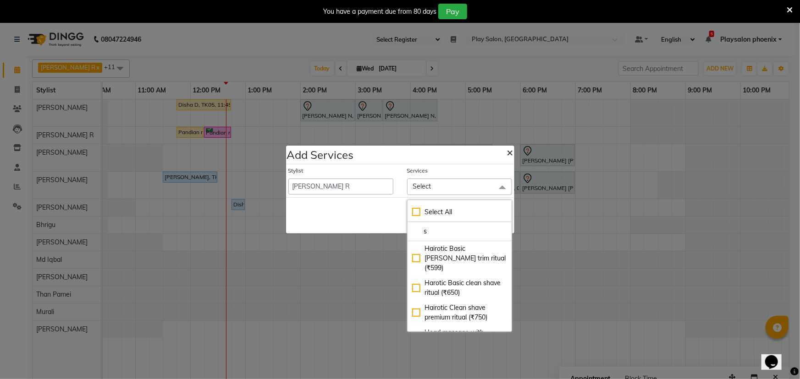
type input "s"
click at [511, 154] on button "×" at bounding box center [509, 152] width 21 height 26
select select "88172"
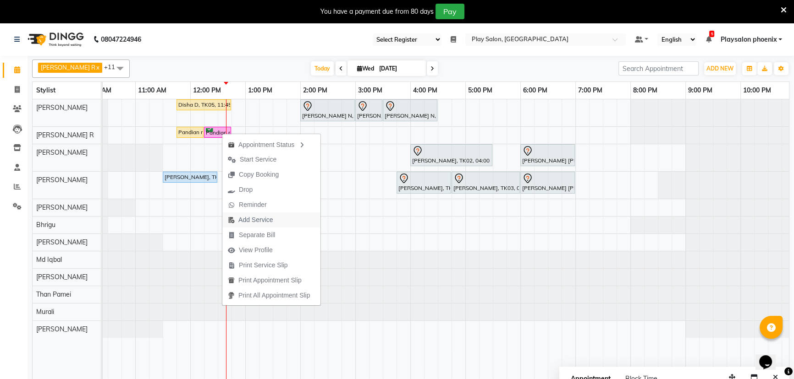
click at [272, 220] on span "Add Service" at bounding box center [255, 220] width 34 height 10
select select "88650"
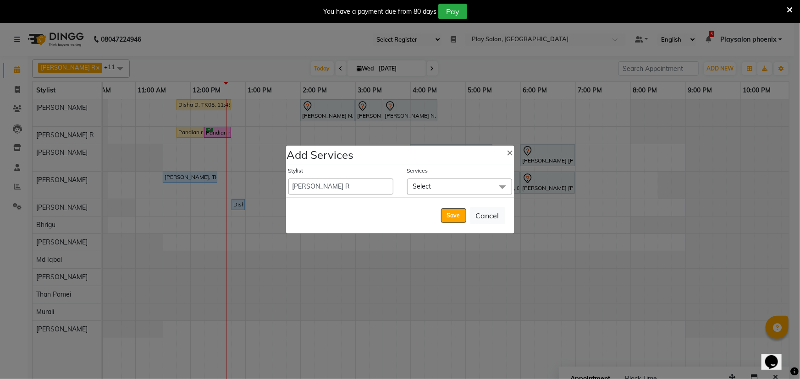
click at [447, 186] on span "Select" at bounding box center [459, 187] width 105 height 16
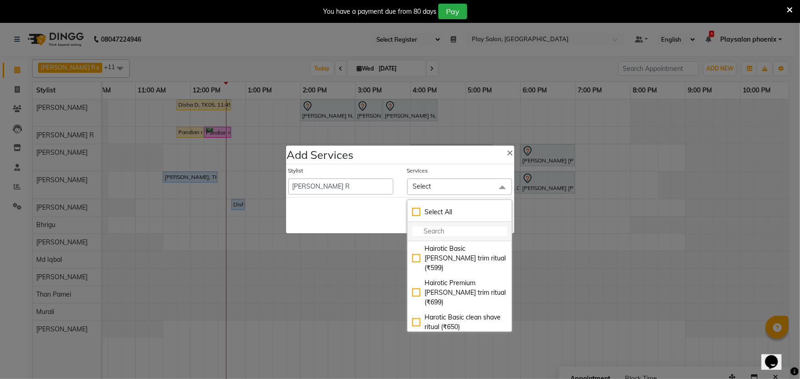
click at [442, 228] on input "multiselect-search" at bounding box center [459, 232] width 95 height 10
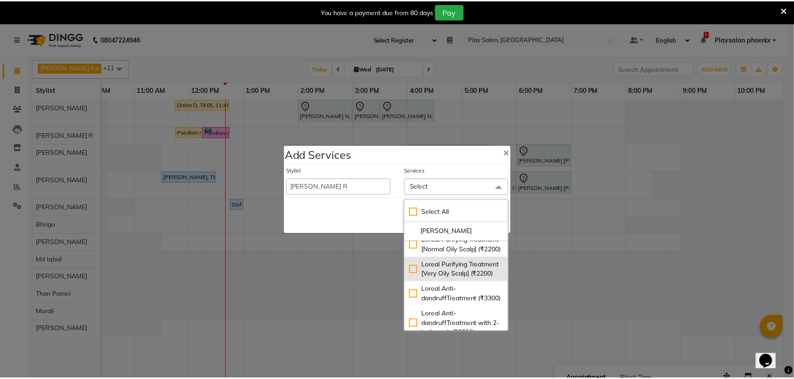
scroll to position [125, 0]
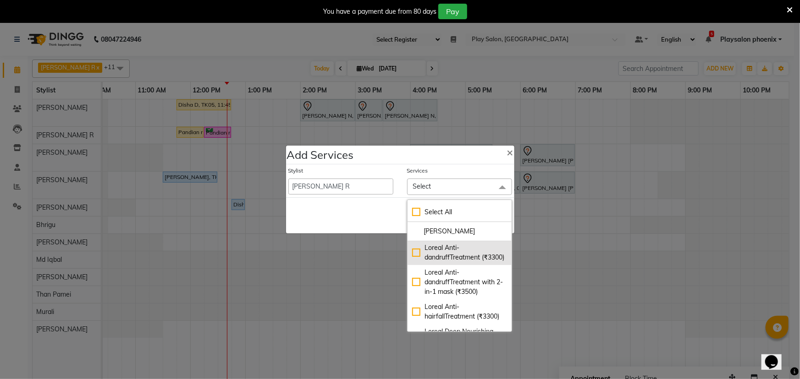
type input "lorea"
click at [412, 263] on div "Loreal Anti-dandruffTreatment (₹3300)" at bounding box center [459, 252] width 95 height 19
checkbox input "true"
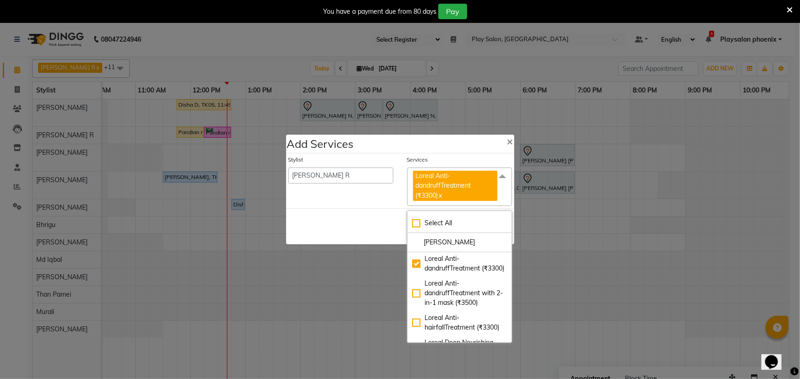
click at [362, 231] on div "Save Cancel" at bounding box center [400, 226] width 228 height 36
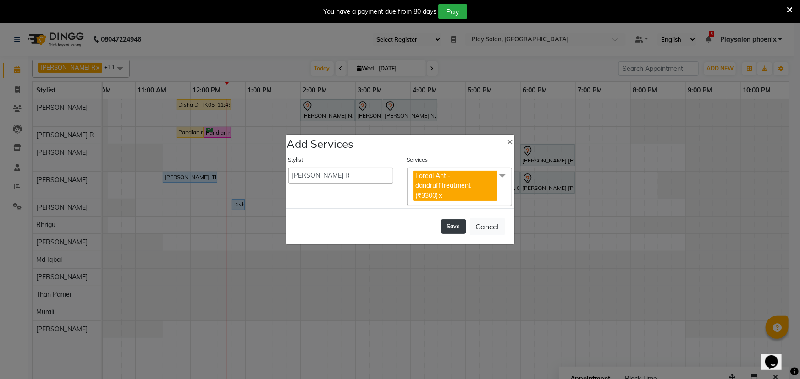
click at [452, 224] on button "Save" at bounding box center [453, 226] width 25 height 15
select select "88172"
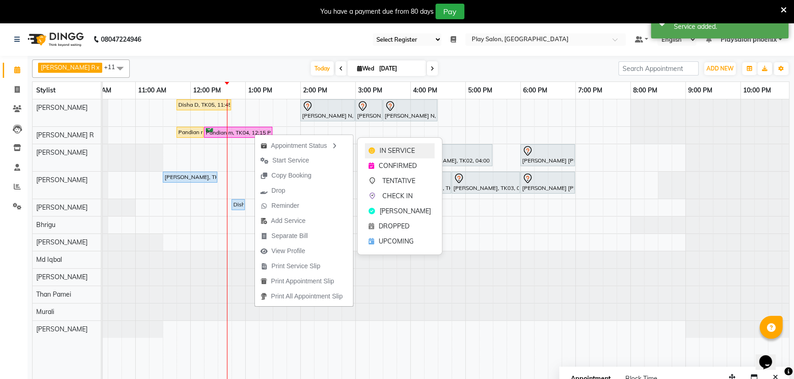
click at [405, 153] on span "IN SERVICE" at bounding box center [396, 151] width 35 height 10
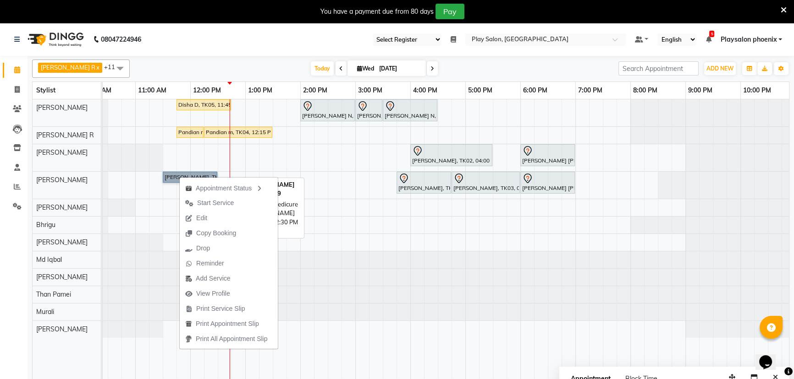
click at [174, 174] on link "Arvind Rao, TK06, 11:30 AM-12:30 PM, Peel Off Pedicure" at bounding box center [190, 177] width 55 height 11
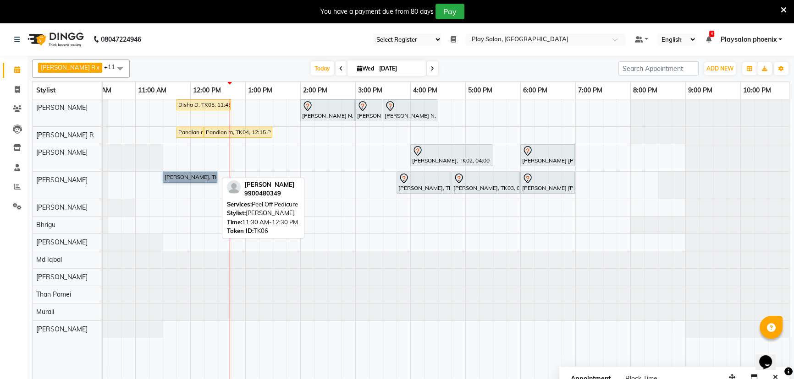
click at [173, 174] on link "Arvind Rao, TK06, 11:30 AM-12:30 PM, Peel Off Pedicure" at bounding box center [190, 177] width 55 height 11
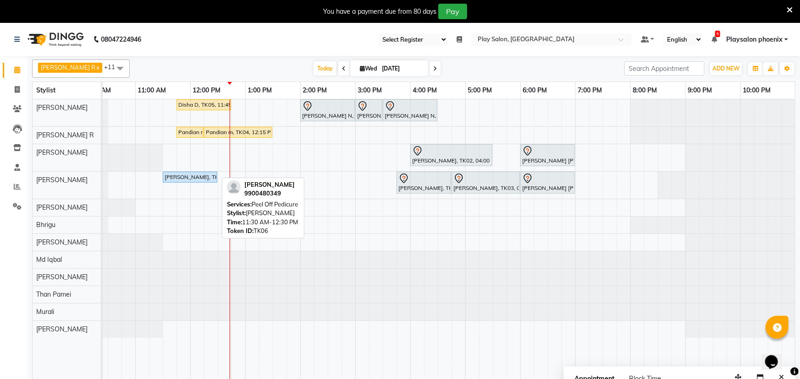
select select "5"
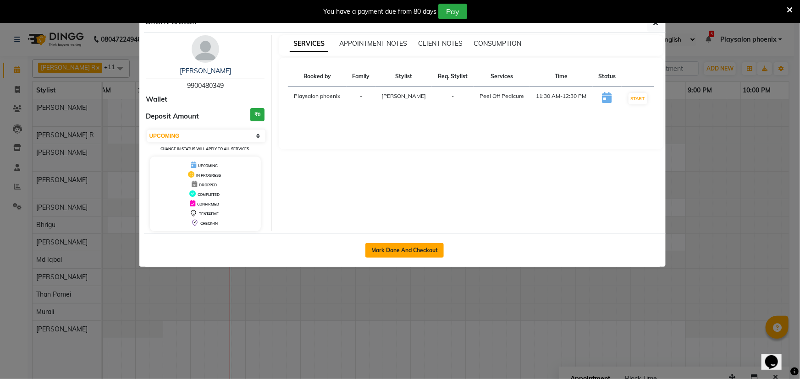
click at [441, 248] on button "Mark Done And Checkout" at bounding box center [404, 250] width 78 height 15
select select "8350"
select select "service"
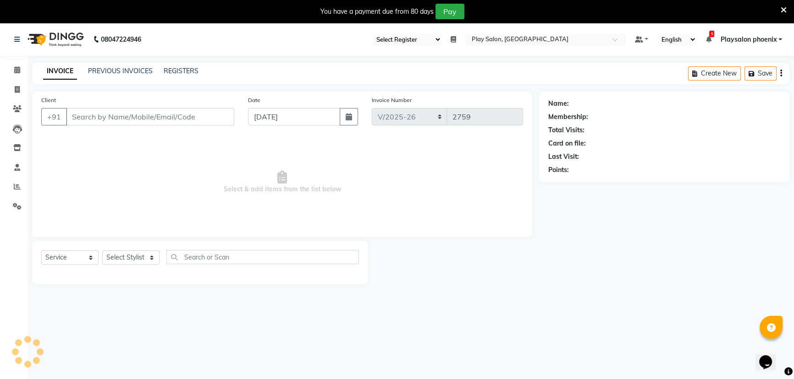
type input "9900480349"
select select "81417"
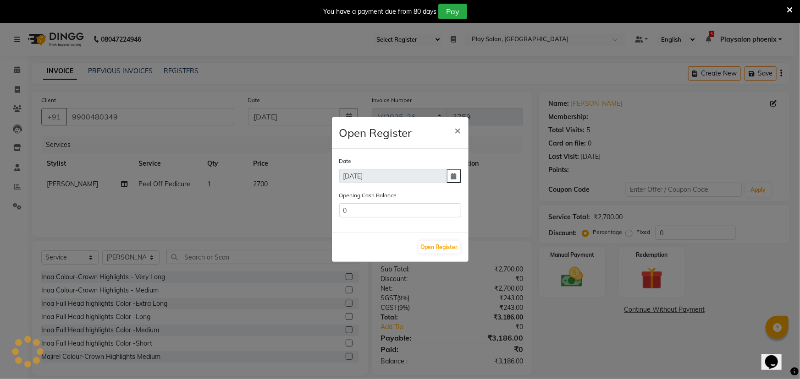
type input "6978"
click at [430, 245] on button "Open Register" at bounding box center [439, 247] width 42 height 13
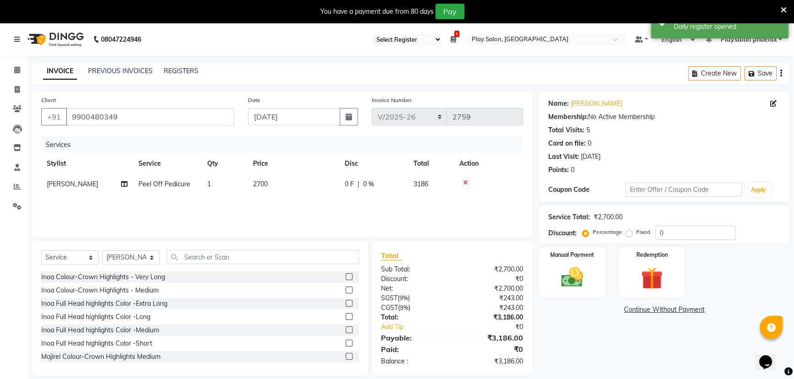
click at [456, 35] on span "1" at bounding box center [456, 34] width 5 height 6
click at [488, 73] on div "INVOICE PREVIOUS INVOICES REGISTERS Create New Save" at bounding box center [410, 74] width 757 height 22
click at [576, 279] on img at bounding box center [571, 277] width 37 height 26
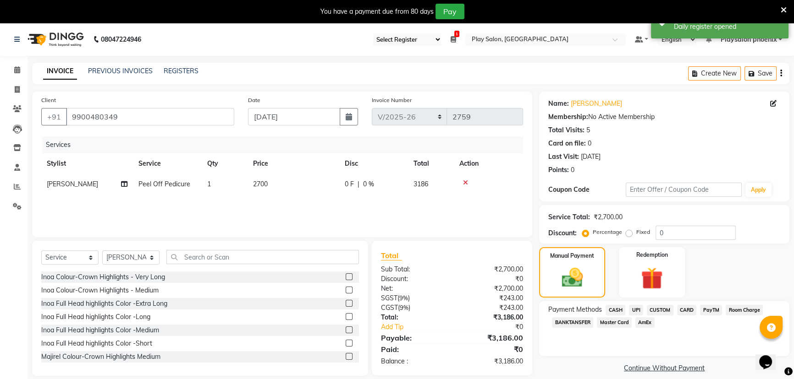
click at [652, 313] on span "CUSTOM" at bounding box center [659, 310] width 27 height 11
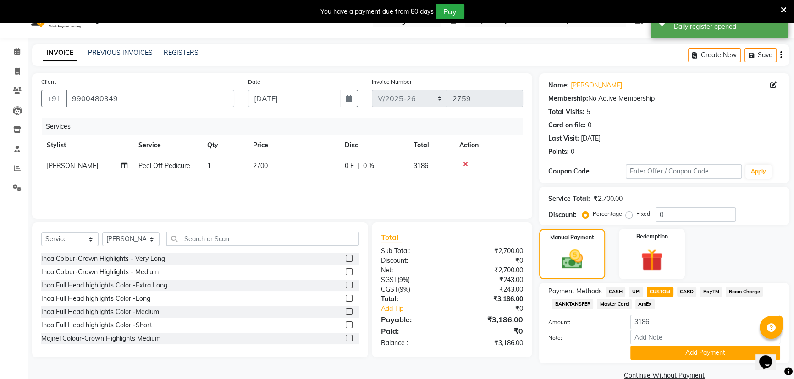
scroll to position [35, 0]
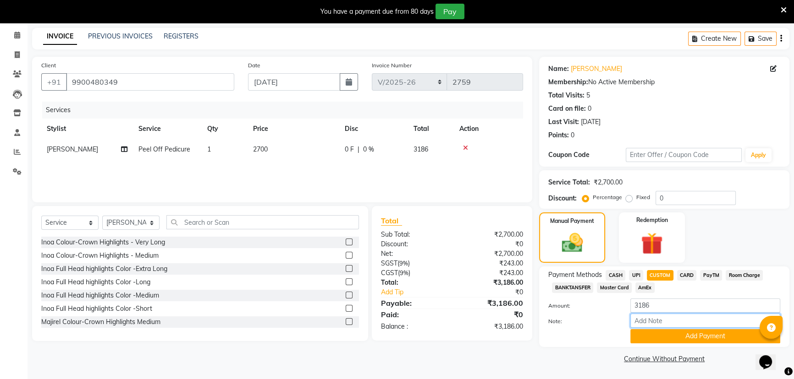
click at [637, 320] on input "Note:" at bounding box center [705, 321] width 150 height 14
type input "Upi"
click at [701, 334] on button "Add Payment" at bounding box center [705, 336] width 150 height 14
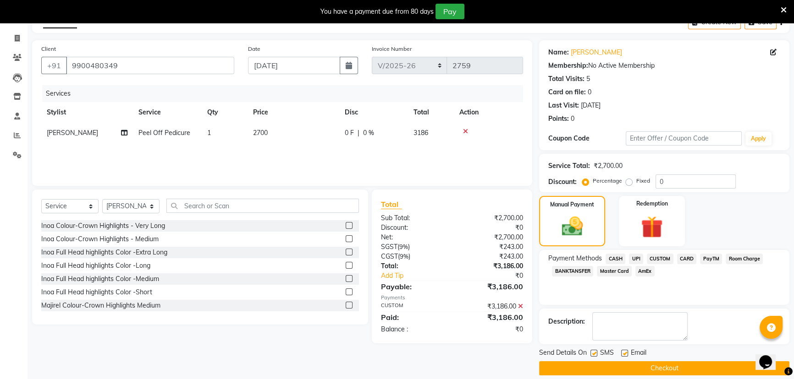
scroll to position [60, 0]
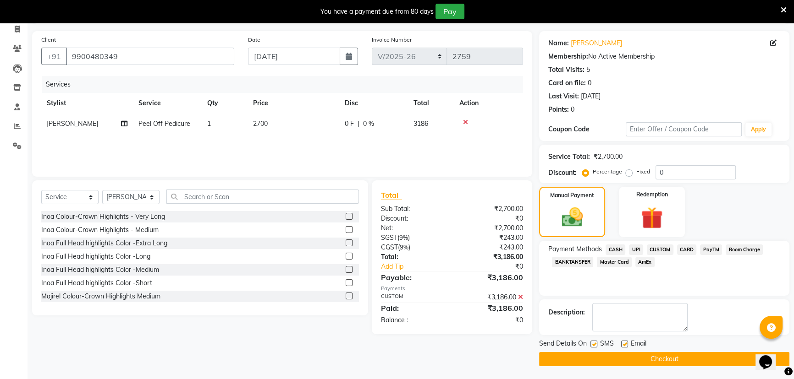
click at [650, 358] on button "Checkout" at bounding box center [664, 359] width 250 height 14
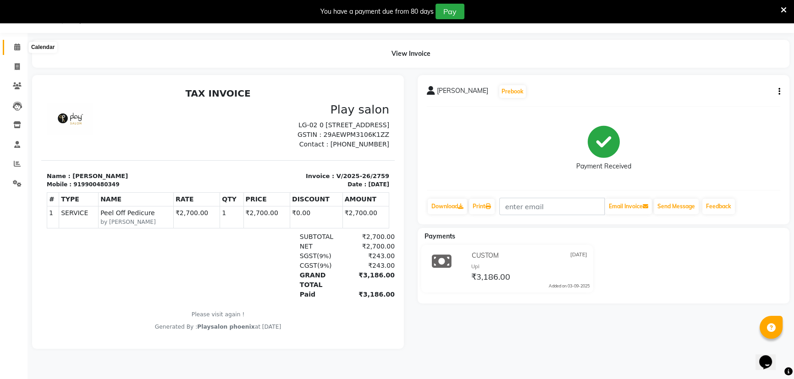
click at [14, 47] on icon at bounding box center [17, 47] width 6 height 7
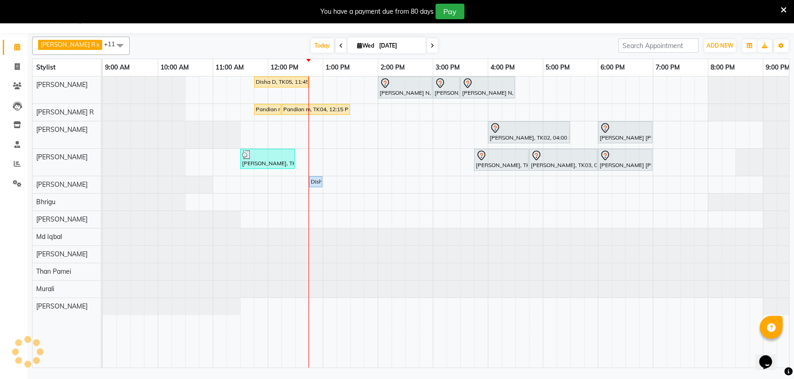
scroll to position [0, 83]
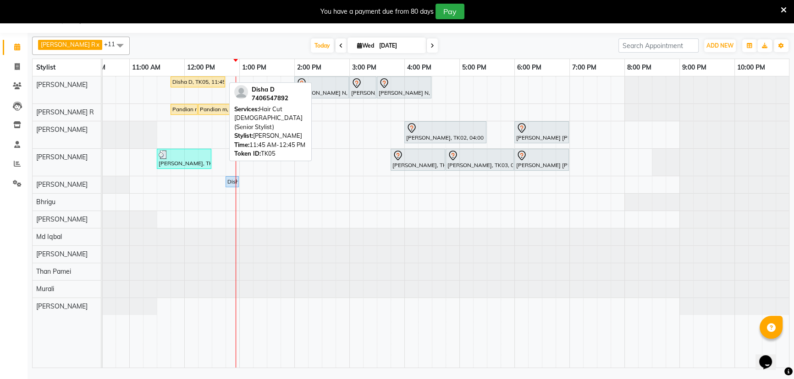
click at [196, 78] on div "Disha D, TK05, 11:45 AM-12:45 PM, Hair Cut [DEMOGRAPHIC_DATA] (Senior Stylist)" at bounding box center [197, 82] width 53 height 8
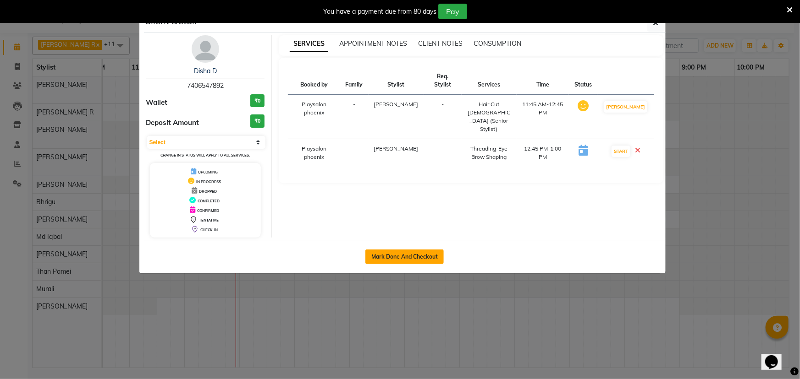
click at [417, 259] on button "Mark Done And Checkout" at bounding box center [404, 257] width 78 height 15
select select "8350"
select select "service"
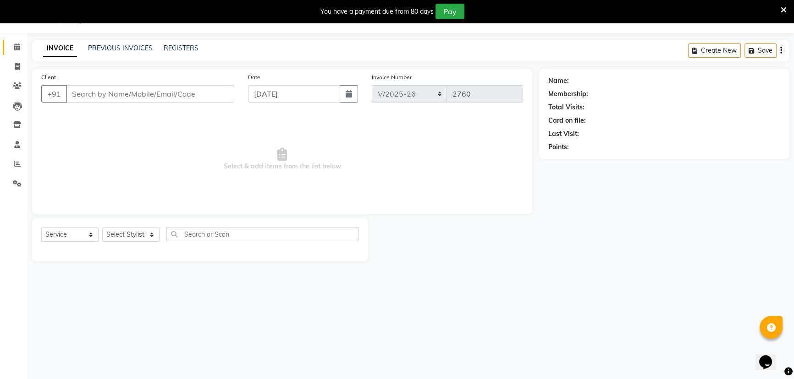
type input "7406547892"
select select "81420"
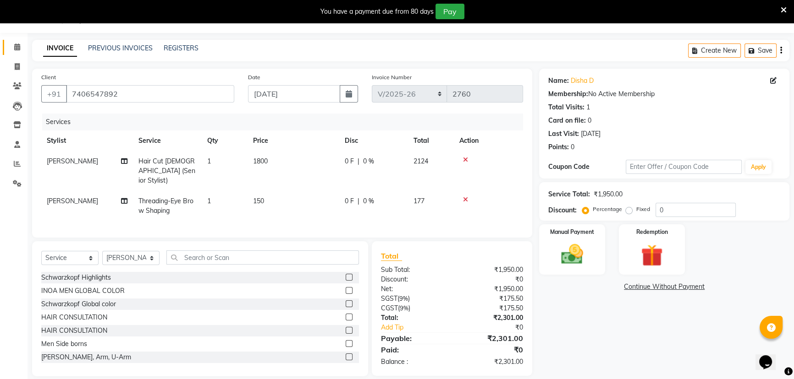
scroll to position [31, 0]
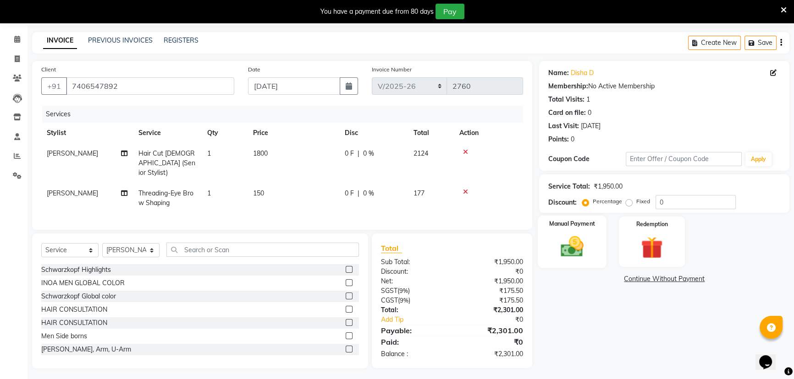
click at [562, 236] on img at bounding box center [571, 247] width 37 height 26
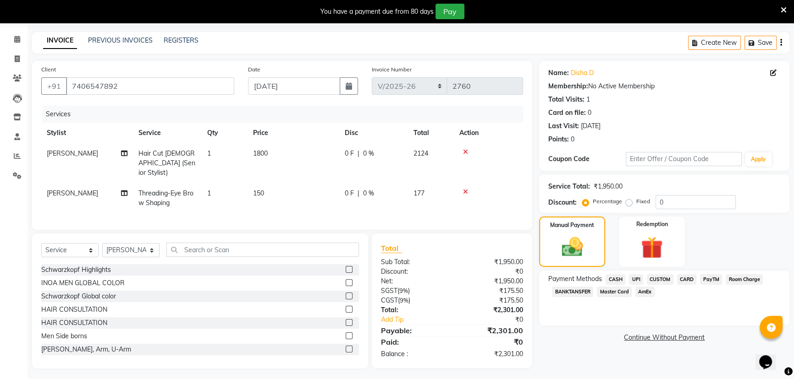
click at [658, 280] on span "CUSTOM" at bounding box center [659, 279] width 27 height 11
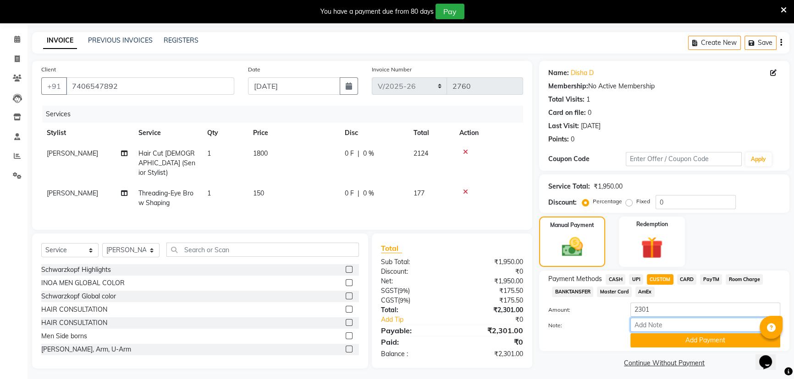
click at [659, 329] on input "Note:" at bounding box center [705, 325] width 150 height 14
type input "Upi"
click at [692, 343] on button "Add Payment" at bounding box center [705, 341] width 150 height 14
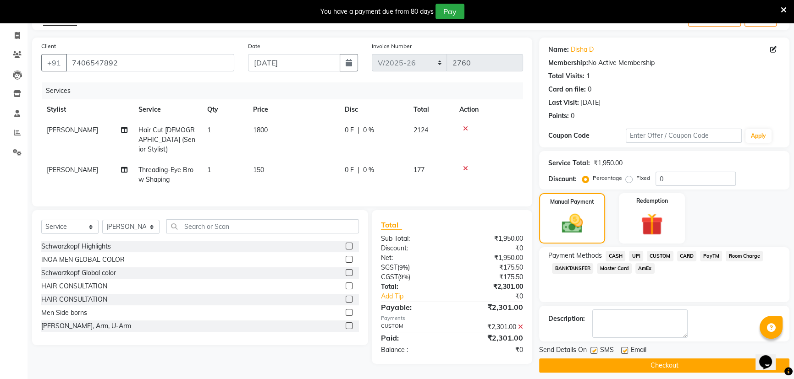
scroll to position [60, 0]
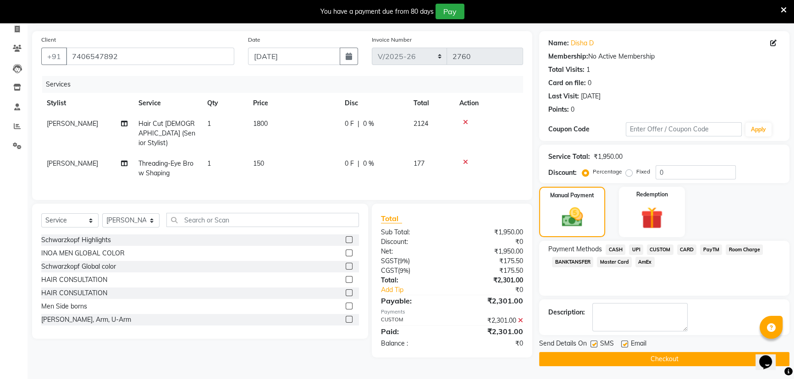
click at [652, 359] on button "Checkout" at bounding box center [664, 359] width 250 height 14
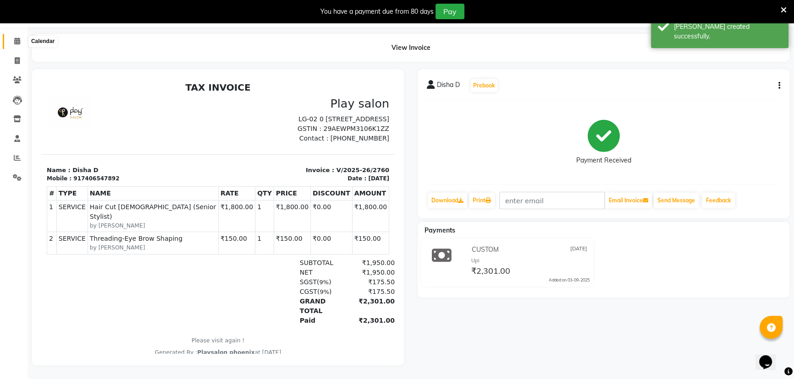
click at [18, 38] on icon at bounding box center [17, 41] width 6 height 7
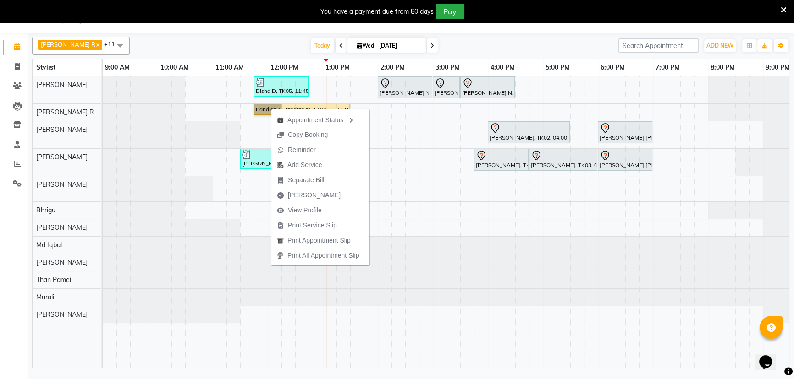
click at [262, 110] on link "Pandian m, TK04, 11:45 AM-12:15 PM, Hair Cut Men (Head Stylist)" at bounding box center [267, 109] width 27 height 11
select select "1"
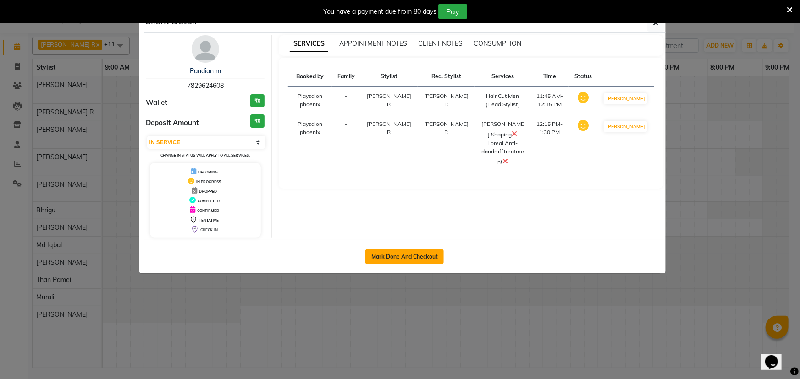
click at [423, 252] on button "Mark Done And Checkout" at bounding box center [404, 257] width 78 height 15
select select "service"
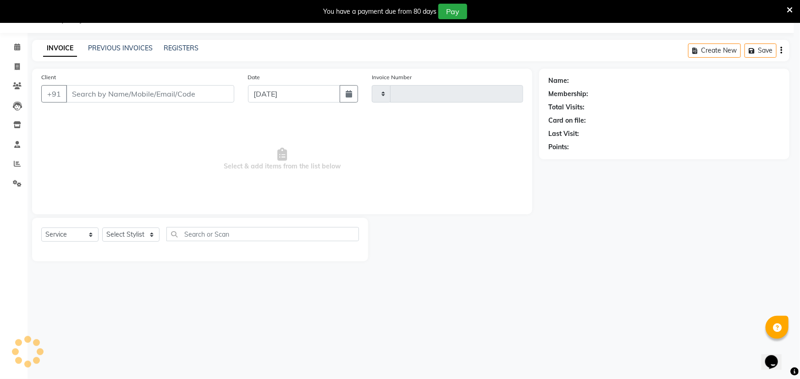
type input "2761"
select select "8350"
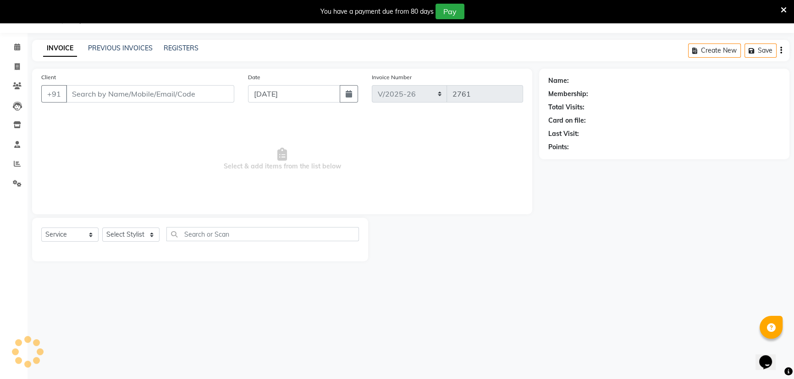
type input "7829624608"
select select "88650"
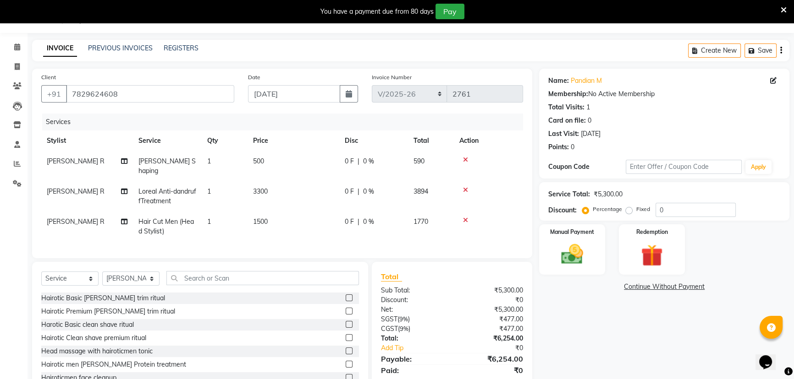
click at [261, 187] on span "3300" at bounding box center [260, 191] width 15 height 8
select select "88650"
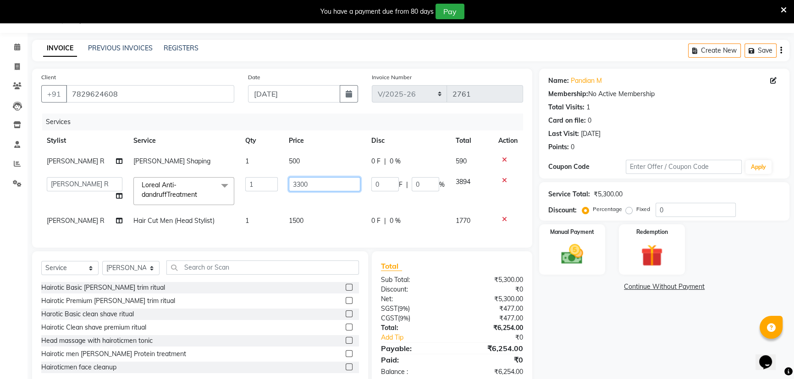
click at [298, 182] on input "3300" at bounding box center [324, 184] width 71 height 14
type input "3800"
click at [298, 221] on td "1500" at bounding box center [324, 221] width 82 height 21
select select "88650"
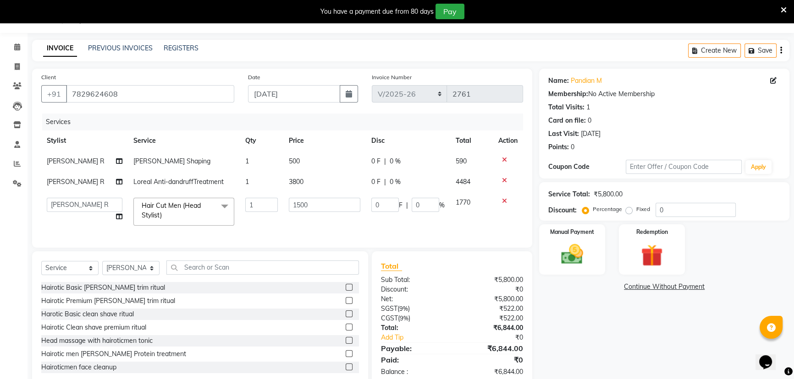
scroll to position [50, 0]
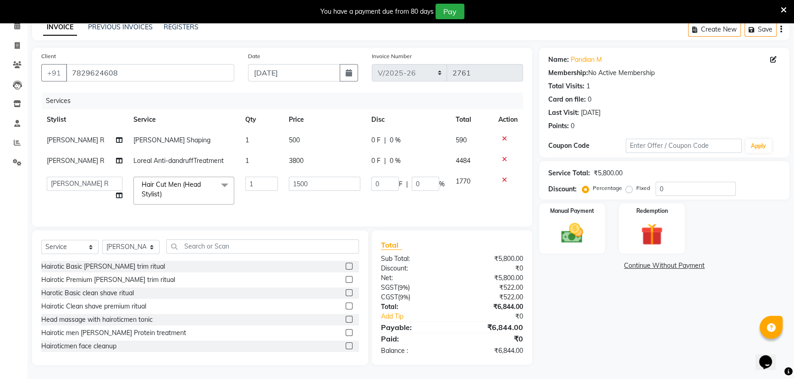
click at [307, 153] on td "3800" at bounding box center [324, 161] width 82 height 21
select select "88650"
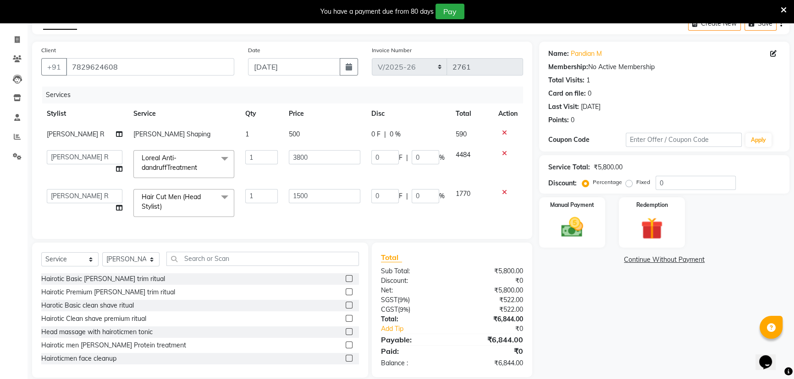
click at [307, 132] on td "500" at bounding box center [324, 134] width 82 height 21
select select "88650"
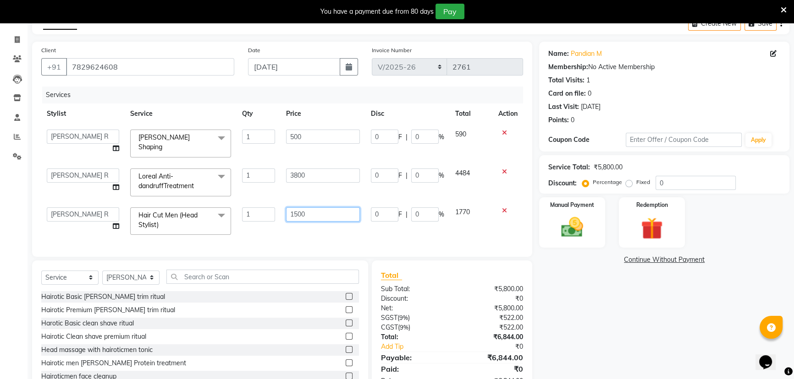
click at [317, 209] on input "1500" at bounding box center [323, 215] width 74 height 14
click at [331, 172] on input "3800" at bounding box center [323, 176] width 74 height 14
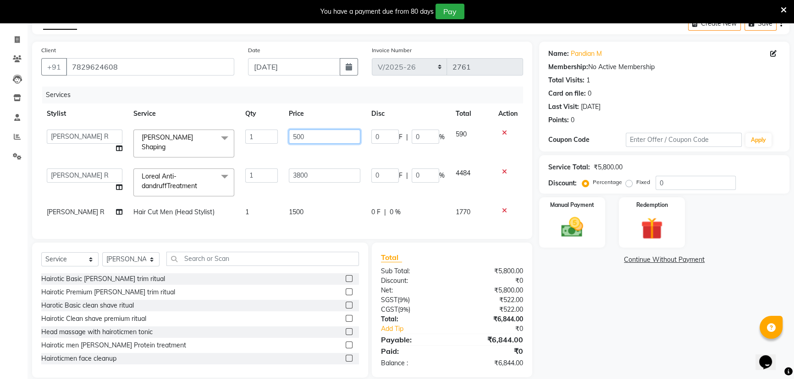
scroll to position [46, 0]
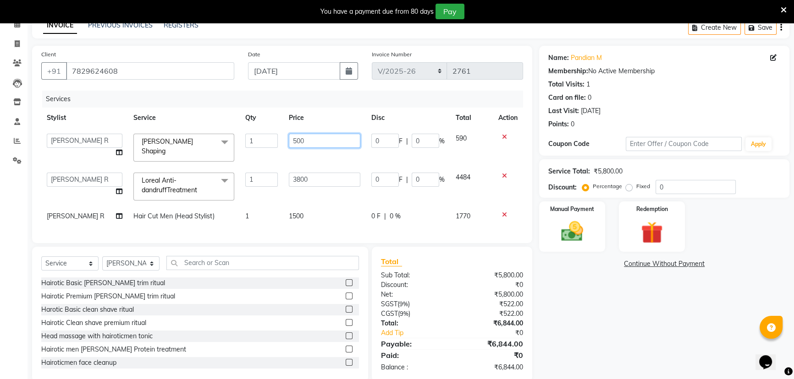
click at [326, 141] on input "500" at bounding box center [324, 141] width 71 height 14
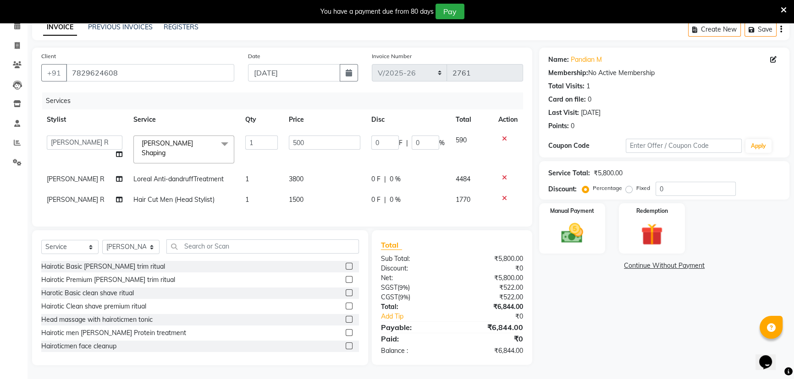
click at [310, 204] on td "1500" at bounding box center [324, 200] width 82 height 21
select select "88650"
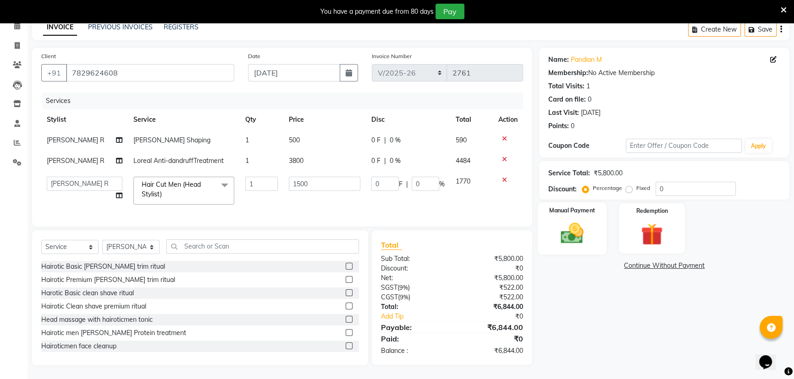
click at [579, 221] on img at bounding box center [571, 233] width 37 height 26
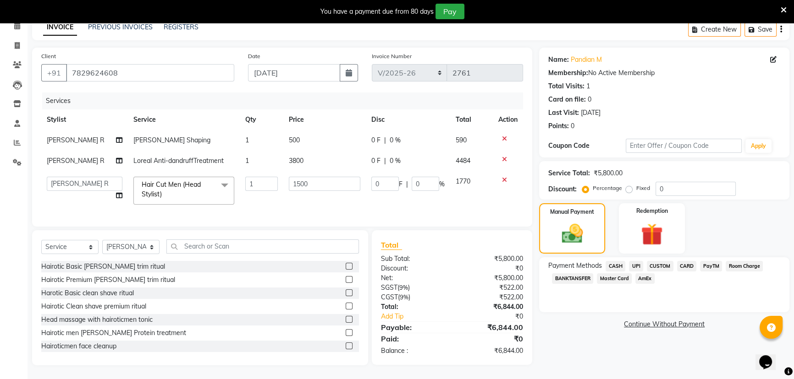
click at [684, 266] on span "CARD" at bounding box center [687, 266] width 20 height 11
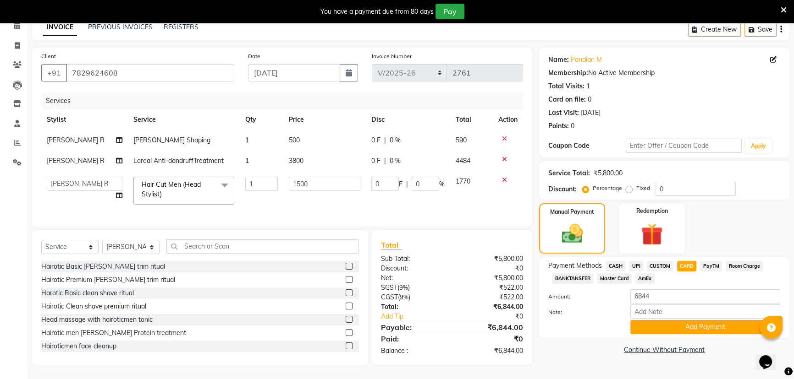
click at [615, 277] on span "Master Card" at bounding box center [614, 279] width 35 height 11
click at [643, 312] on input "Note:" at bounding box center [705, 312] width 150 height 14
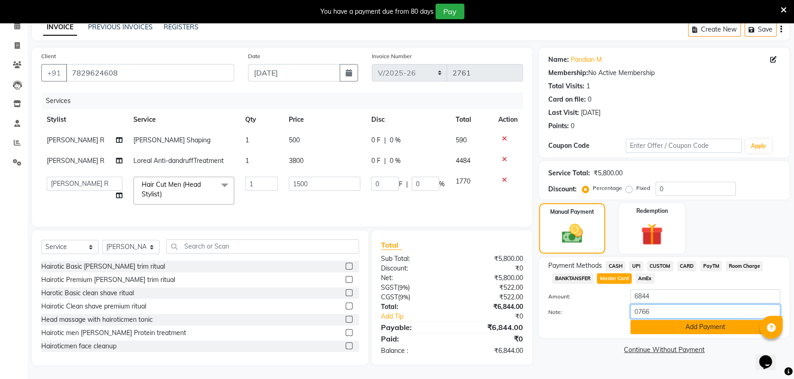
type input "0766"
click at [709, 323] on button "Add Payment" at bounding box center [705, 327] width 150 height 14
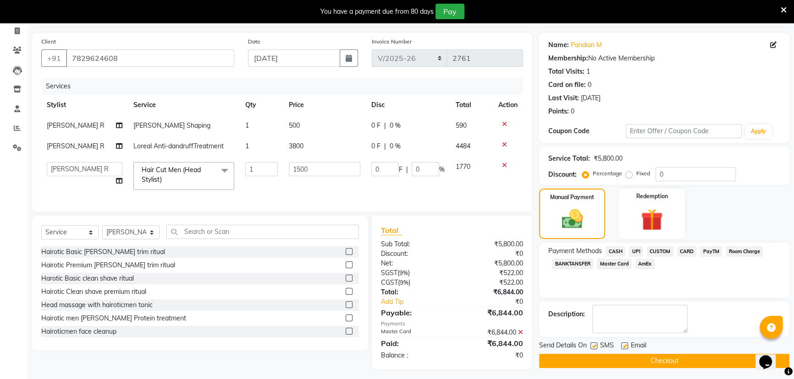
scroll to position [69, 0]
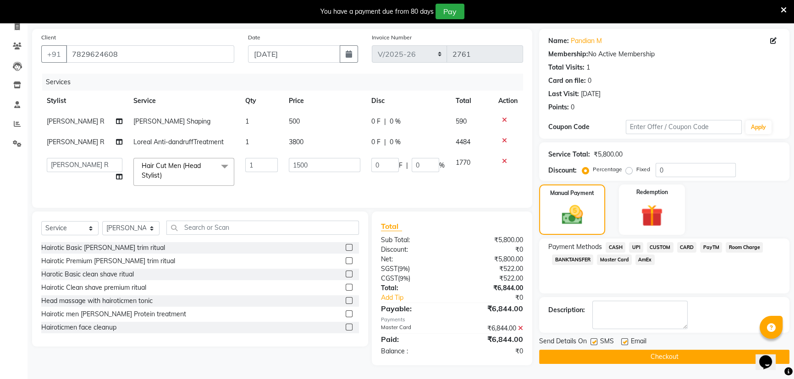
click at [674, 350] on button "Checkout" at bounding box center [664, 357] width 250 height 14
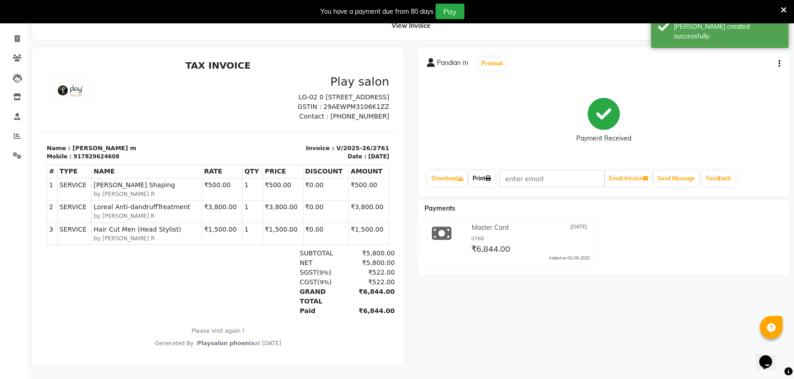
click at [490, 175] on link "Print" at bounding box center [482, 179] width 26 height 16
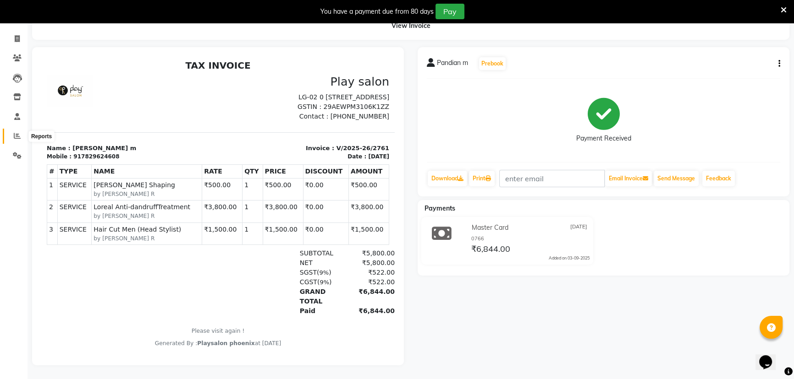
click at [18, 132] on icon at bounding box center [17, 135] width 7 height 7
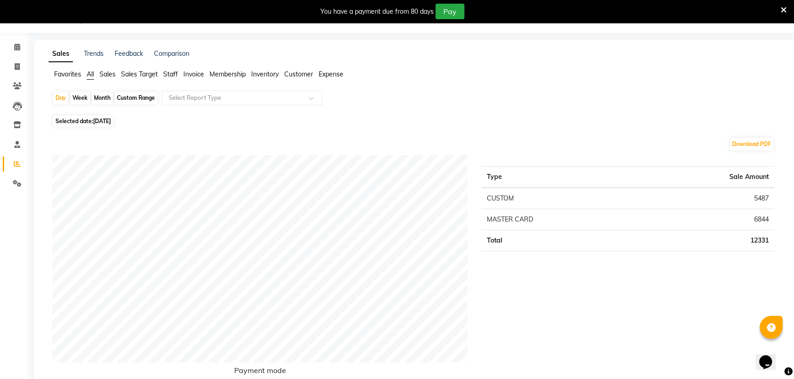
scroll to position [56, 0]
